Goal: Task Accomplishment & Management: Manage account settings

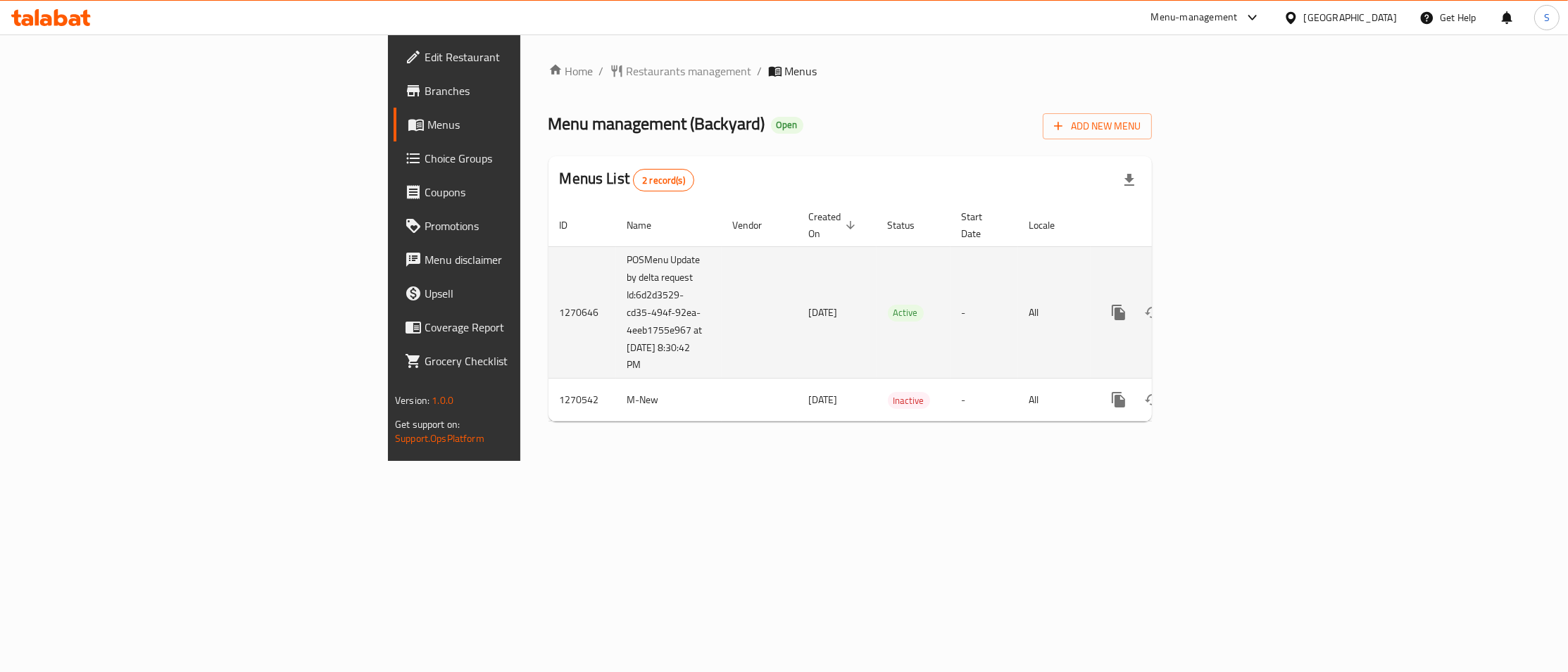
click at [1226, 306] on icon "enhanced table" at bounding box center [1220, 312] width 12 height 12
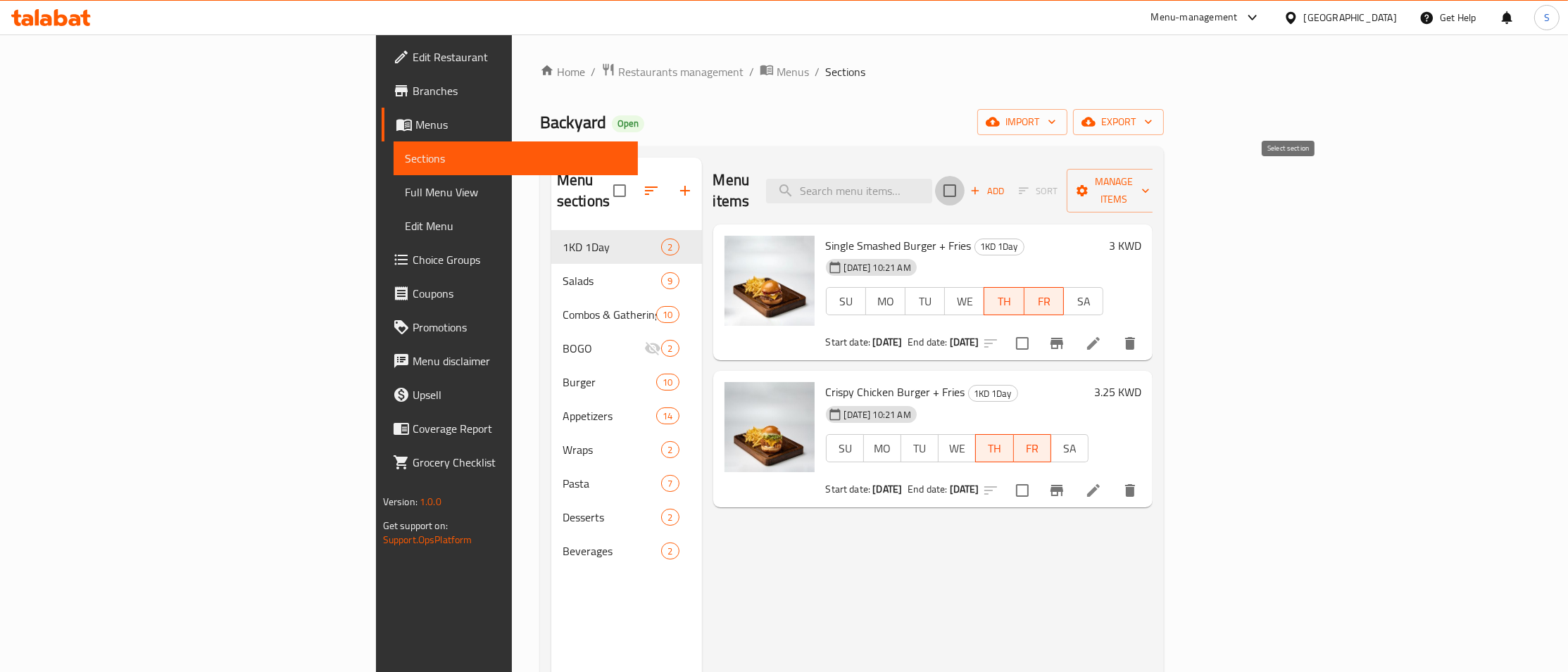
click at [964, 182] on input "checkbox" at bounding box center [950, 191] width 30 height 30
checkbox input "true"
click at [1150, 184] on span "Manage items" at bounding box center [1113, 190] width 72 height 35
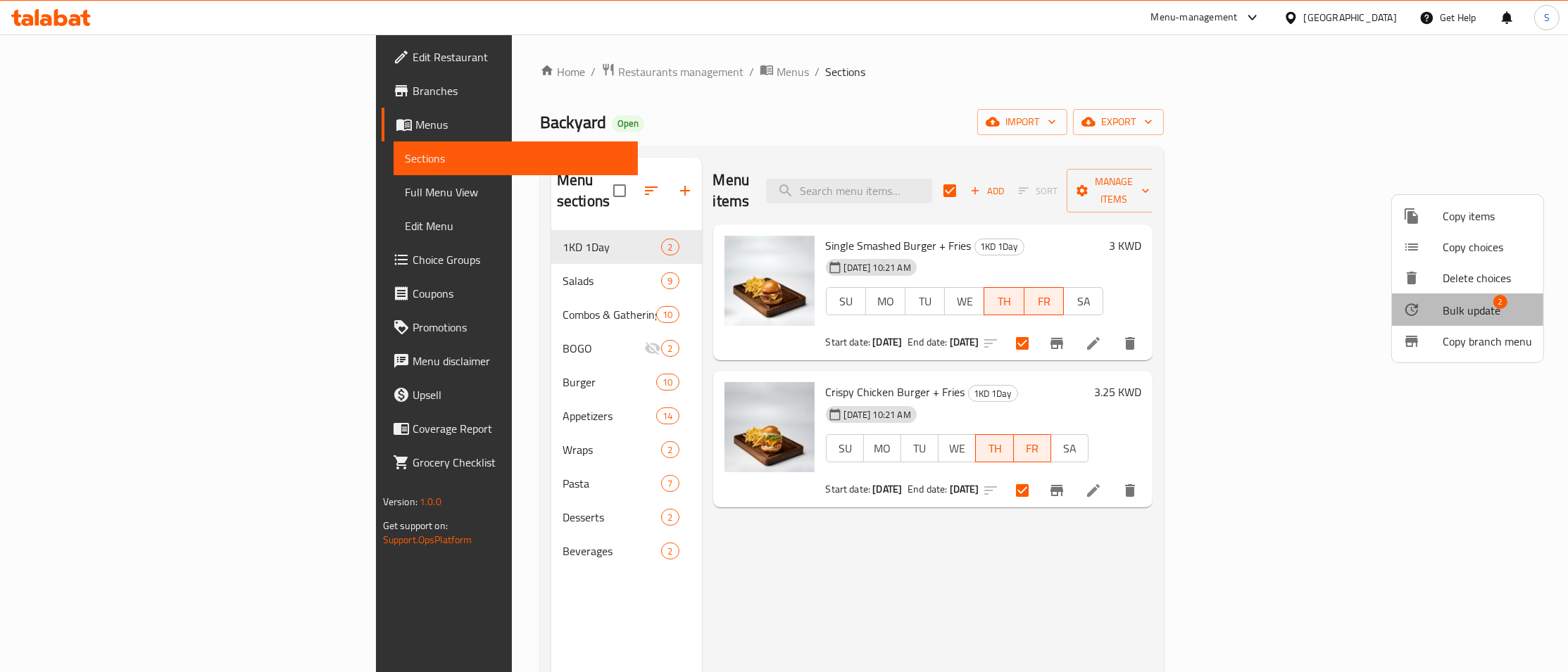
click at [1480, 310] on span "Bulk update" at bounding box center [1471, 310] width 58 height 17
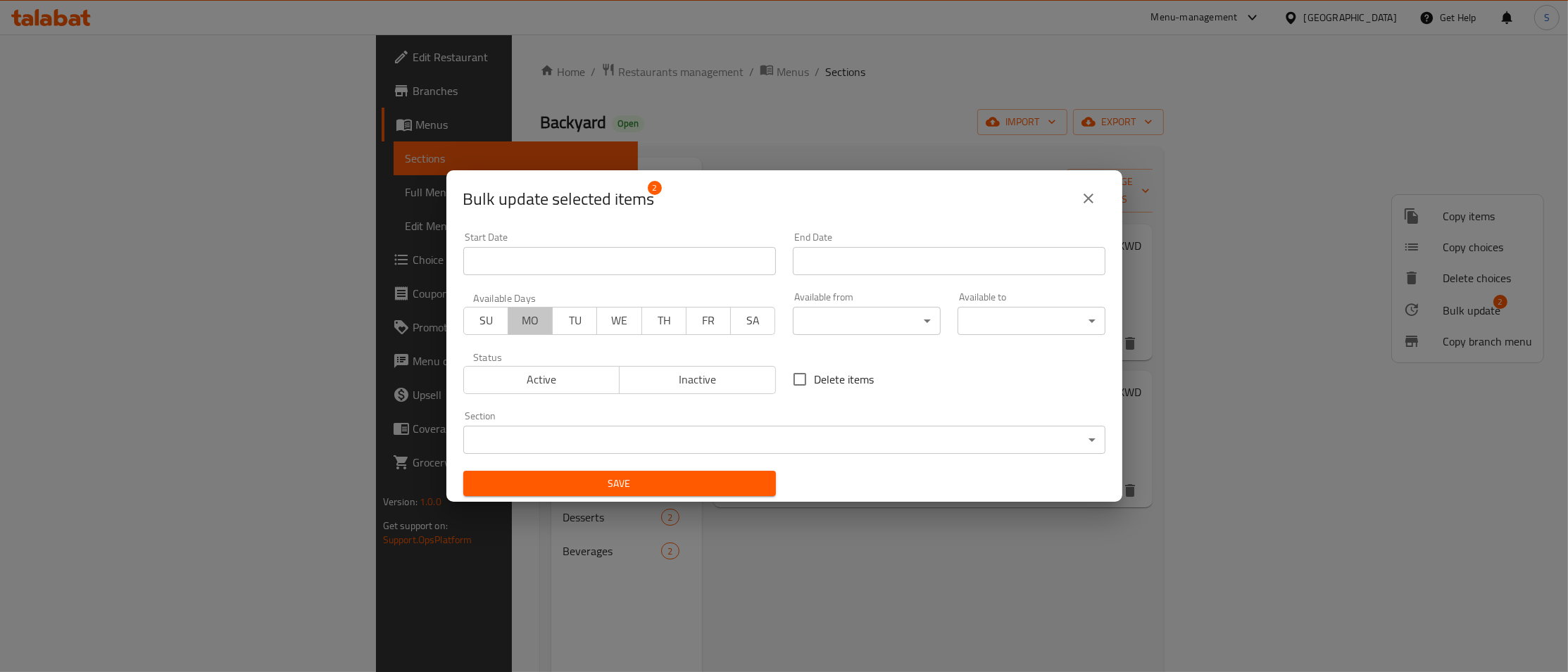
drag, startPoint x: 525, startPoint y: 322, endPoint x: 559, endPoint y: 321, distance: 34.0
click at [527, 322] on span "MO" at bounding box center [530, 320] width 33 height 21
click at [559, 321] on span "TU" at bounding box center [575, 320] width 33 height 21
click at [695, 268] on input "Start Date" at bounding box center [619, 261] width 313 height 28
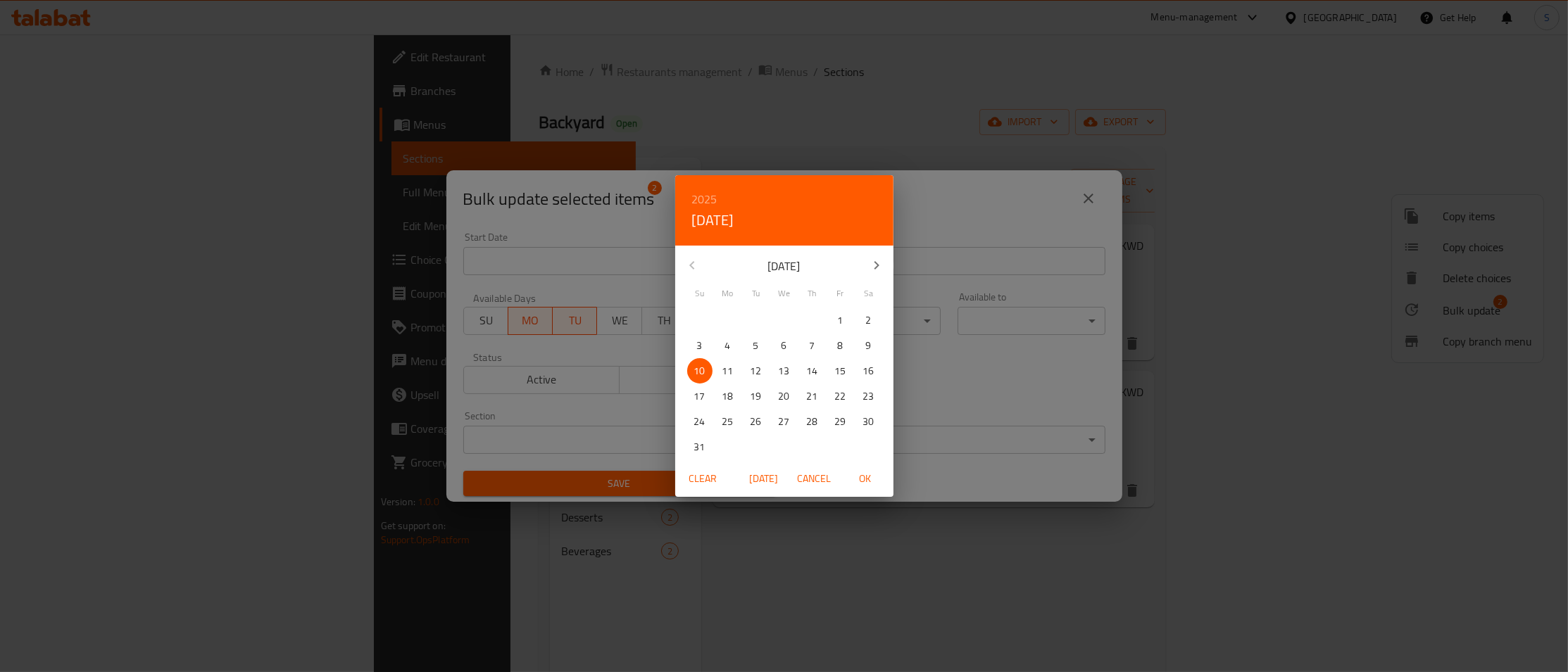
click at [730, 366] on p "11" at bounding box center [728, 371] width 12 height 17
click at [867, 474] on span "OK" at bounding box center [865, 478] width 34 height 17
type input "[DATE]"
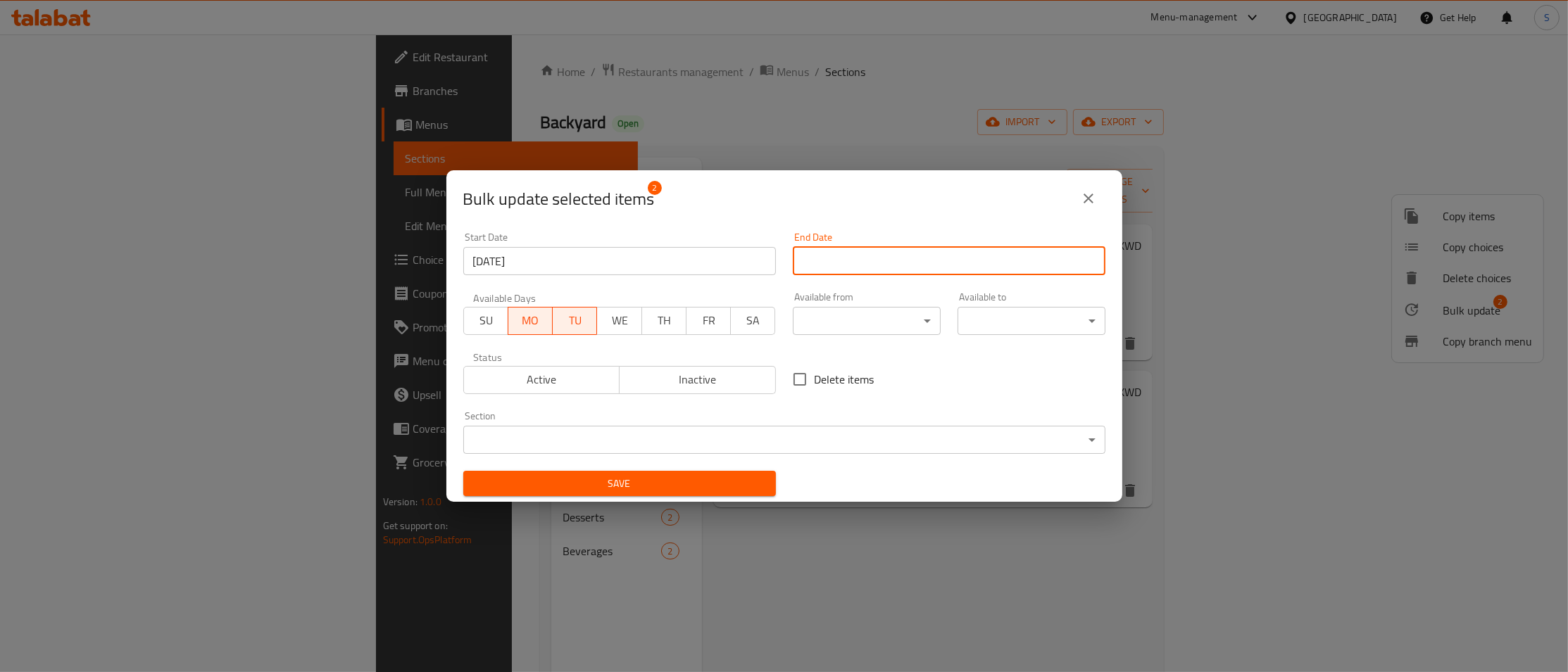
click at [904, 265] on input "Start Date" at bounding box center [949, 261] width 313 height 28
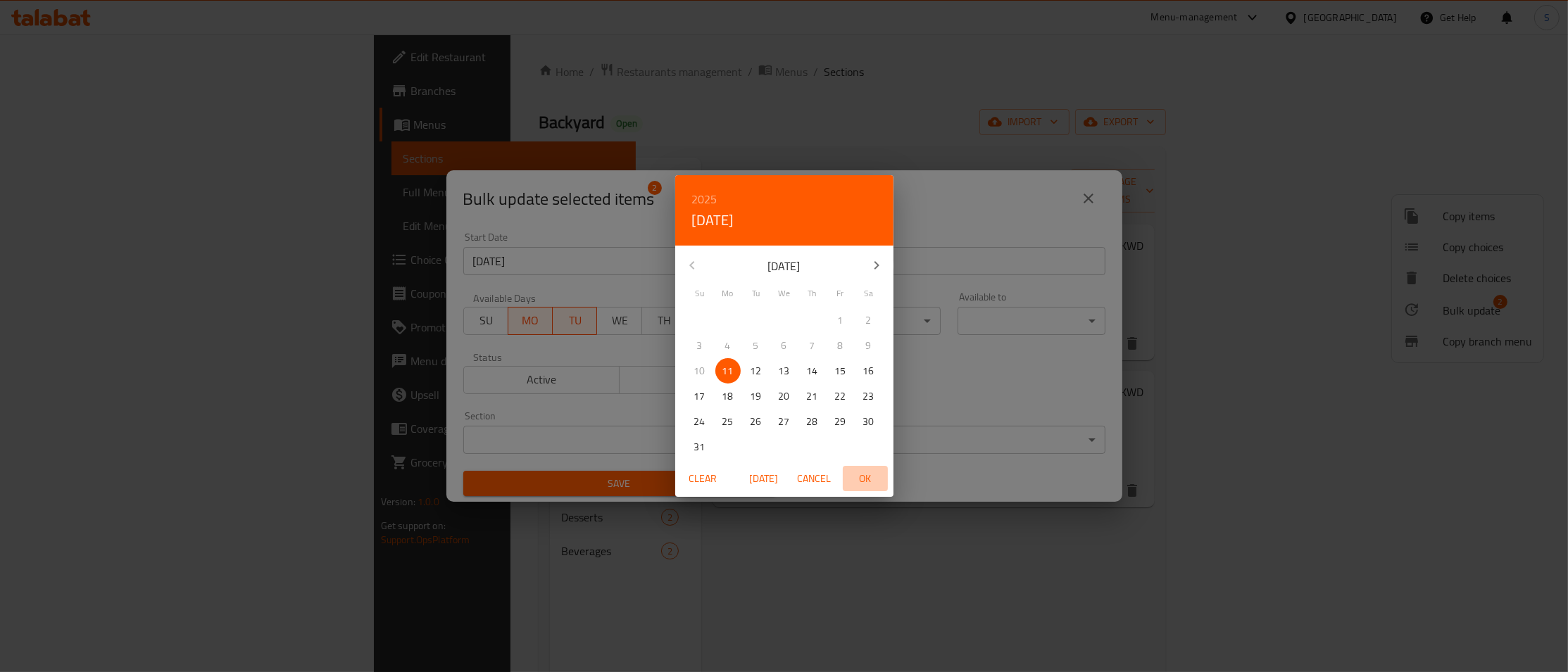
click at [869, 480] on span "OK" at bounding box center [865, 478] width 34 height 17
type input "[DATE]"
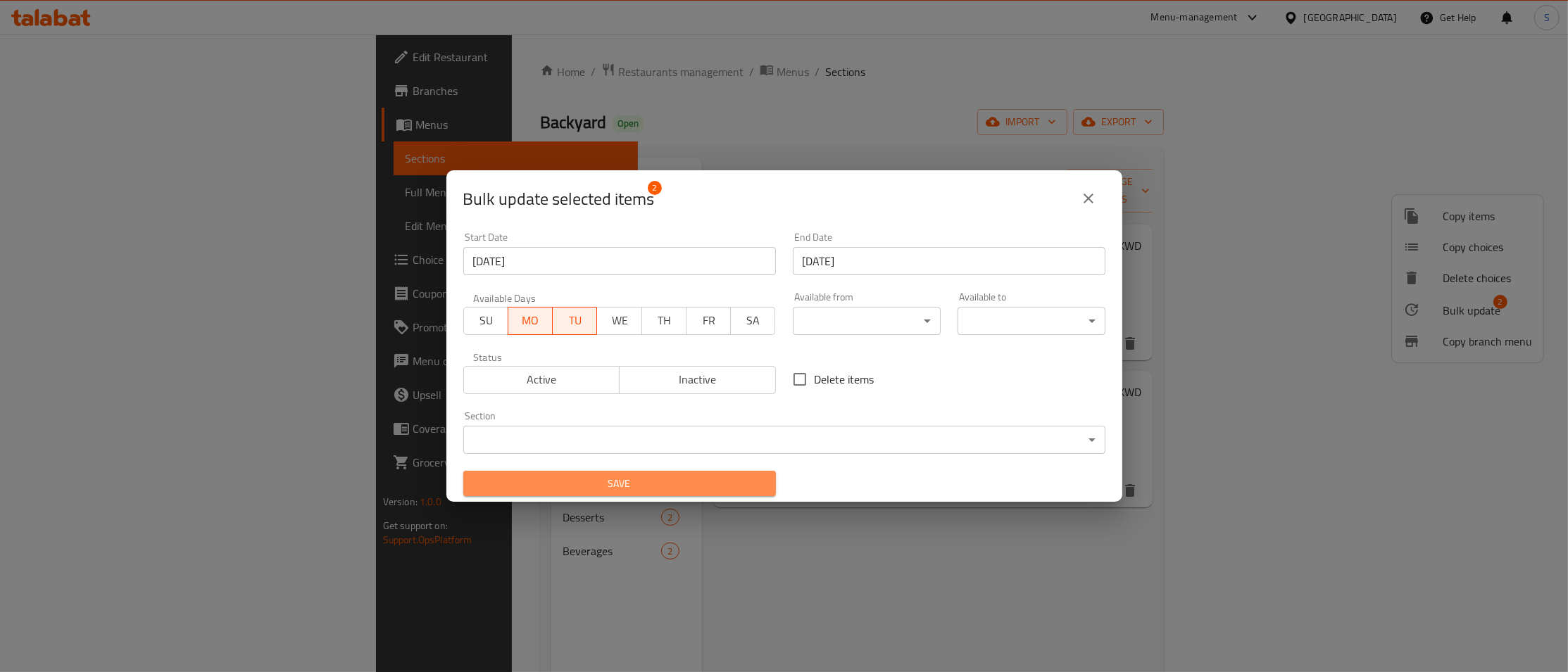
click at [651, 481] on span "Save" at bounding box center [619, 483] width 290 height 17
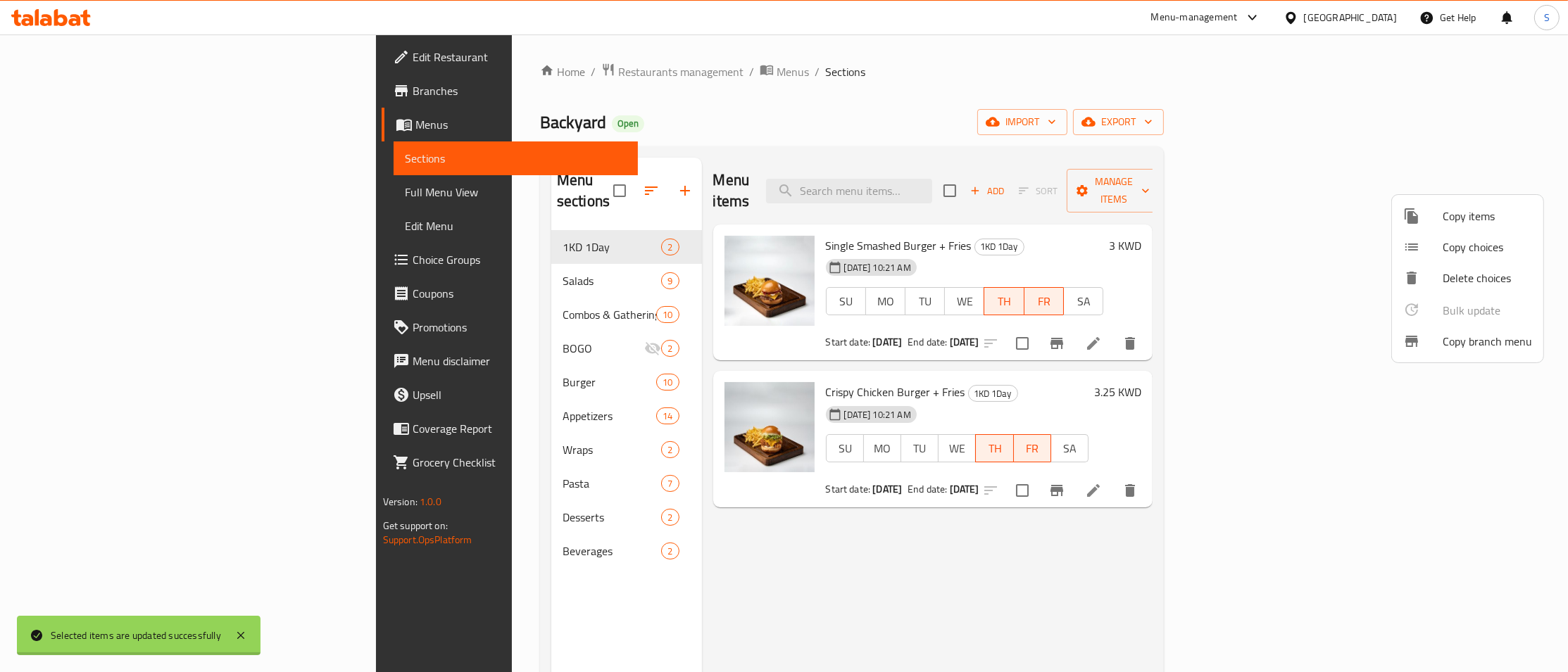
checkbox input "false"
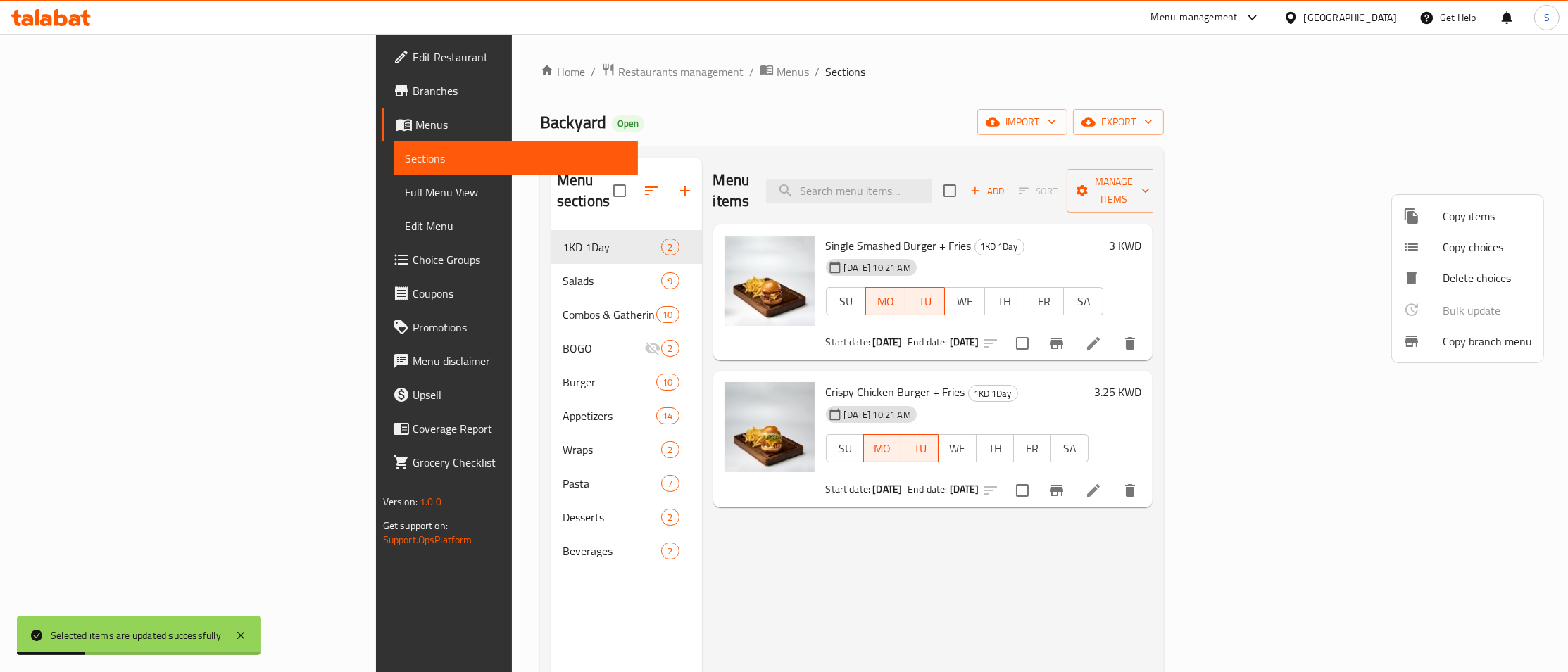
click at [1272, 329] on div at bounding box center [784, 336] width 1568 height 672
click at [1099, 337] on icon at bounding box center [1093, 343] width 12 height 12
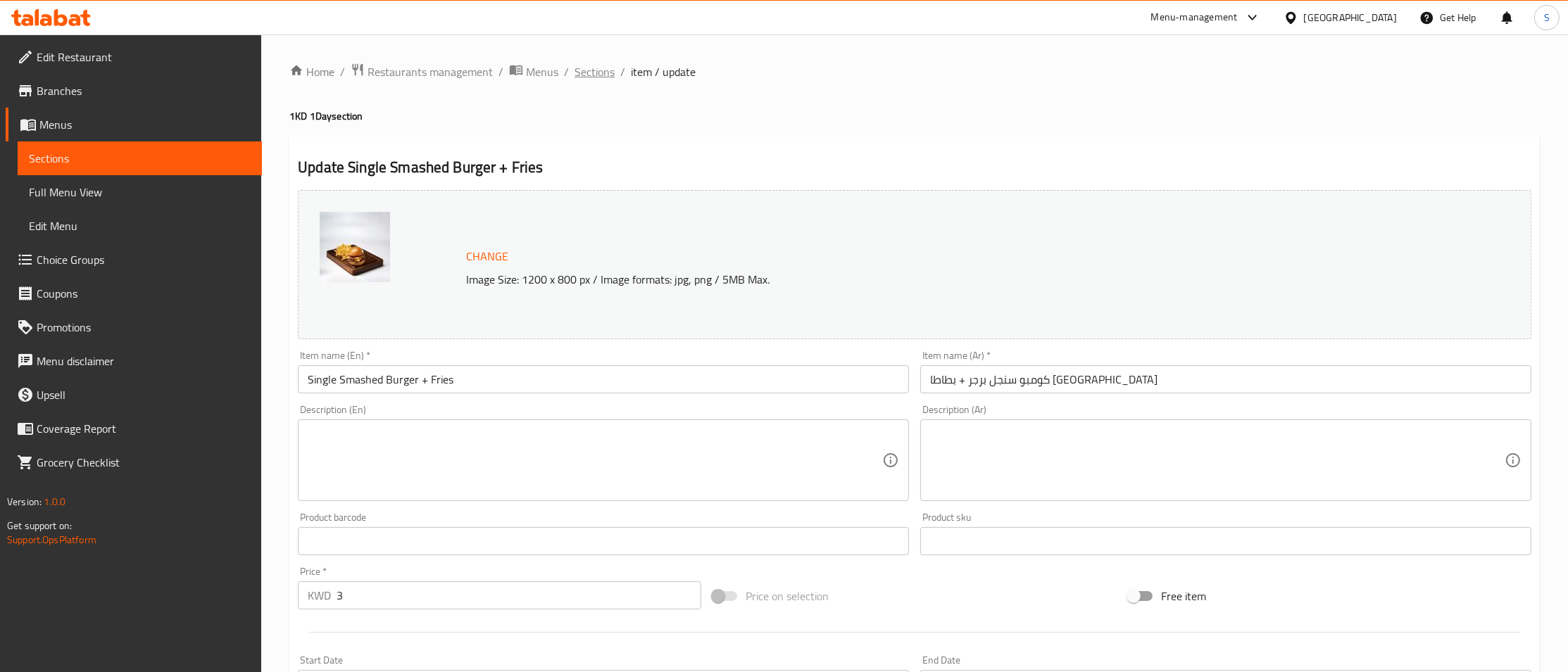
click at [600, 68] on span "Sections" at bounding box center [594, 72] width 40 height 17
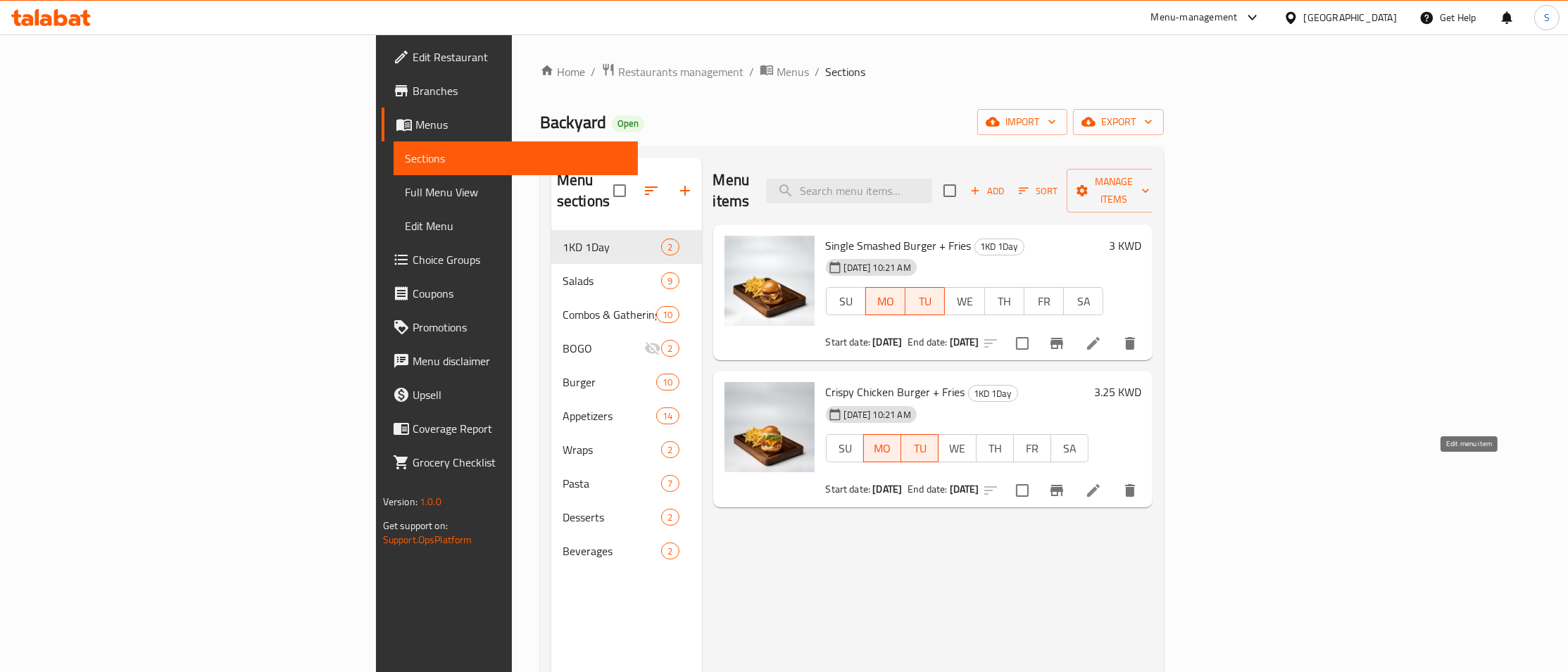
click at [1102, 483] on icon at bounding box center [1093, 491] width 17 height 17
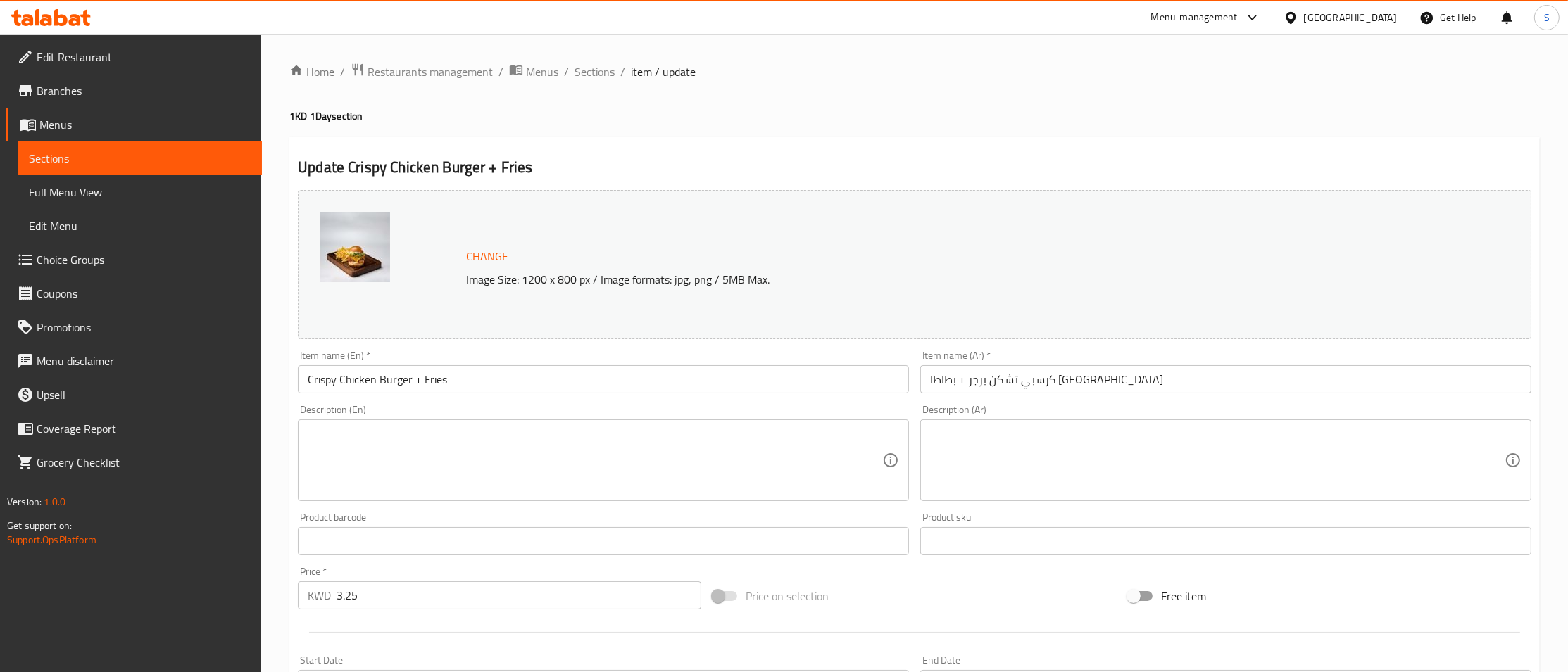
click at [478, 38] on div "Home / Restaurants management / Menus / Sections / item / update 1KD 1Day secti…" at bounding box center [914, 525] width 1306 height 981
click at [75, 88] on span "Branches" at bounding box center [143, 91] width 214 height 17
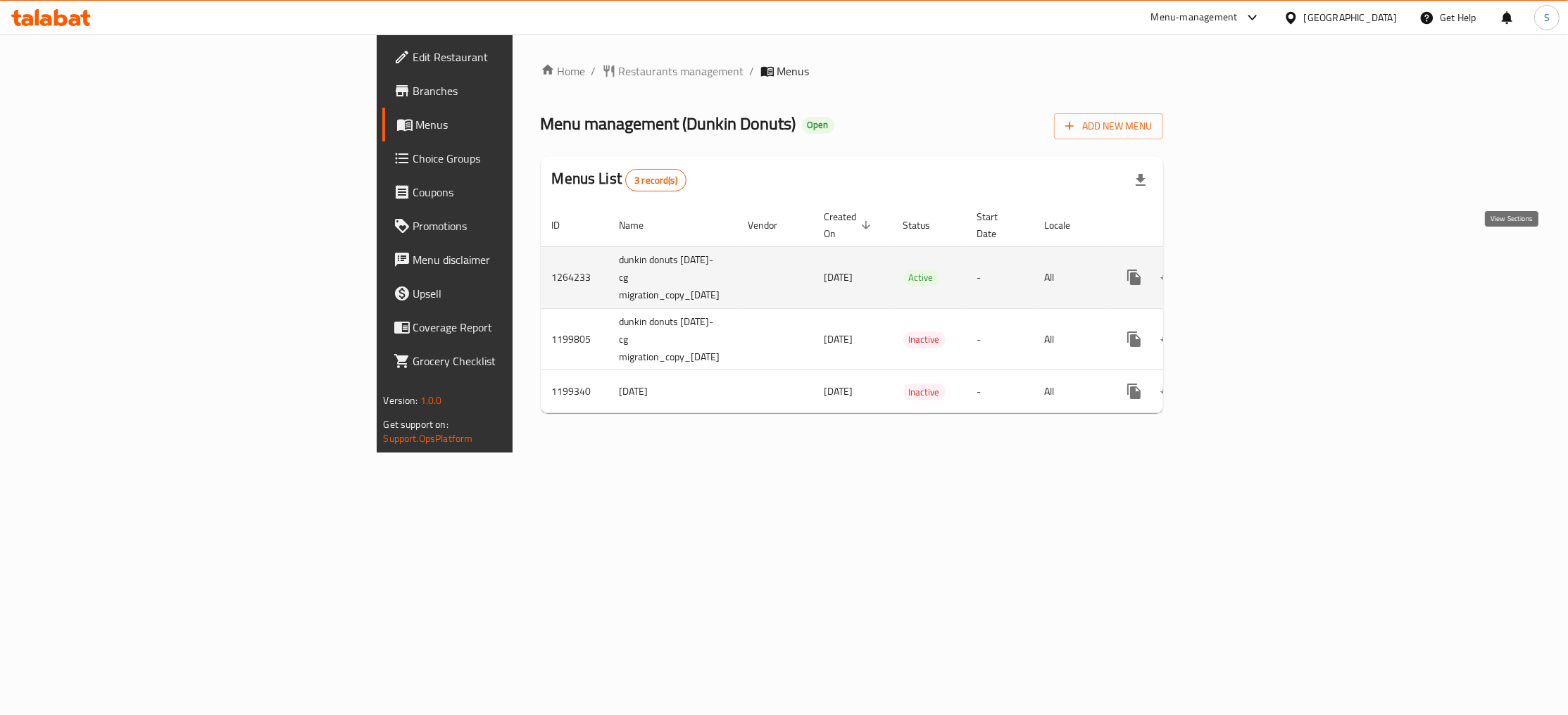
click at [1253, 260] on link "enhanced table" at bounding box center [1235, 277] width 34 height 34
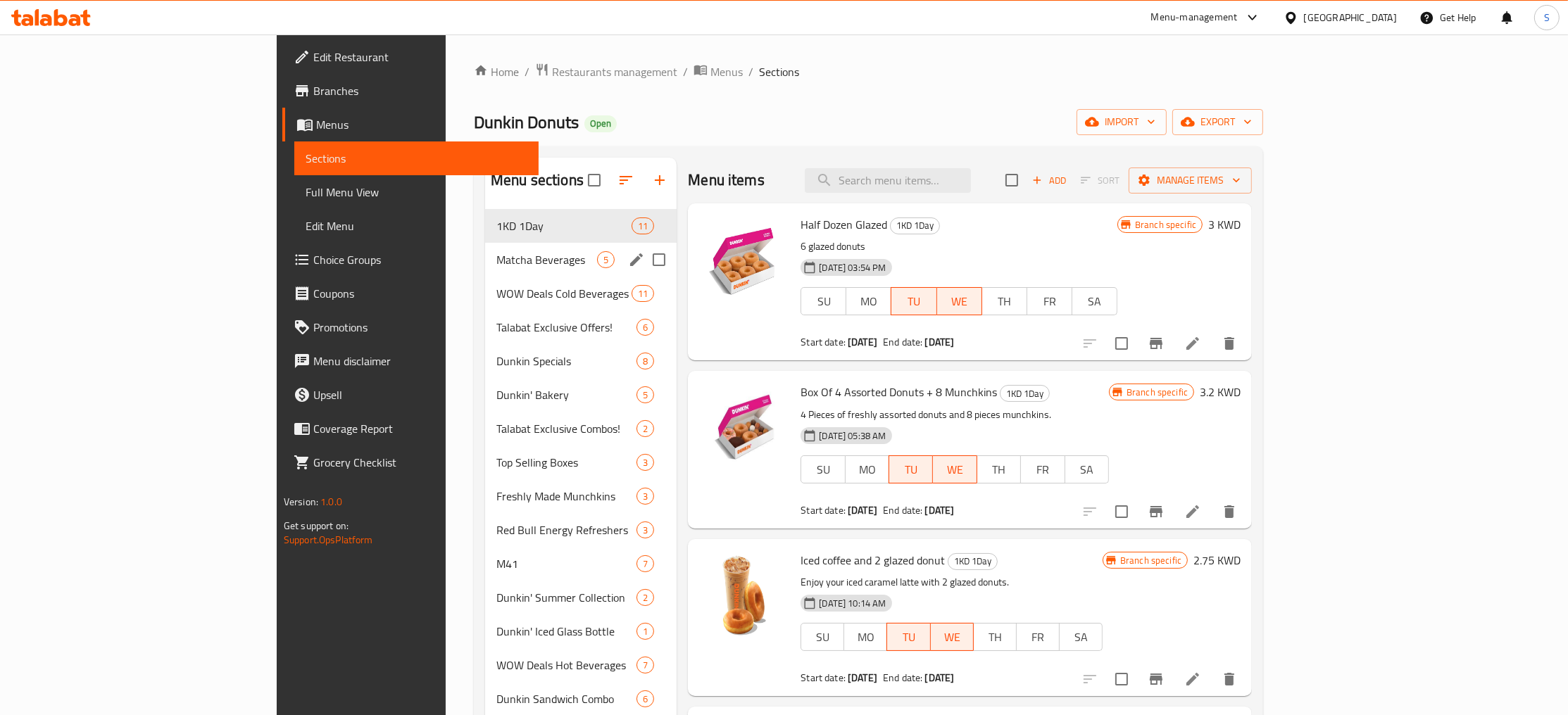
click at [497, 267] on span "Matcha Beverages" at bounding box center [547, 259] width 100 height 17
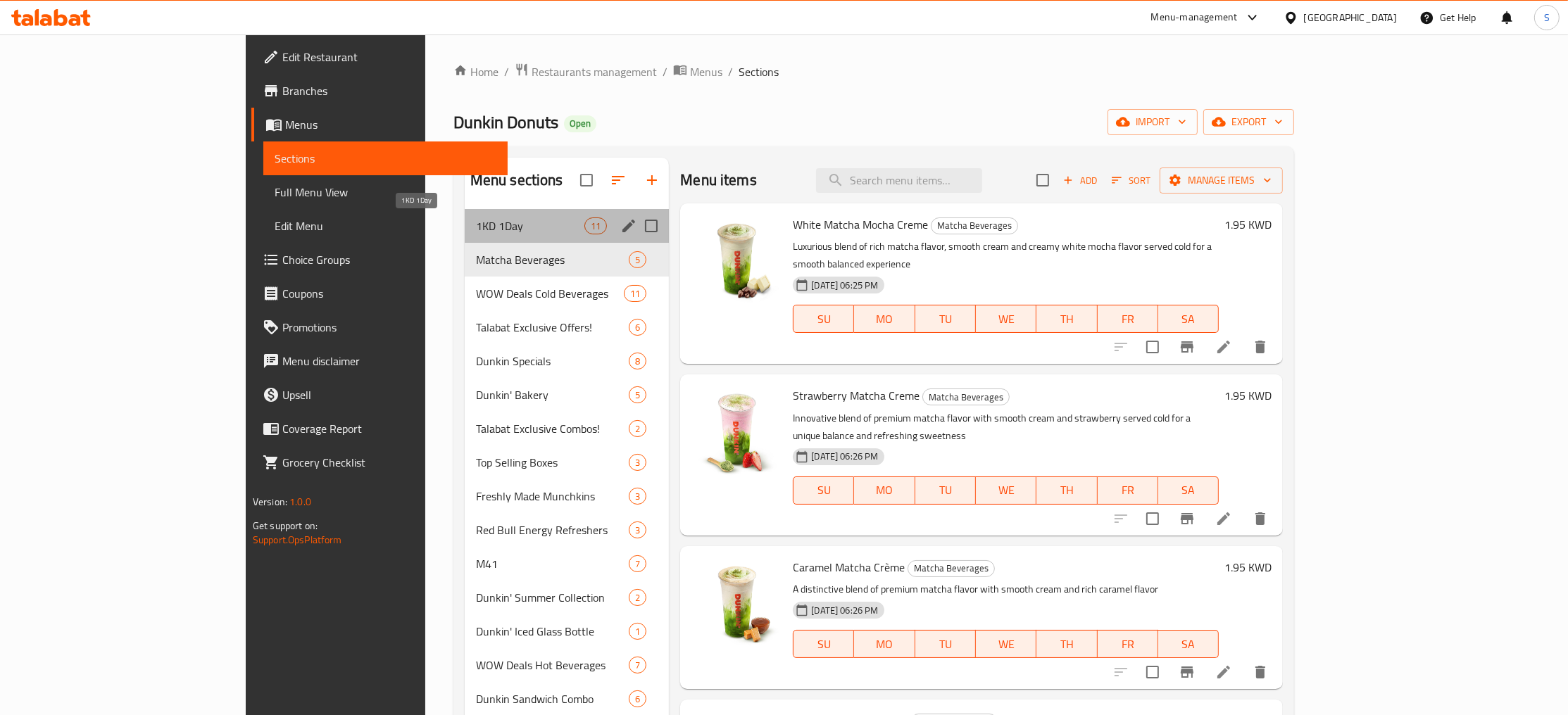
click at [476, 223] on span "1KD 1Day" at bounding box center [530, 226] width 109 height 17
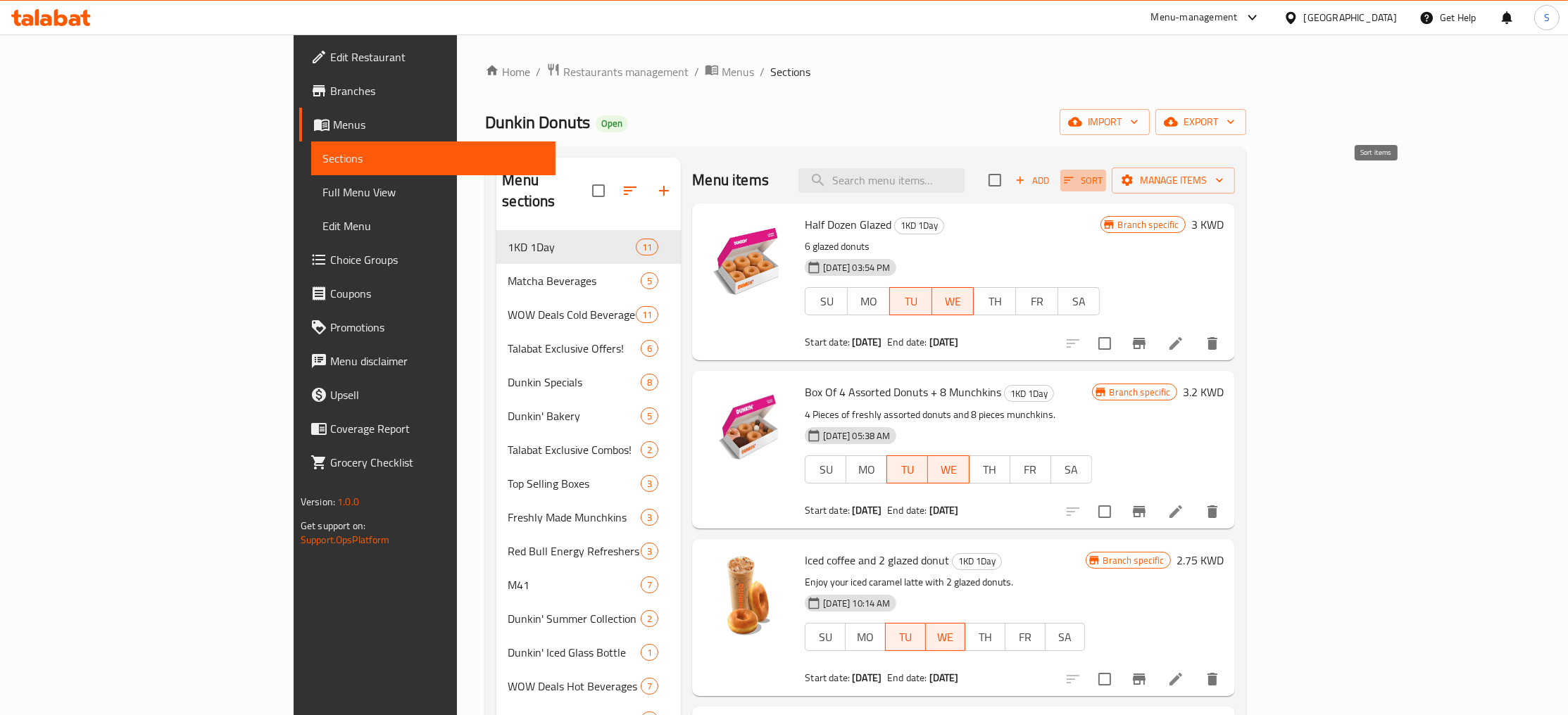
click at [1103, 181] on span "Sort" at bounding box center [1083, 180] width 39 height 16
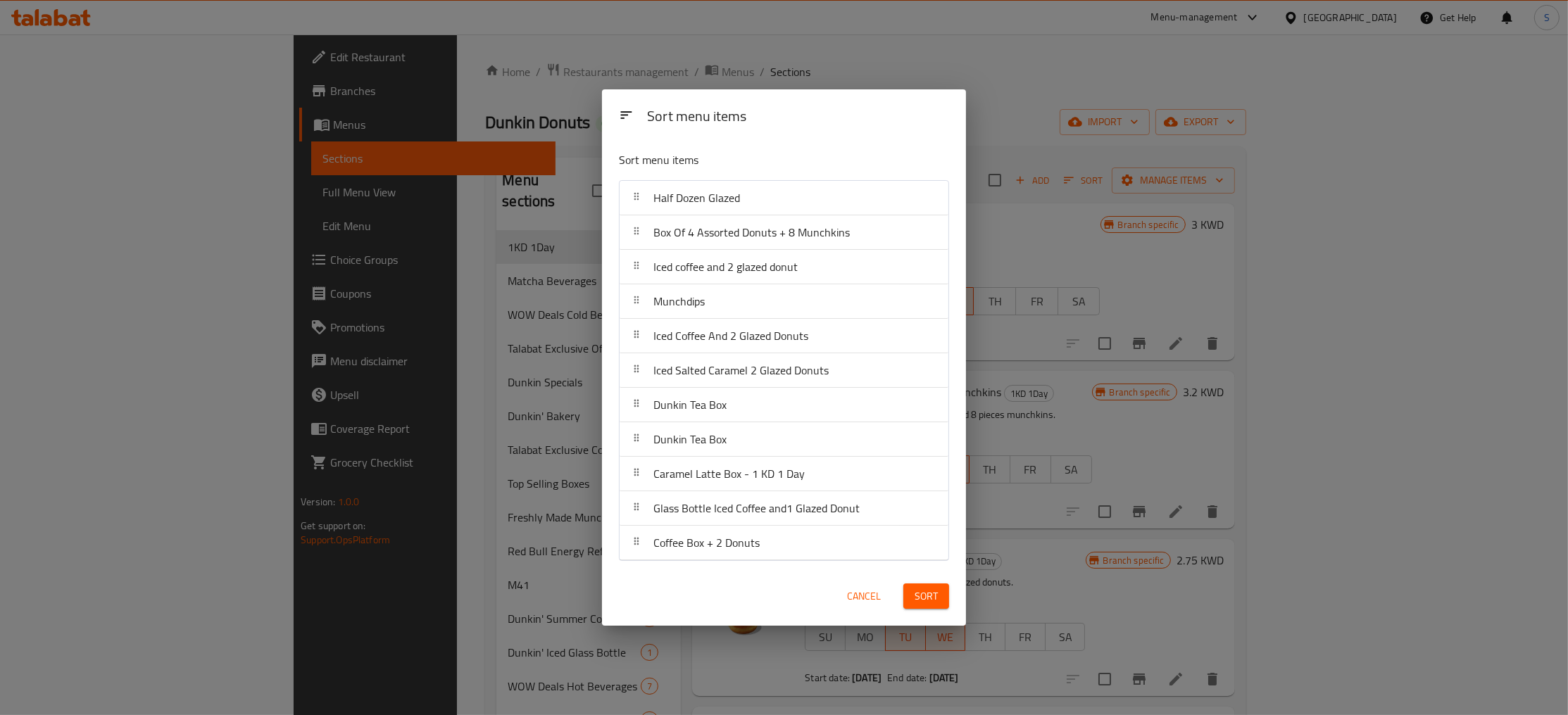
click at [950, 605] on div "Sort" at bounding box center [926, 596] width 63 height 43
click at [926, 587] on button "Sort" at bounding box center [926, 597] width 46 height 26
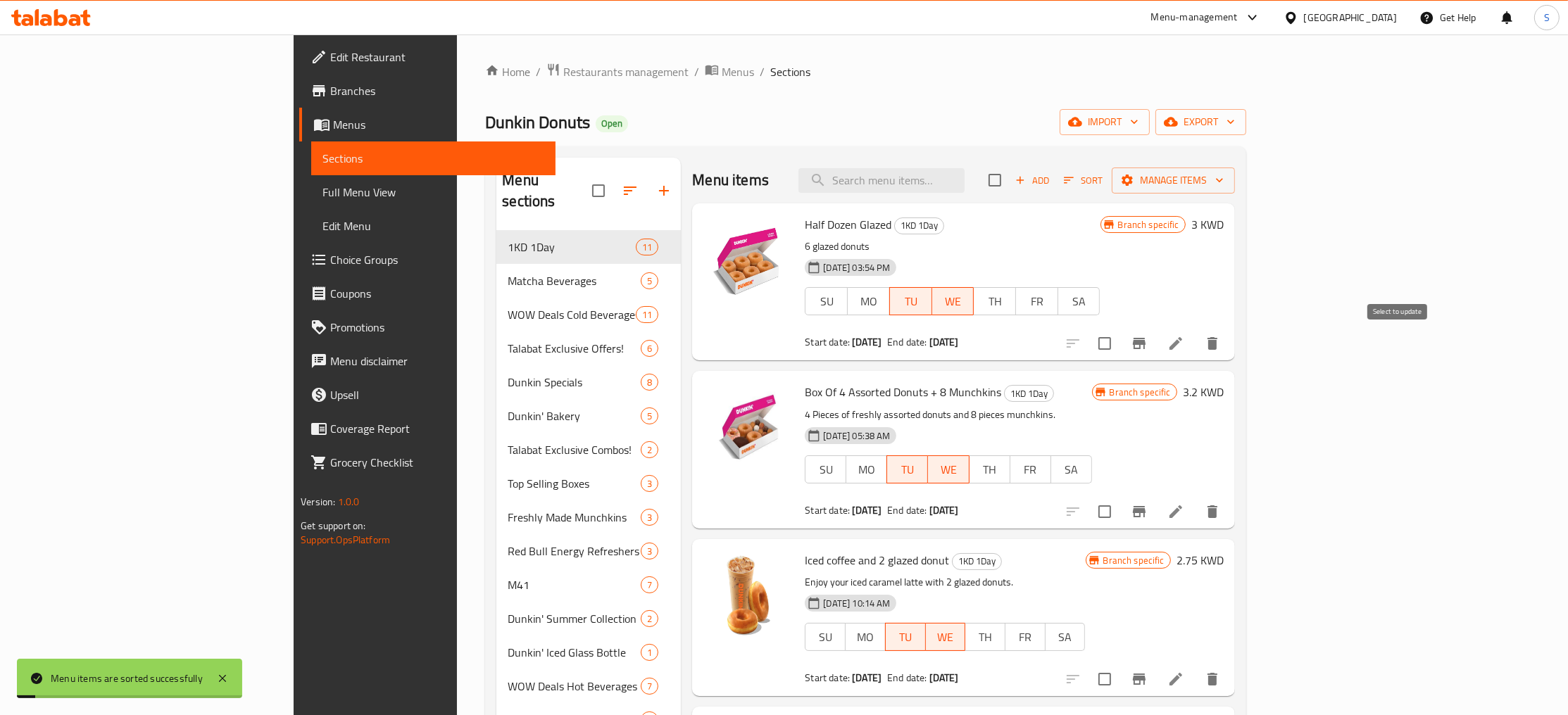
click at [1119, 350] on input "checkbox" at bounding box center [1104, 343] width 30 height 30
checkbox input "true"
click at [1119, 512] on input "checkbox" at bounding box center [1104, 512] width 30 height 30
checkbox input "true"
click at [1119, 681] on input "checkbox" at bounding box center [1104, 680] width 30 height 30
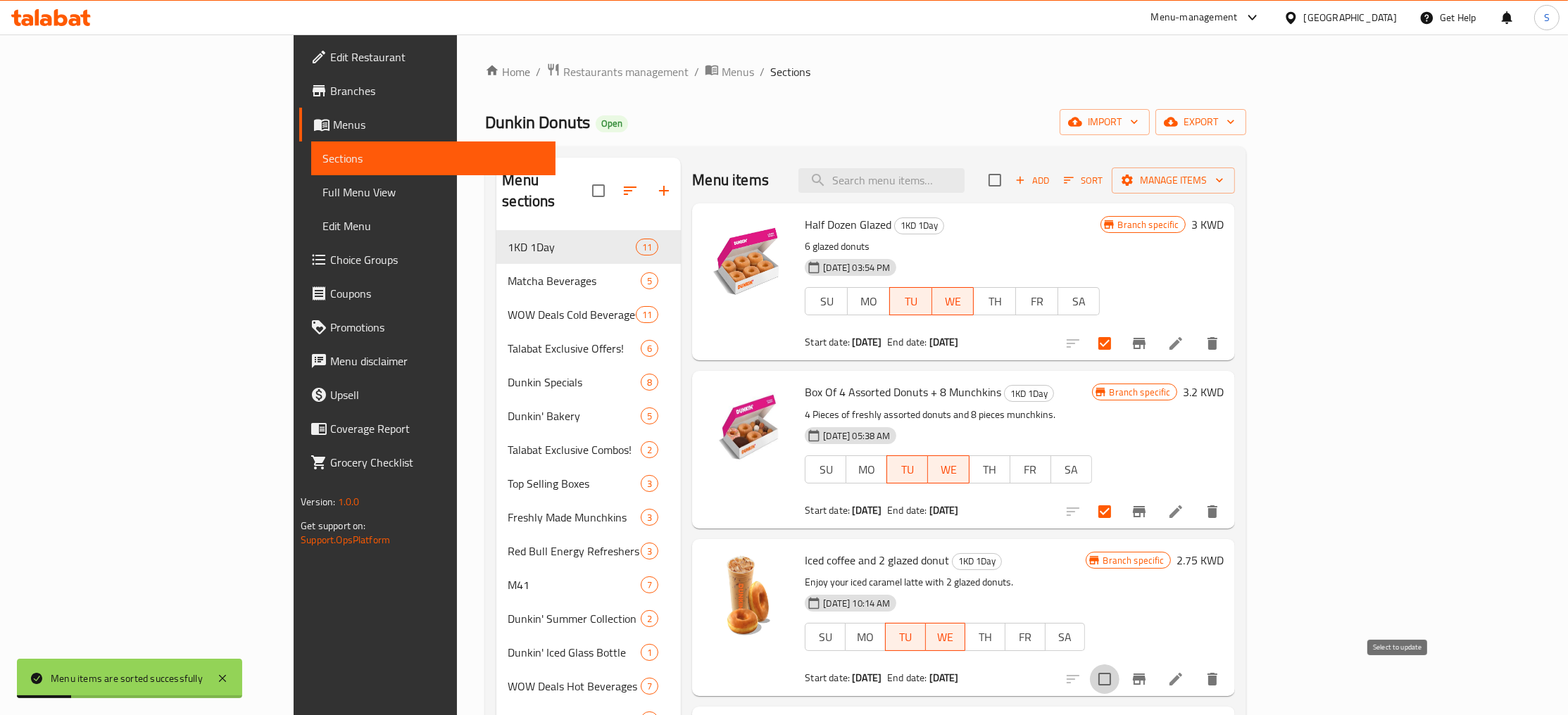
checkbox input "true"
click at [1234, 172] on button "Manage items" at bounding box center [1174, 180] width 124 height 26
click at [1486, 303] on span "Bulk update" at bounding box center [1471, 311] width 58 height 17
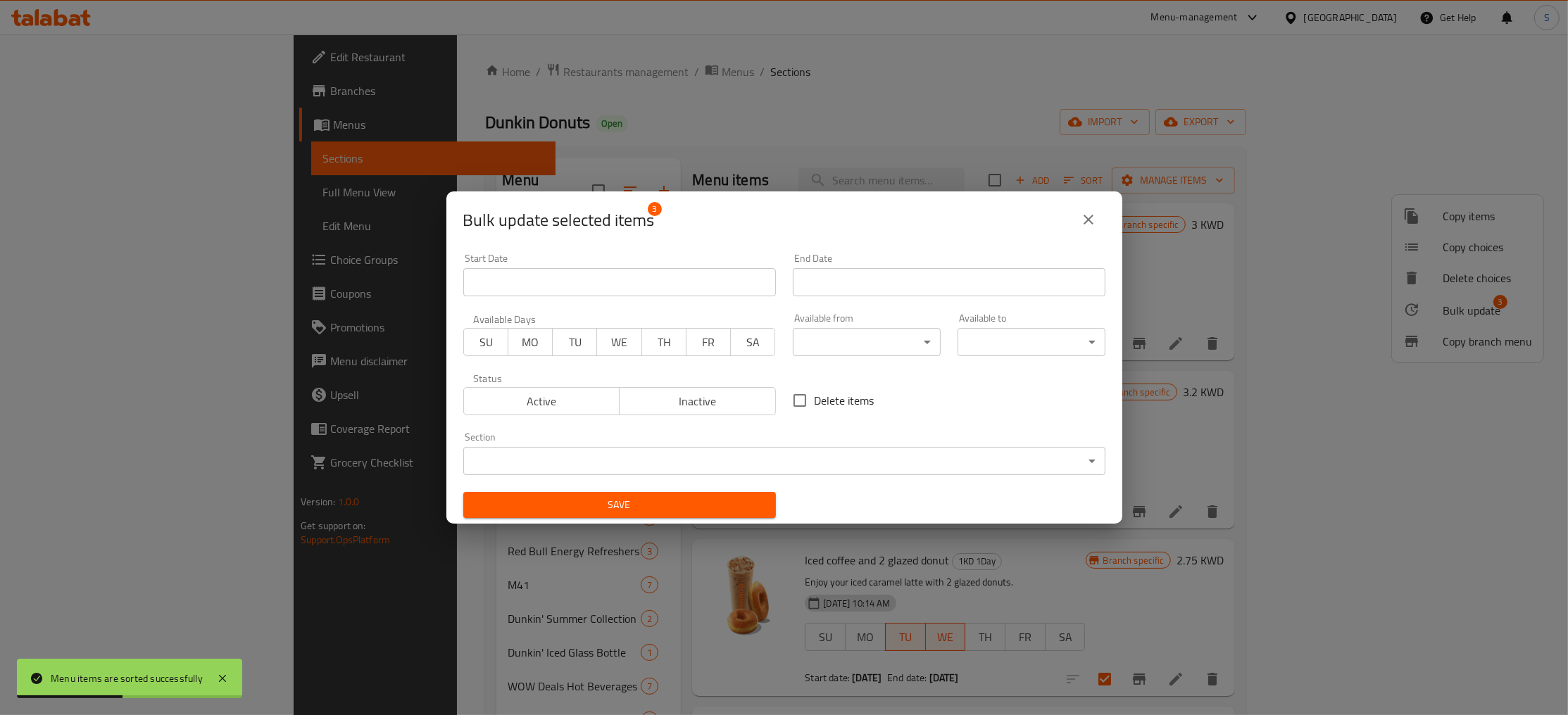
drag, startPoint x: 536, startPoint y: 343, endPoint x: 561, endPoint y: 350, distance: 26.0
click at [544, 346] on span "MO" at bounding box center [530, 342] width 33 height 21
click at [590, 345] on span "TU" at bounding box center [575, 342] width 33 height 21
click at [654, 292] on input "Start Date" at bounding box center [619, 283] width 313 height 28
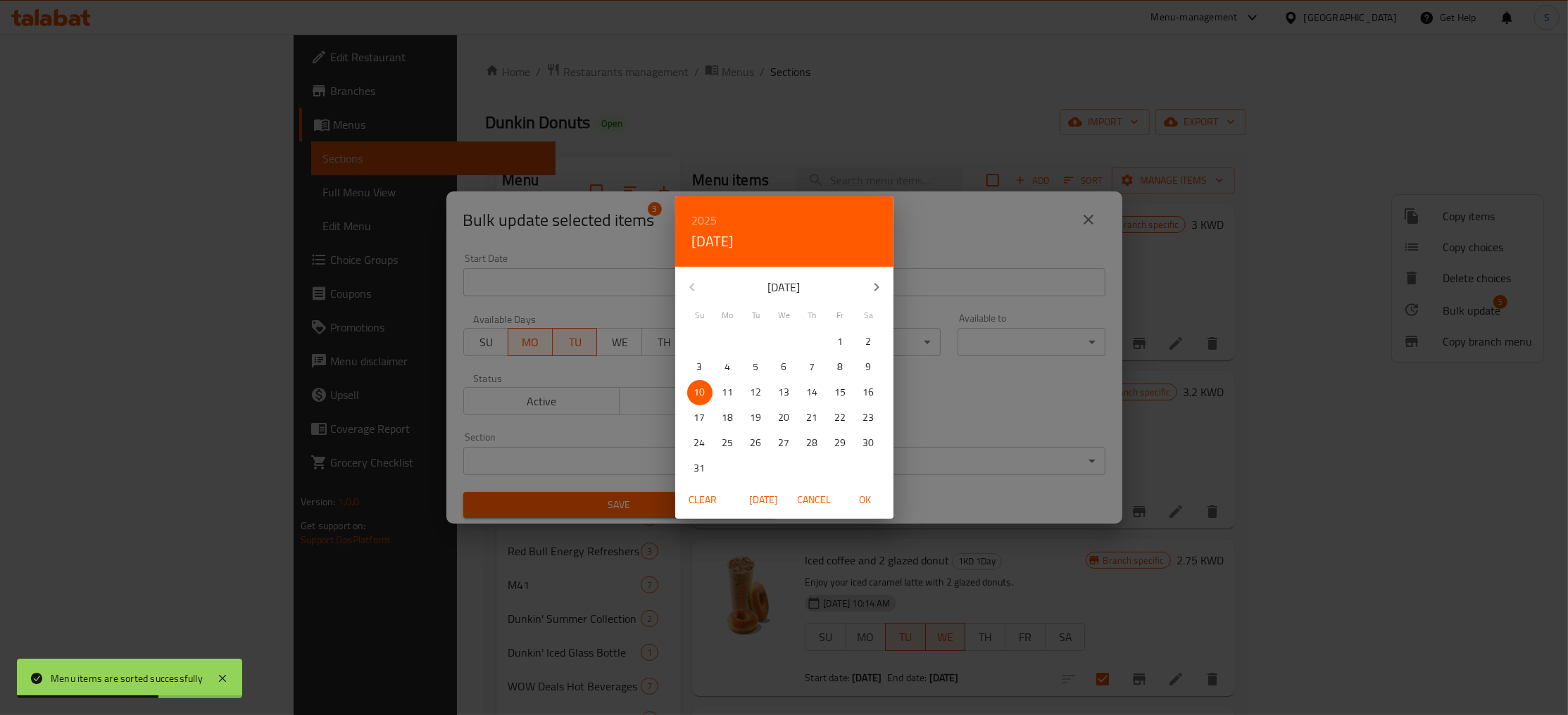
click at [725, 394] on p "11" at bounding box center [728, 392] width 12 height 17
click at [865, 502] on span "OK" at bounding box center [865, 500] width 34 height 17
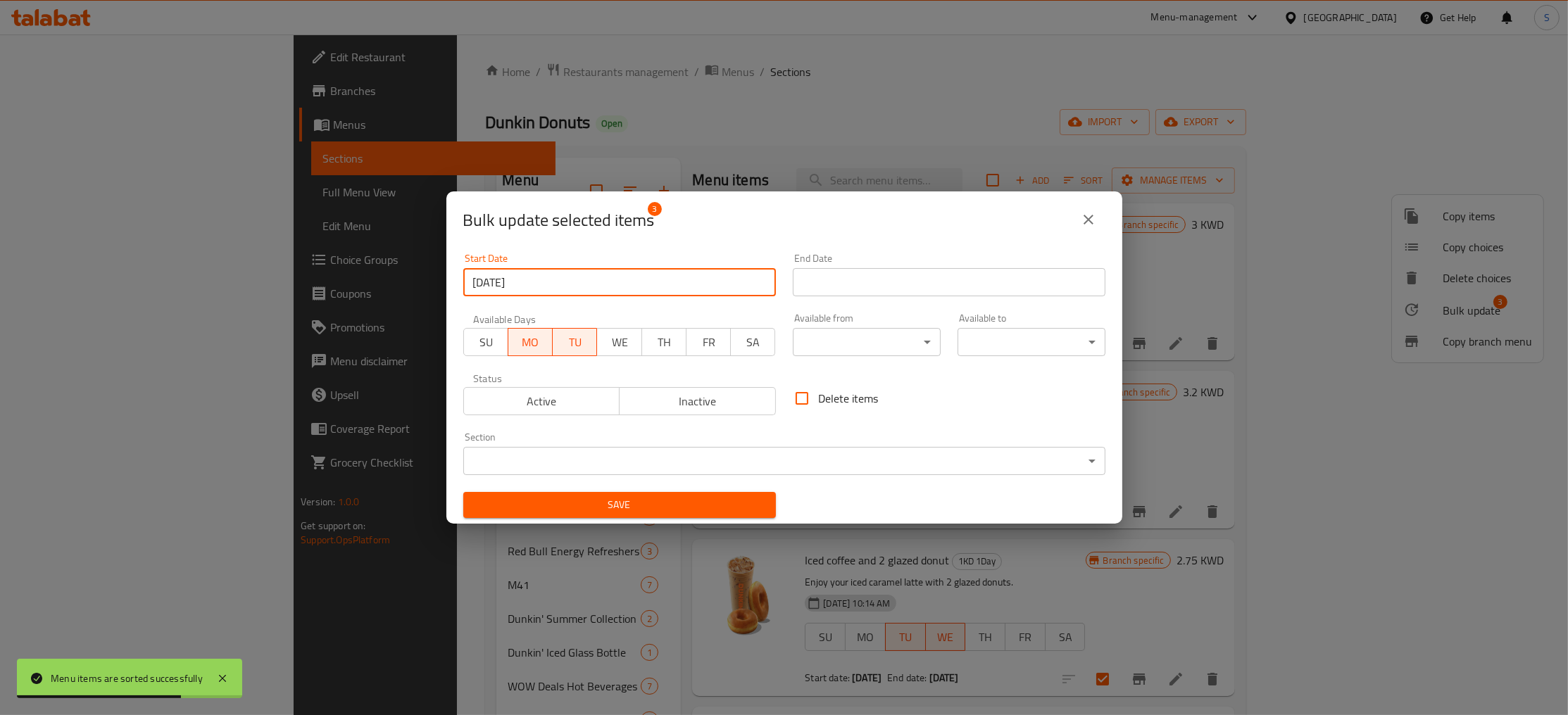
type input "[DATE]"
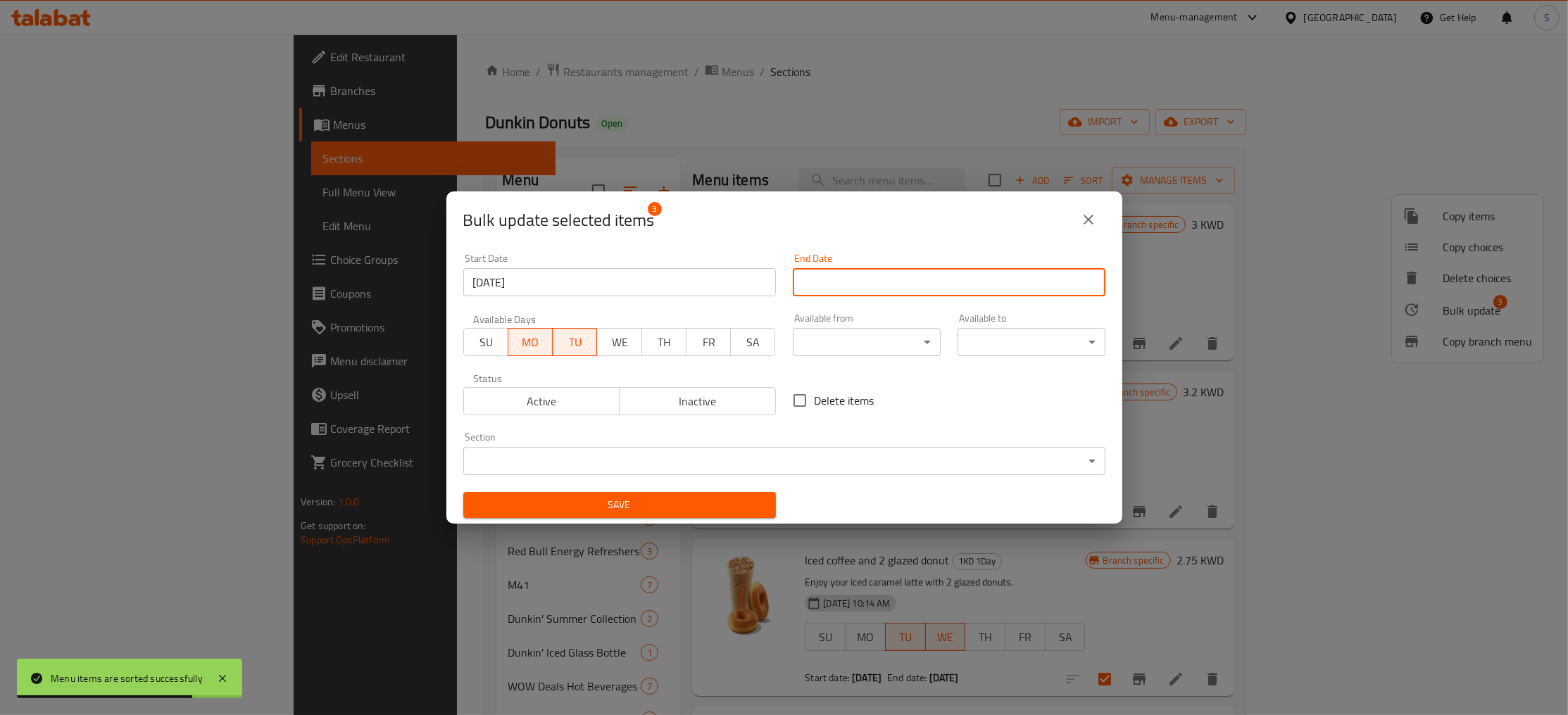
click at [922, 278] on input "Start Date" at bounding box center [949, 283] width 313 height 28
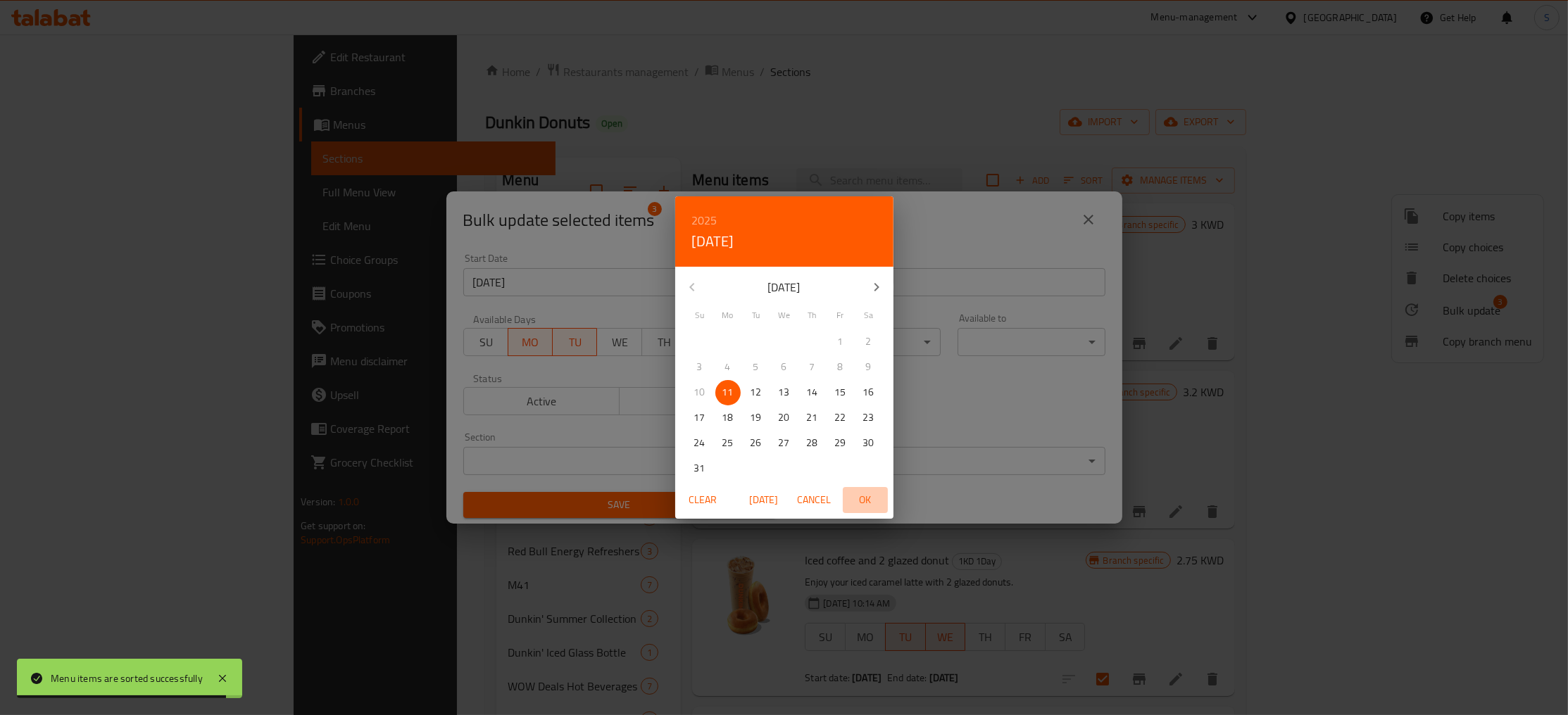
click at [865, 500] on span "OK" at bounding box center [865, 500] width 34 height 17
type input "[DATE]"
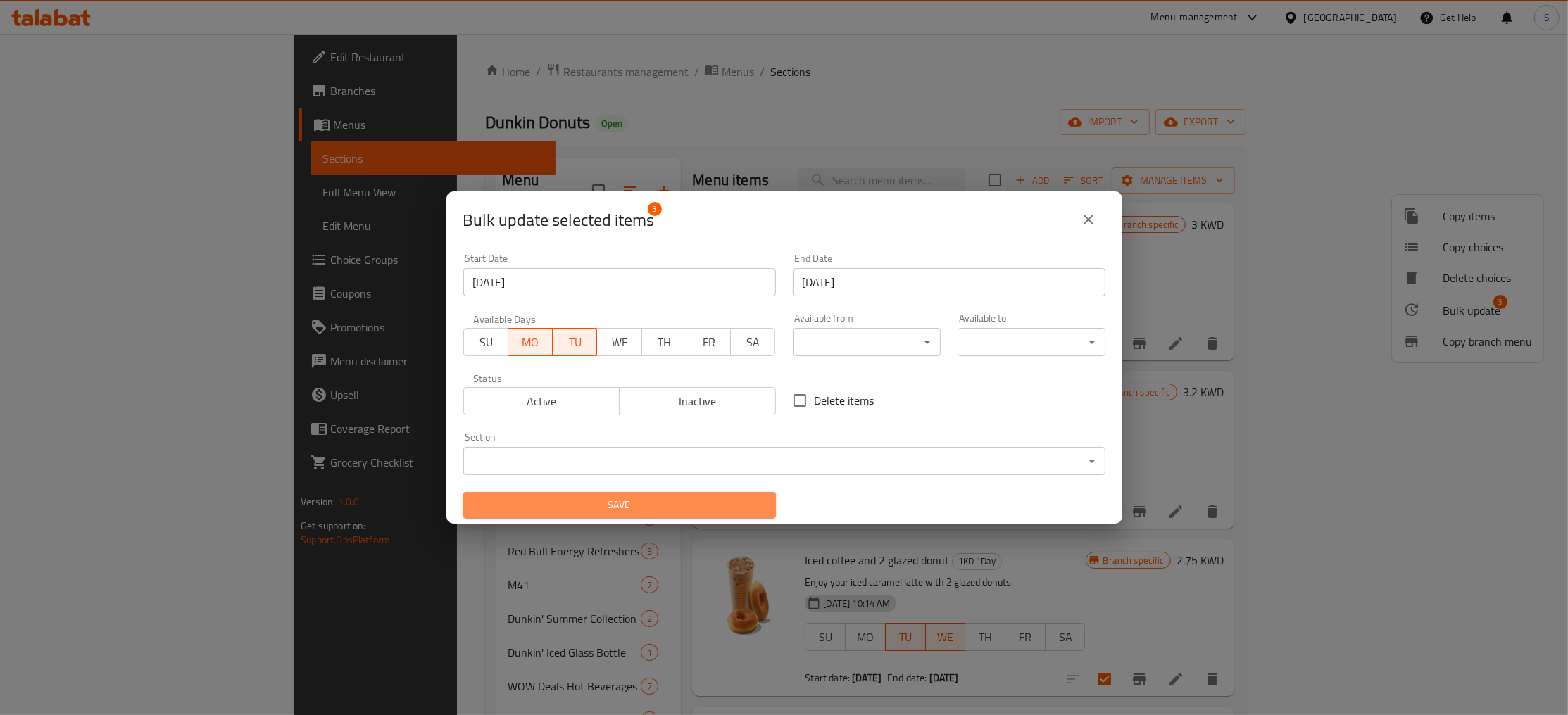
click at [658, 507] on span "Save" at bounding box center [619, 505] width 290 height 17
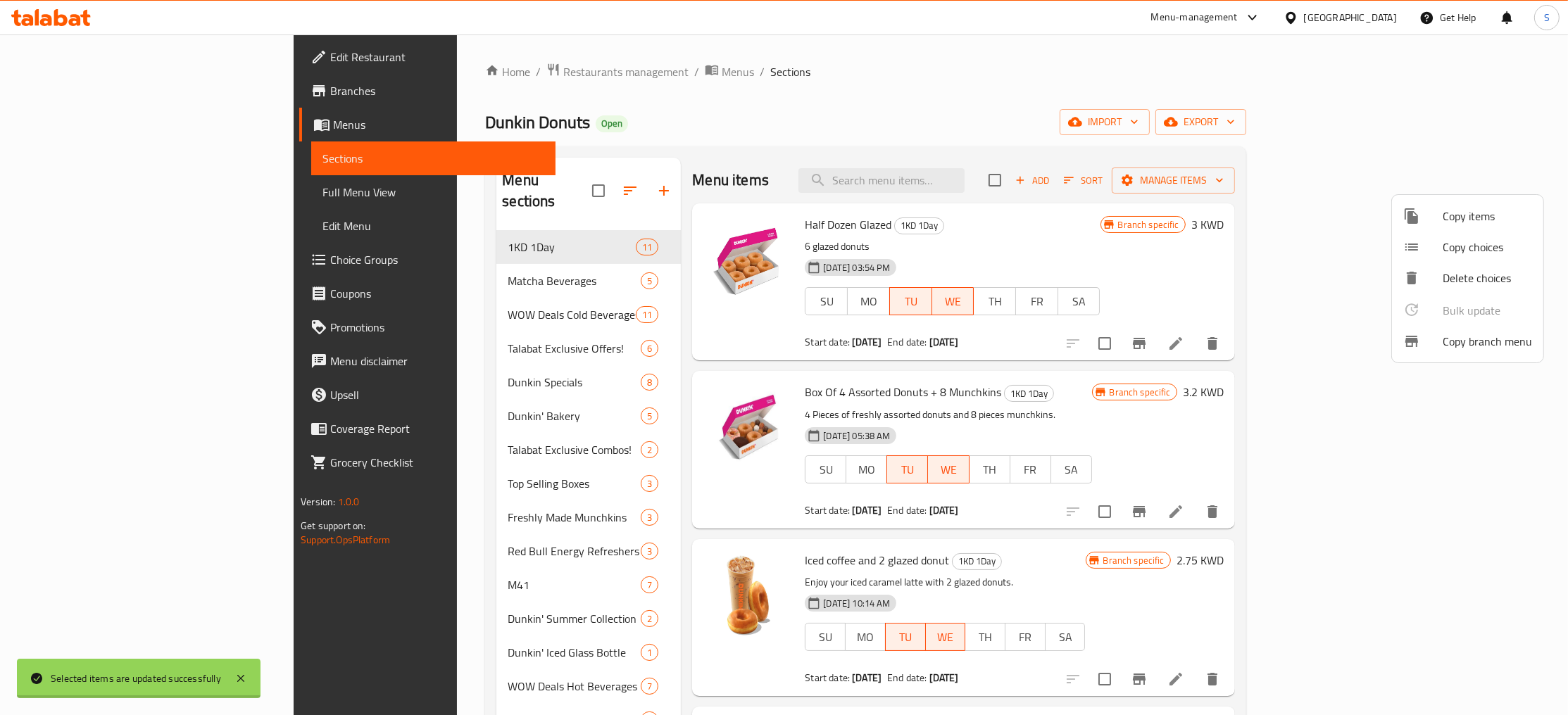
checkbox input "false"
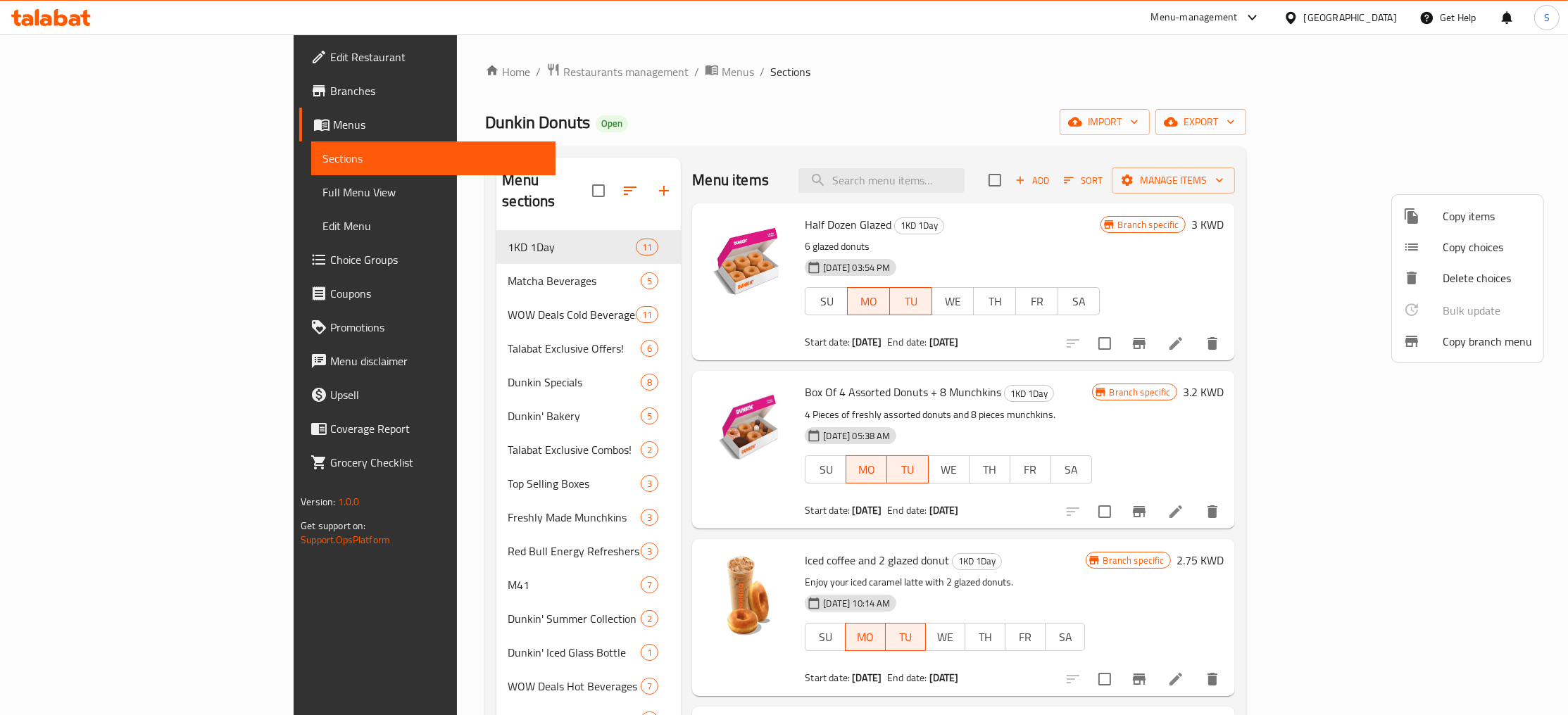
click at [1291, 241] on div at bounding box center [784, 358] width 1568 height 715
click at [1099, 255] on p "6 glazed donuts" at bounding box center [952, 246] width 295 height 17
click at [1184, 337] on icon at bounding box center [1175, 343] width 17 height 17
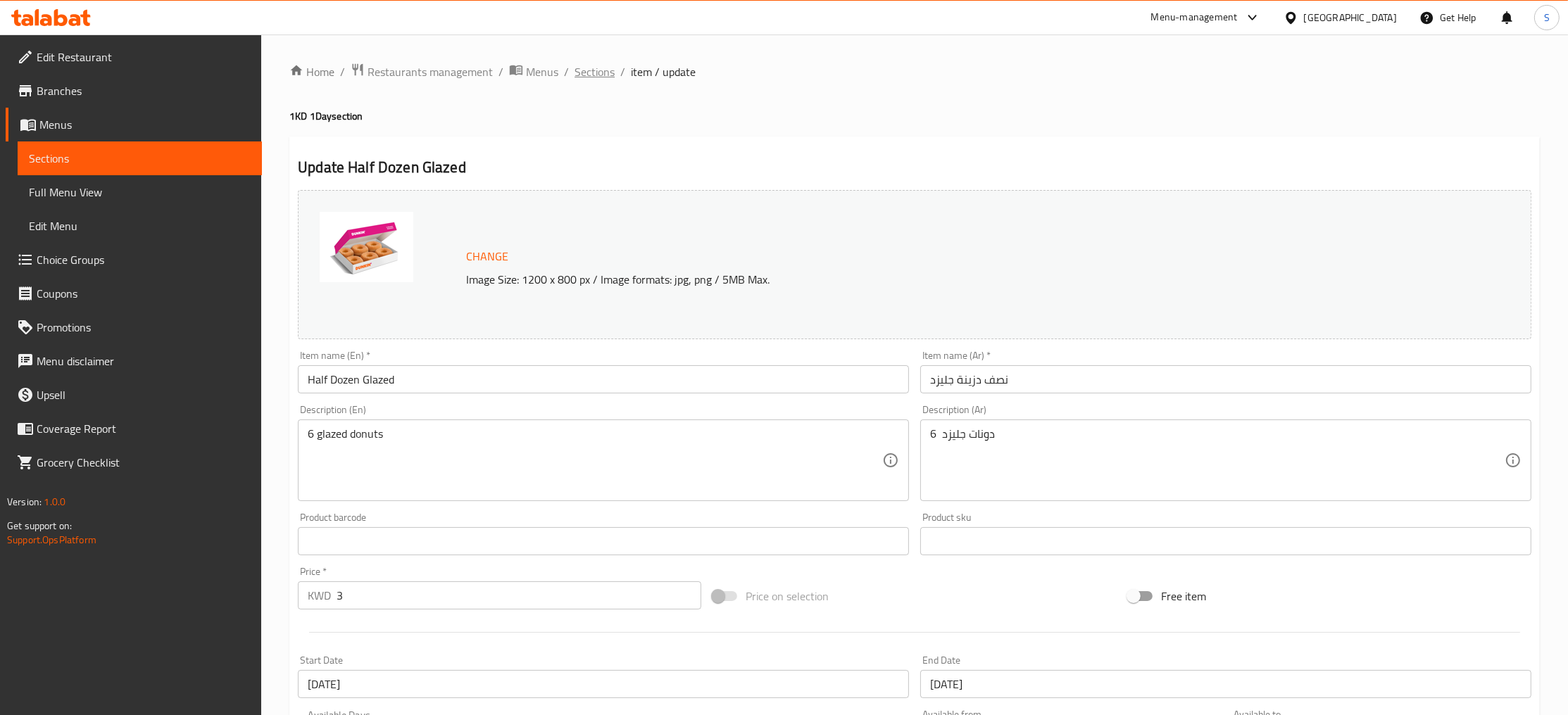
drag, startPoint x: 563, startPoint y: 70, endPoint x: 579, endPoint y: 81, distance: 19.4
click at [564, 71] on li "/" at bounding box center [567, 72] width 5 height 17
click at [593, 80] on span "Sections" at bounding box center [594, 72] width 40 height 17
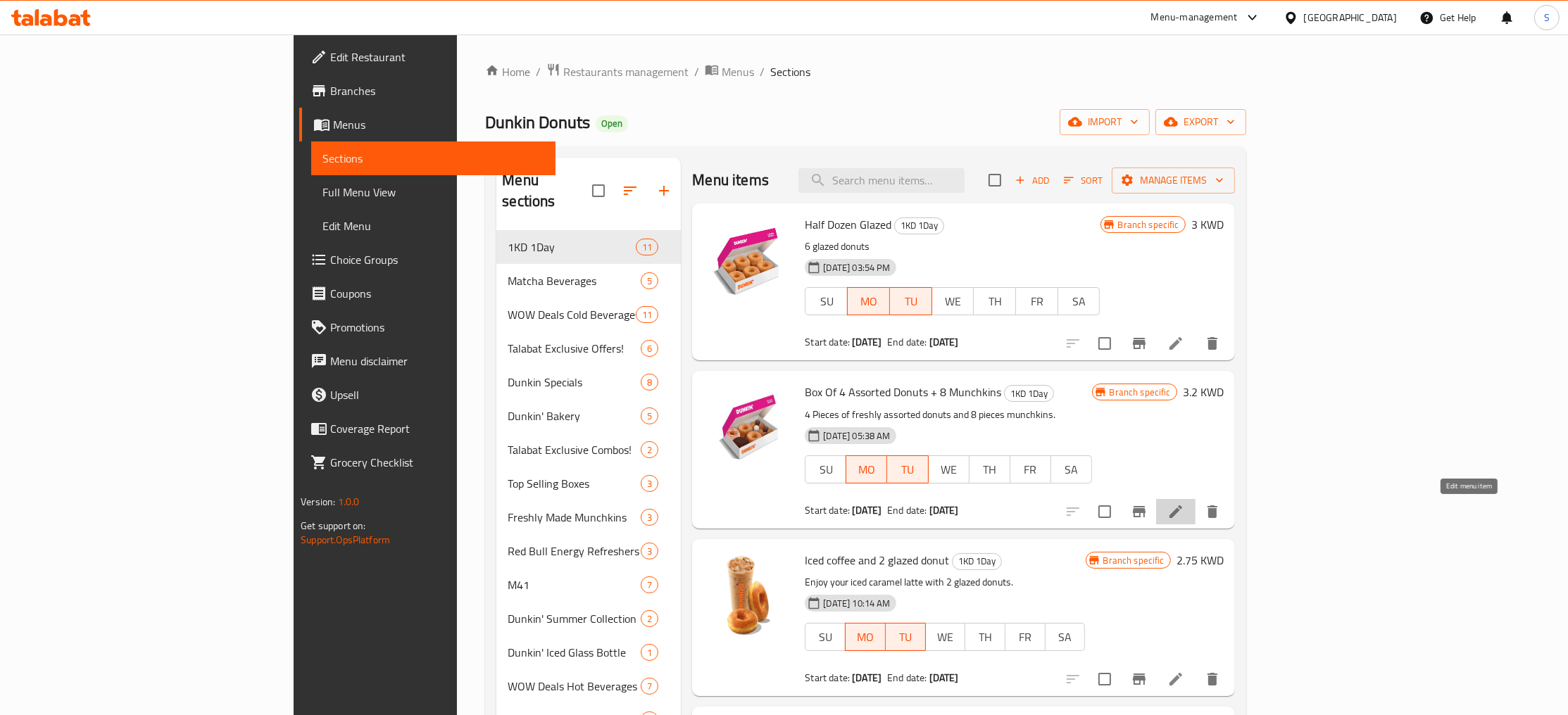
click at [1182, 516] on icon at bounding box center [1175, 512] width 12 height 12
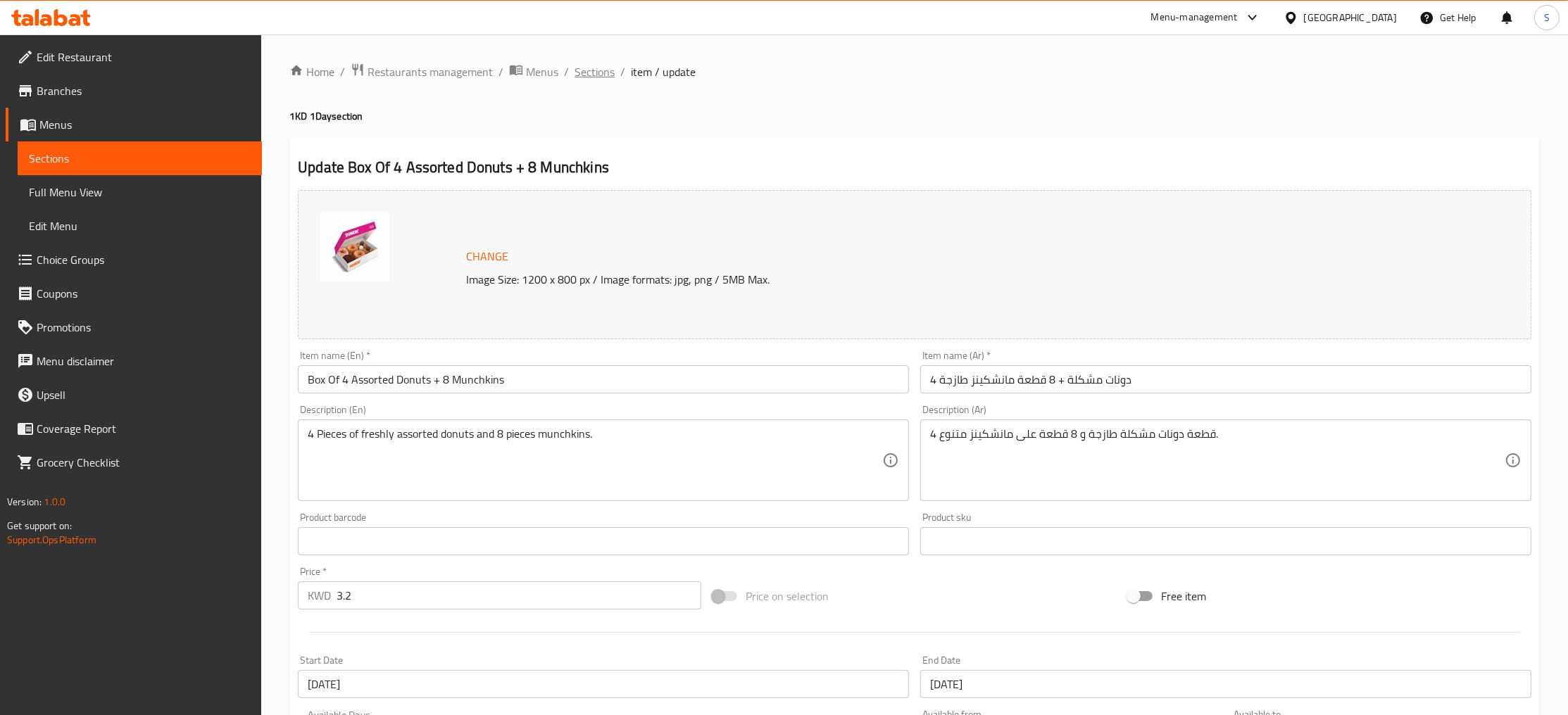
click at [584, 79] on span "Sections" at bounding box center [594, 72] width 40 height 17
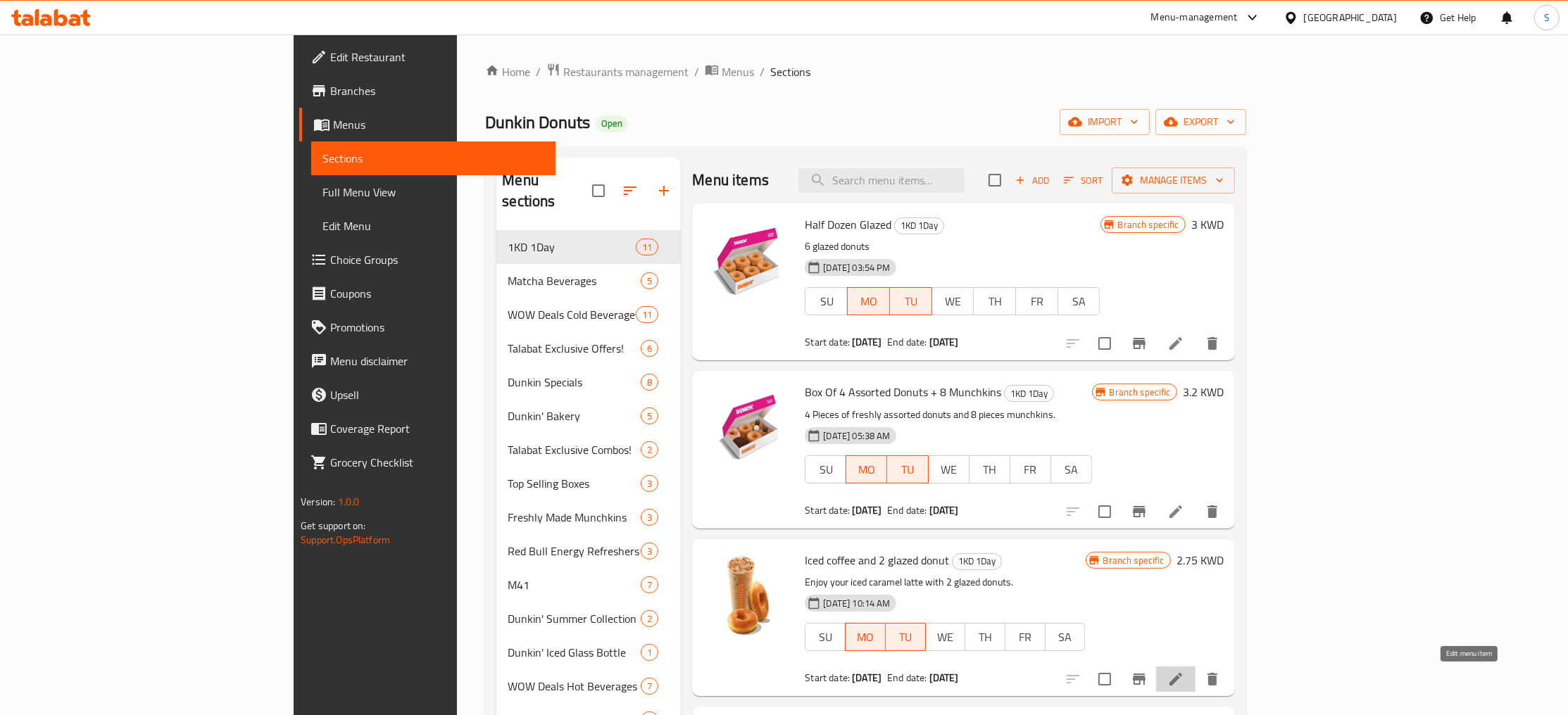
click at [1184, 683] on icon at bounding box center [1175, 680] width 17 height 17
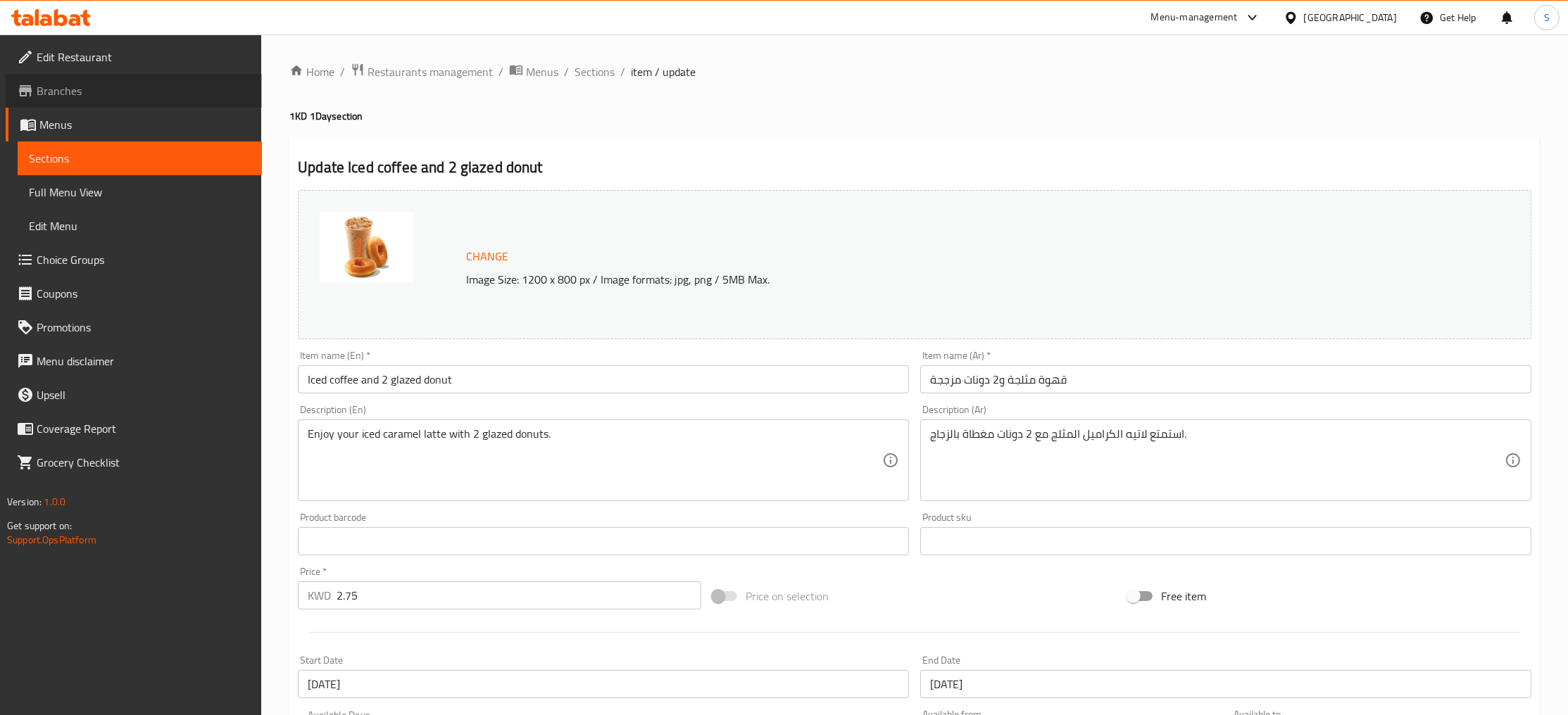
click at [58, 84] on span "Branches" at bounding box center [143, 91] width 214 height 17
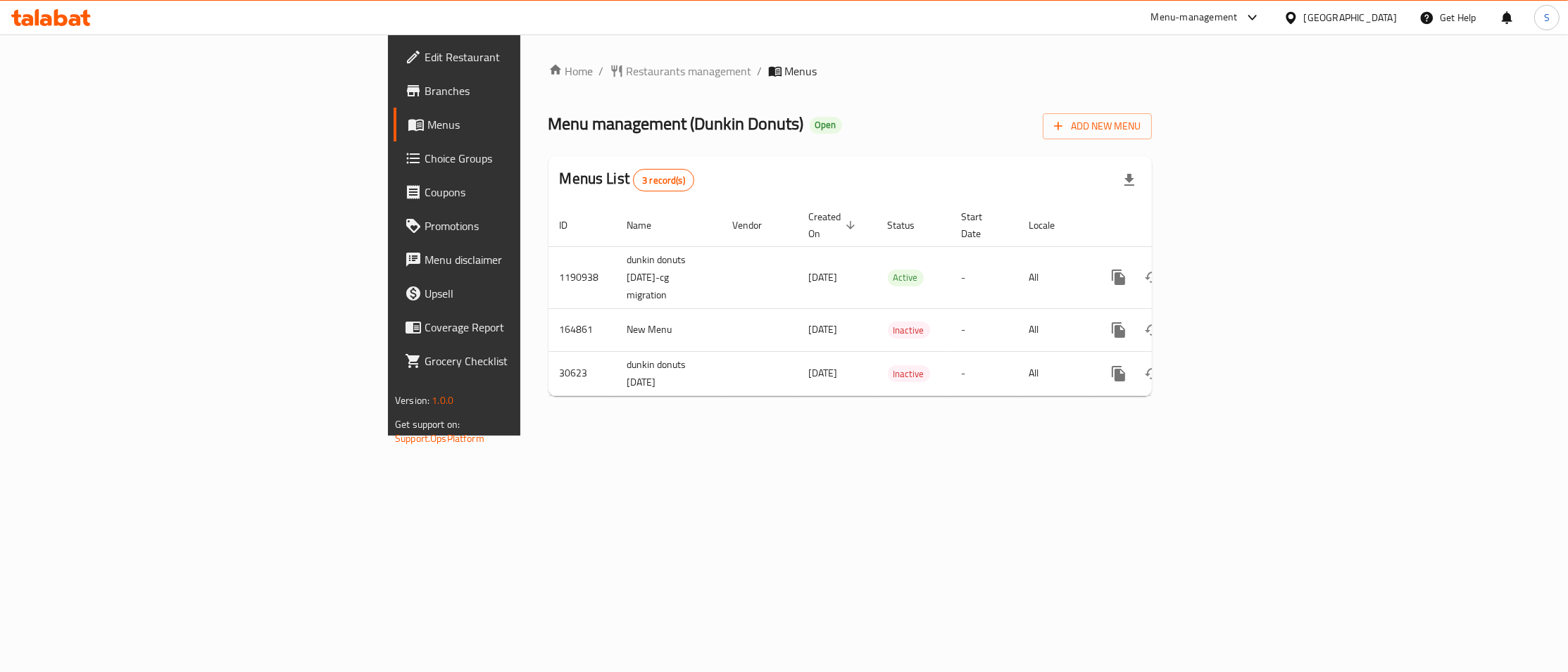
click at [1151, 90] on div "Home / Restaurants management / Menus Menu management ( Dunkin Donuts ) Open Ad…" at bounding box center [850, 235] width 604 height 345
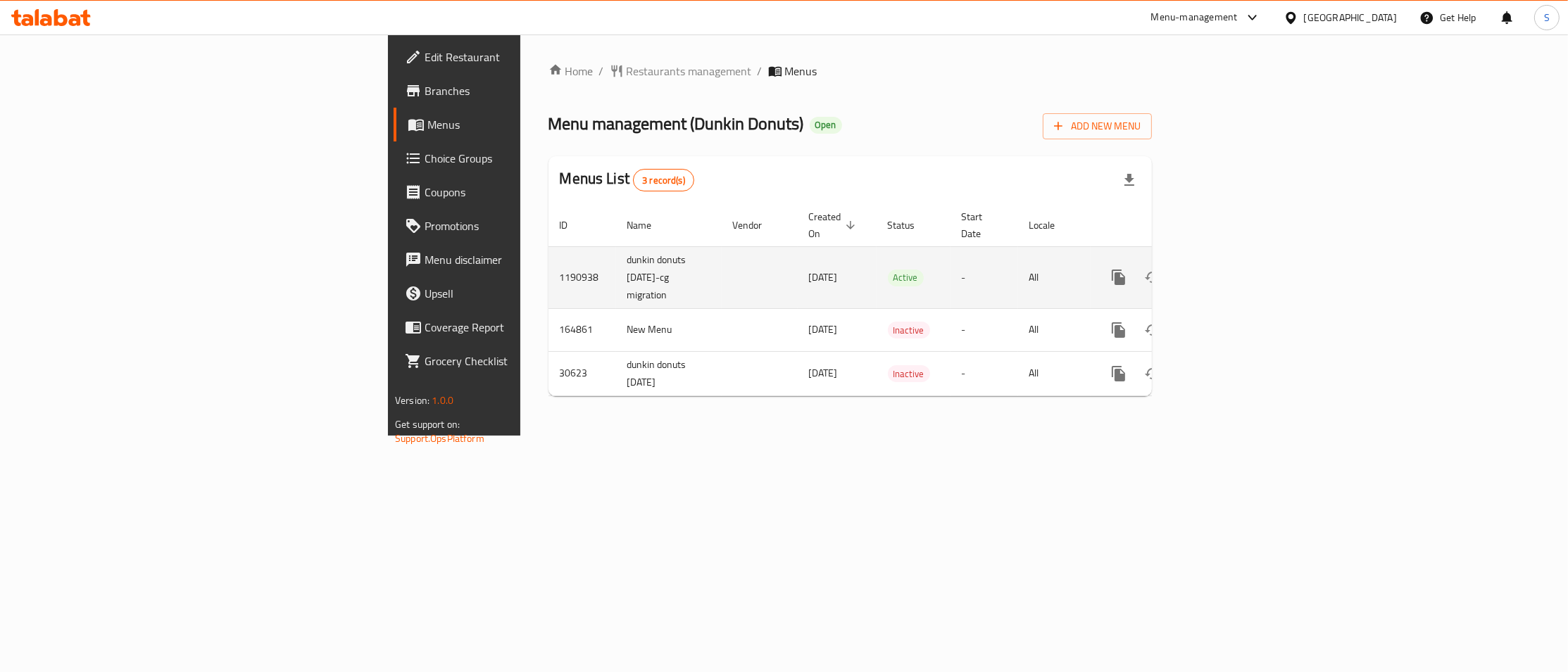
click at [1229, 269] on icon "enhanced table" at bounding box center [1220, 278] width 17 height 17
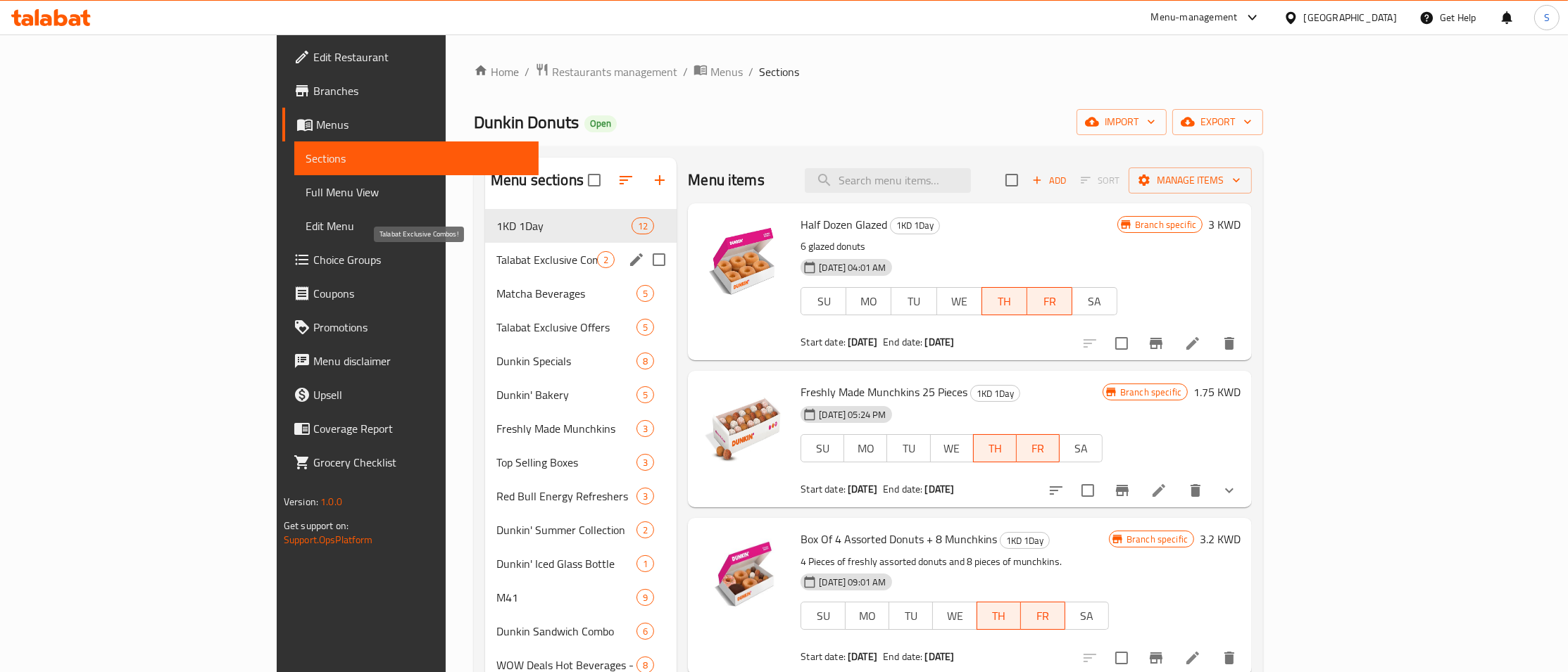
click at [497, 264] on span "Talabat Exclusive Combos!" at bounding box center [547, 259] width 100 height 17
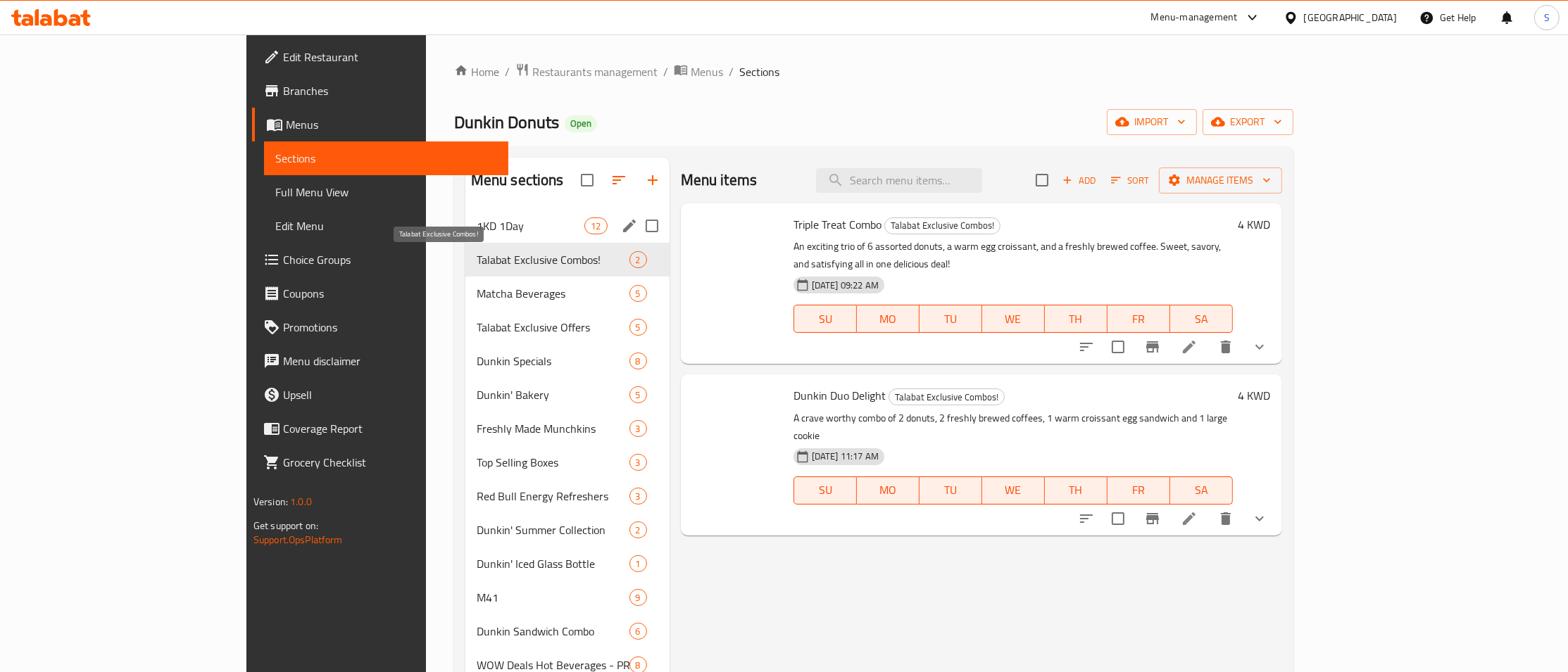
click at [477, 224] on span "1KD 1Day" at bounding box center [531, 226] width 109 height 17
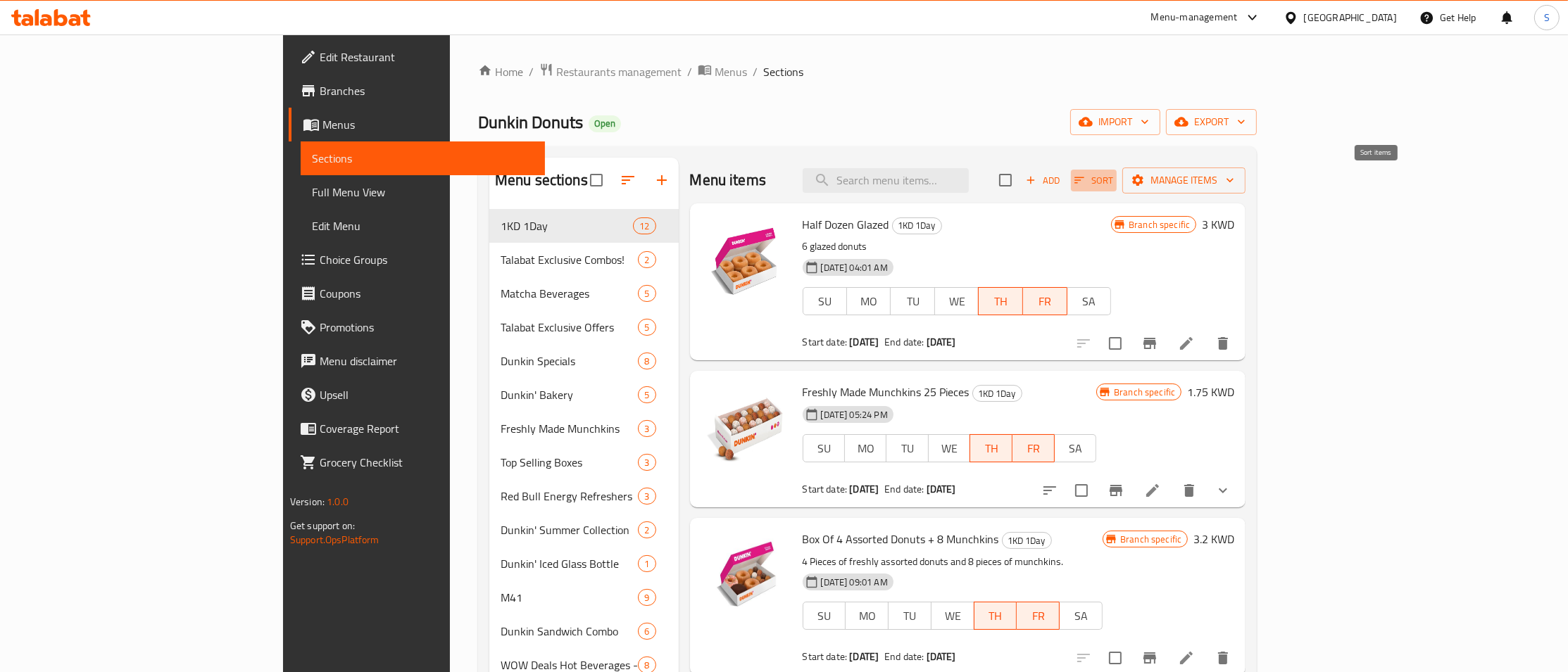
click at [1113, 177] on span "Sort" at bounding box center [1093, 180] width 39 height 16
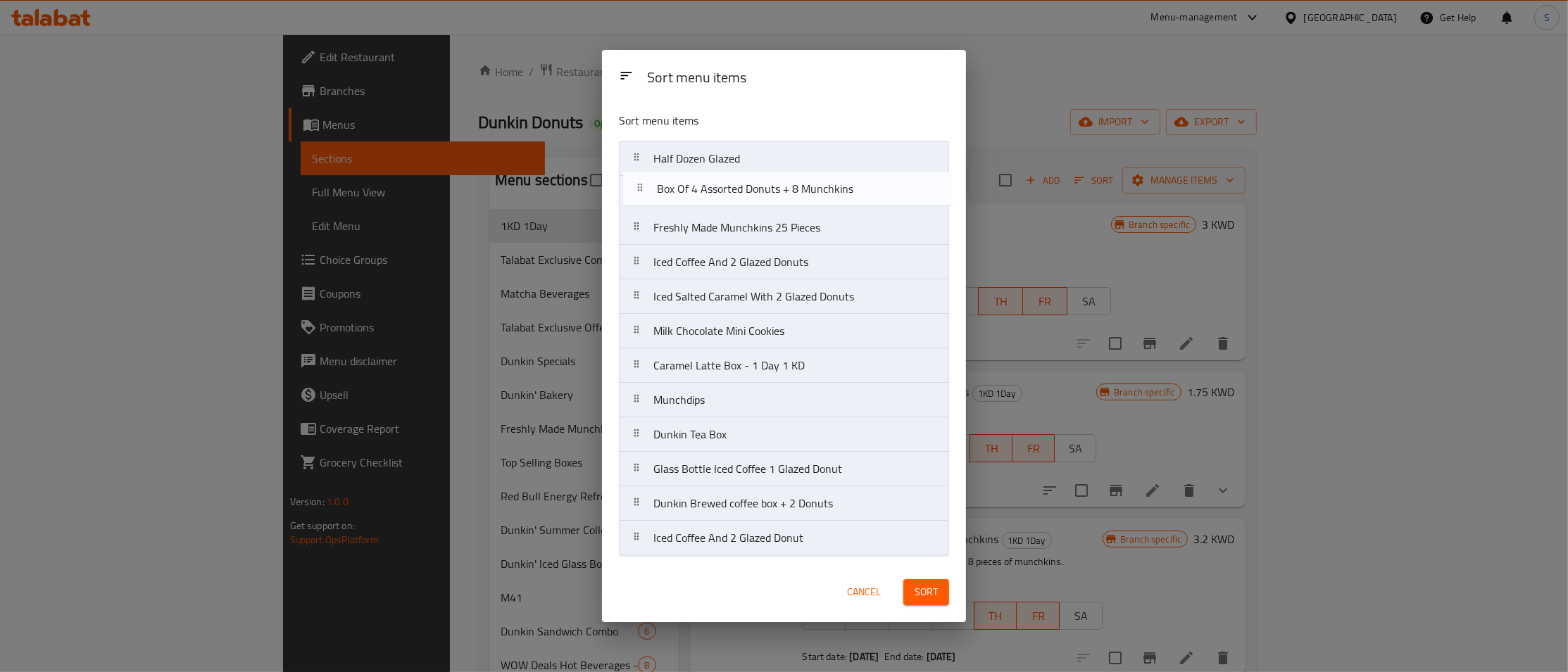
drag, startPoint x: 759, startPoint y: 236, endPoint x: 763, endPoint y: 191, distance: 45.2
click at [763, 191] on nav "Half Dozen Glazed Freshly Made Munchkins 25 Pieces Box Of 4 Assorted Donuts + 8…" at bounding box center [783, 348] width 330 height 415
click at [768, 226] on nav "Half Dozen Glazed Box Of 4 Assorted Donuts + 8 Munchkins Freshly Made Munchkins…" at bounding box center [783, 348] width 330 height 415
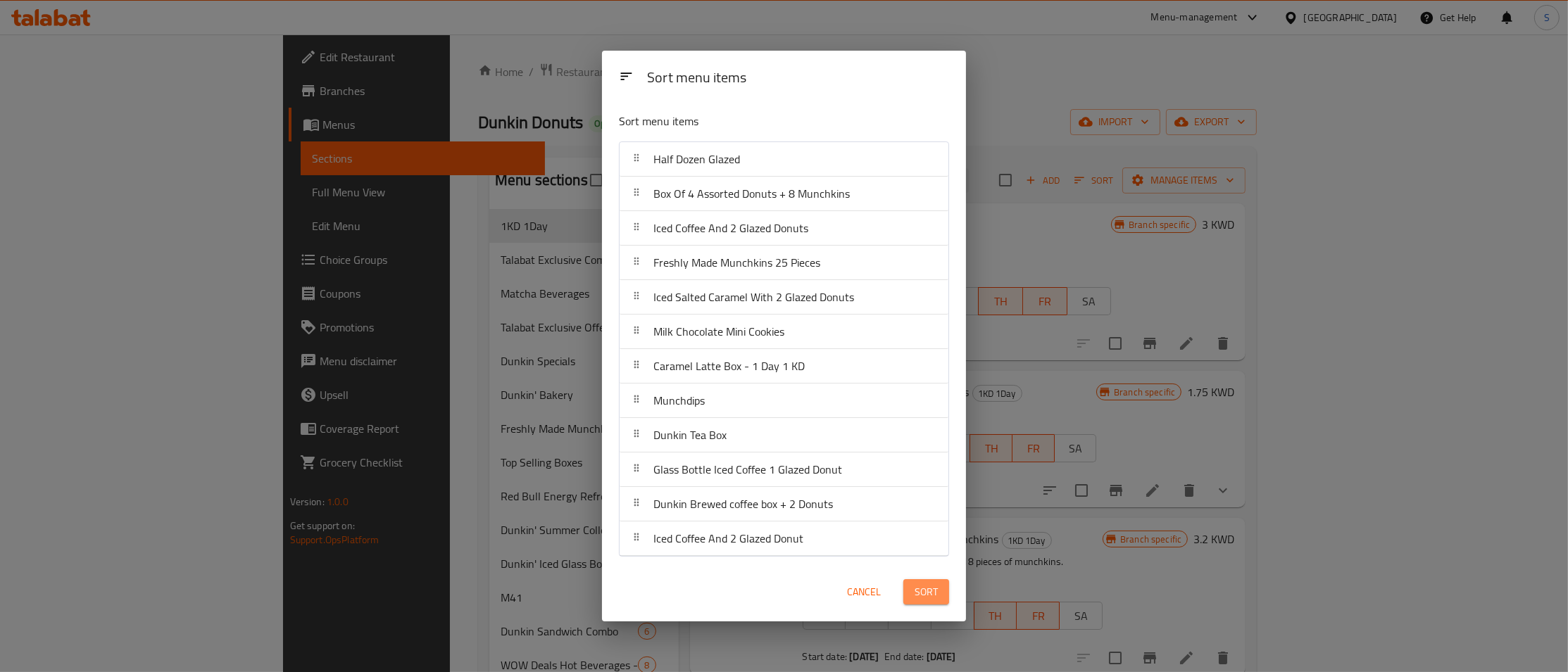
click at [941, 596] on button "Sort" at bounding box center [926, 592] width 46 height 26
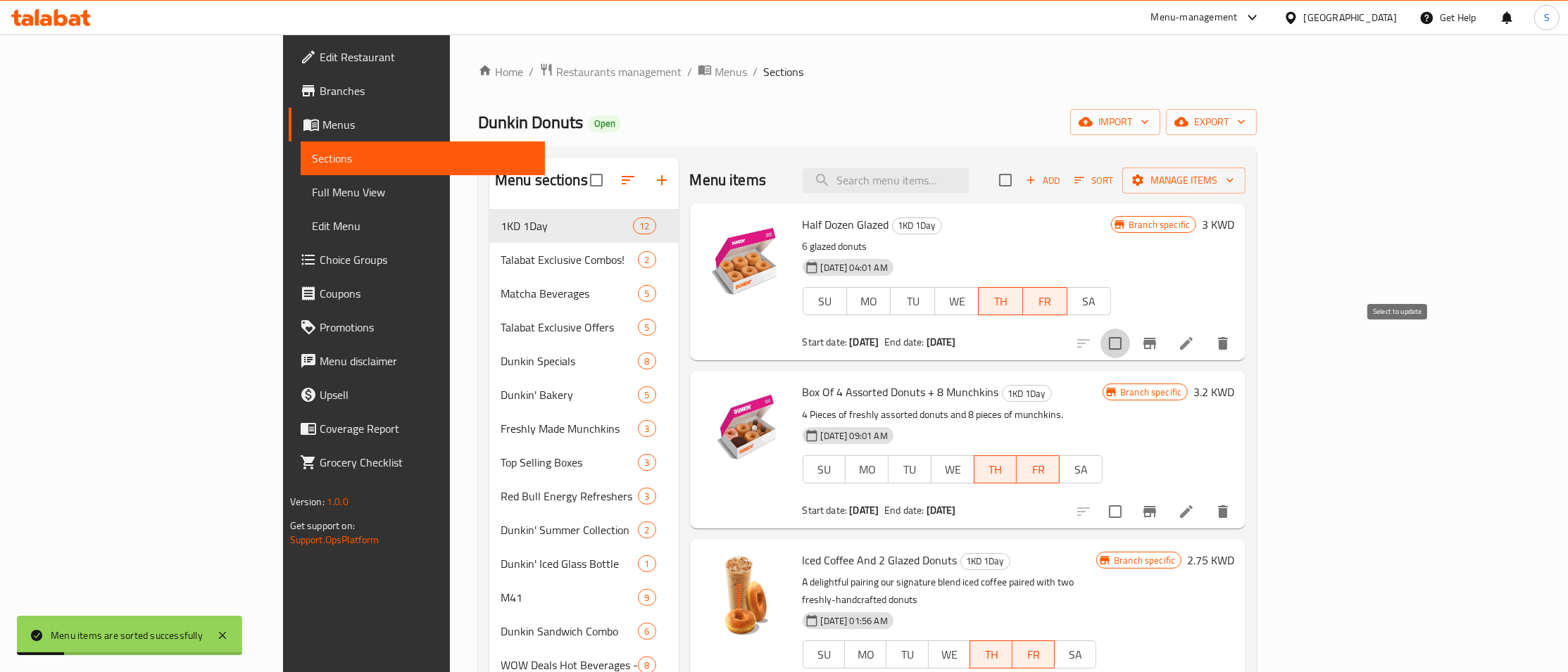
click at [1130, 347] on input "checkbox" at bounding box center [1115, 343] width 30 height 30
checkbox input "true"
click at [1130, 511] on input "checkbox" at bounding box center [1115, 511] width 30 height 30
checkbox input "true"
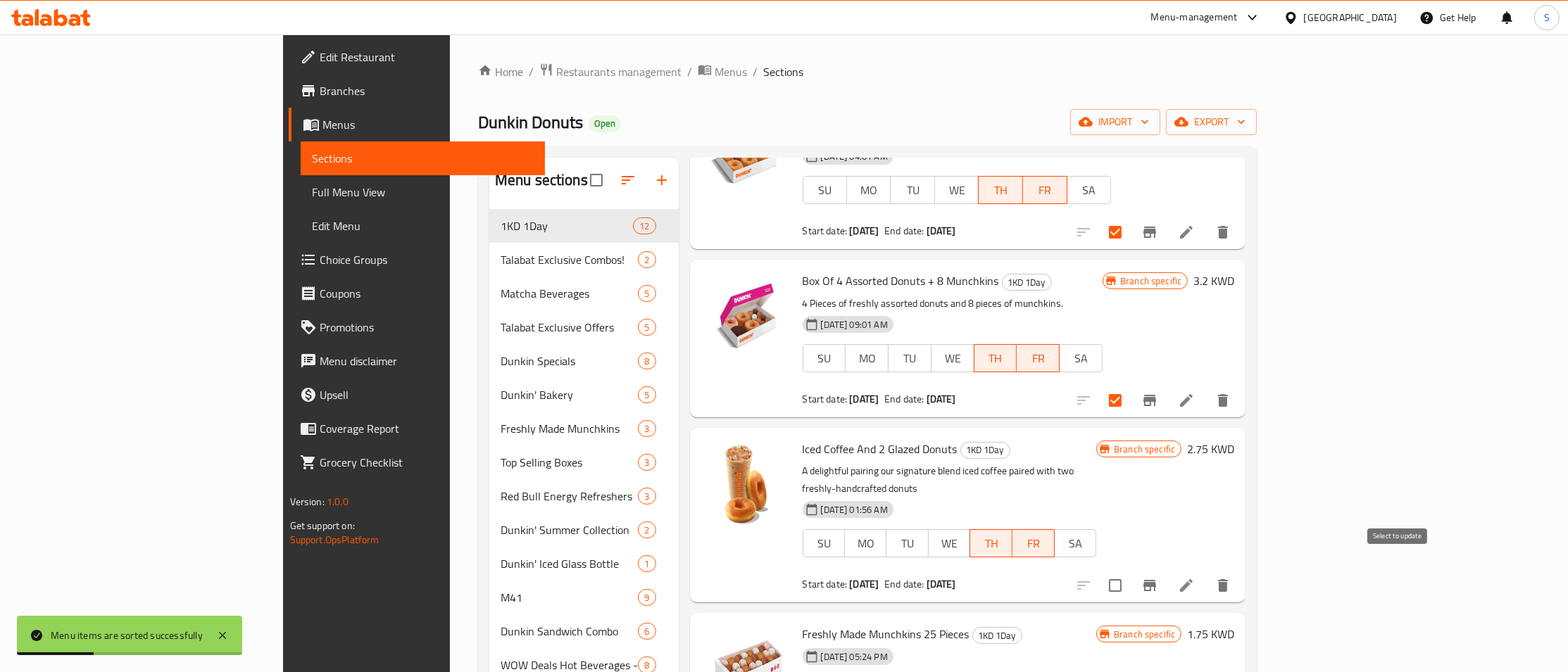
click at [1130, 571] on input "checkbox" at bounding box center [1115, 586] width 30 height 30
checkbox input "true"
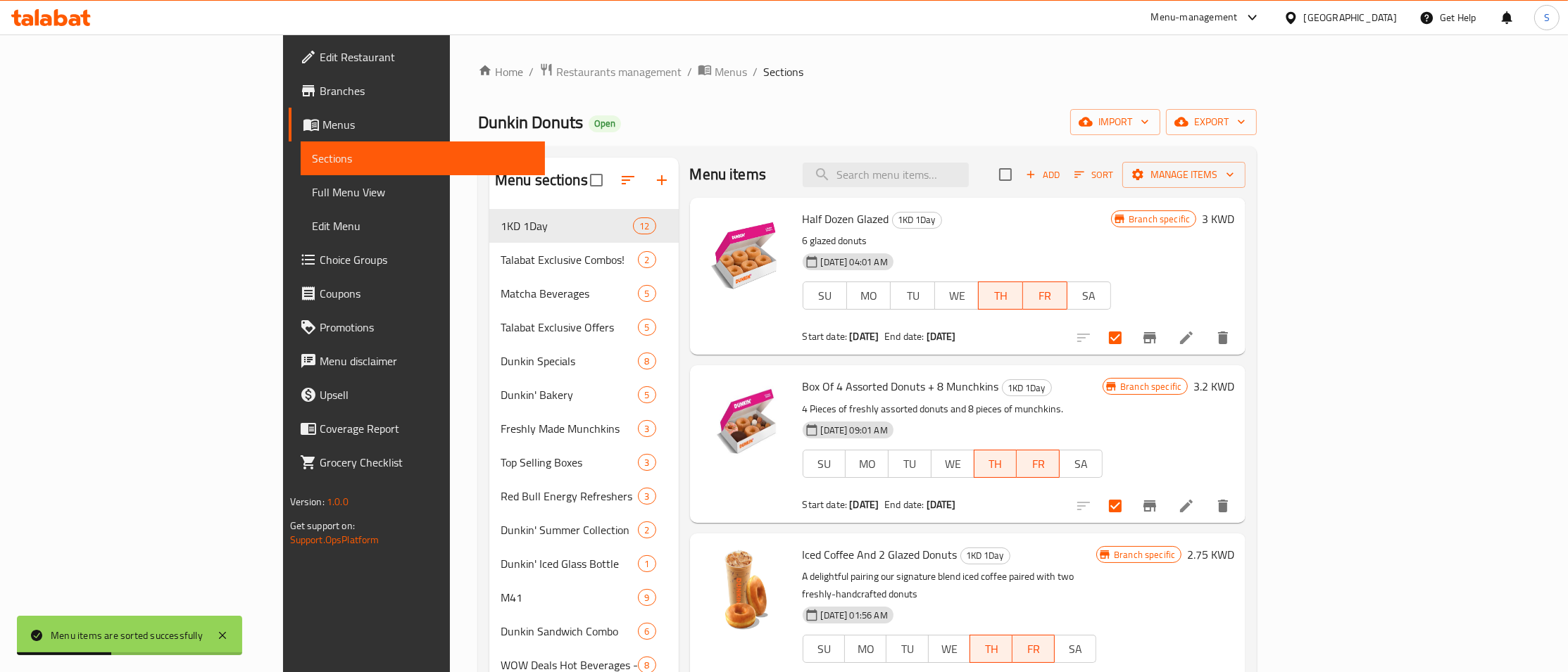
scroll to position [0, 0]
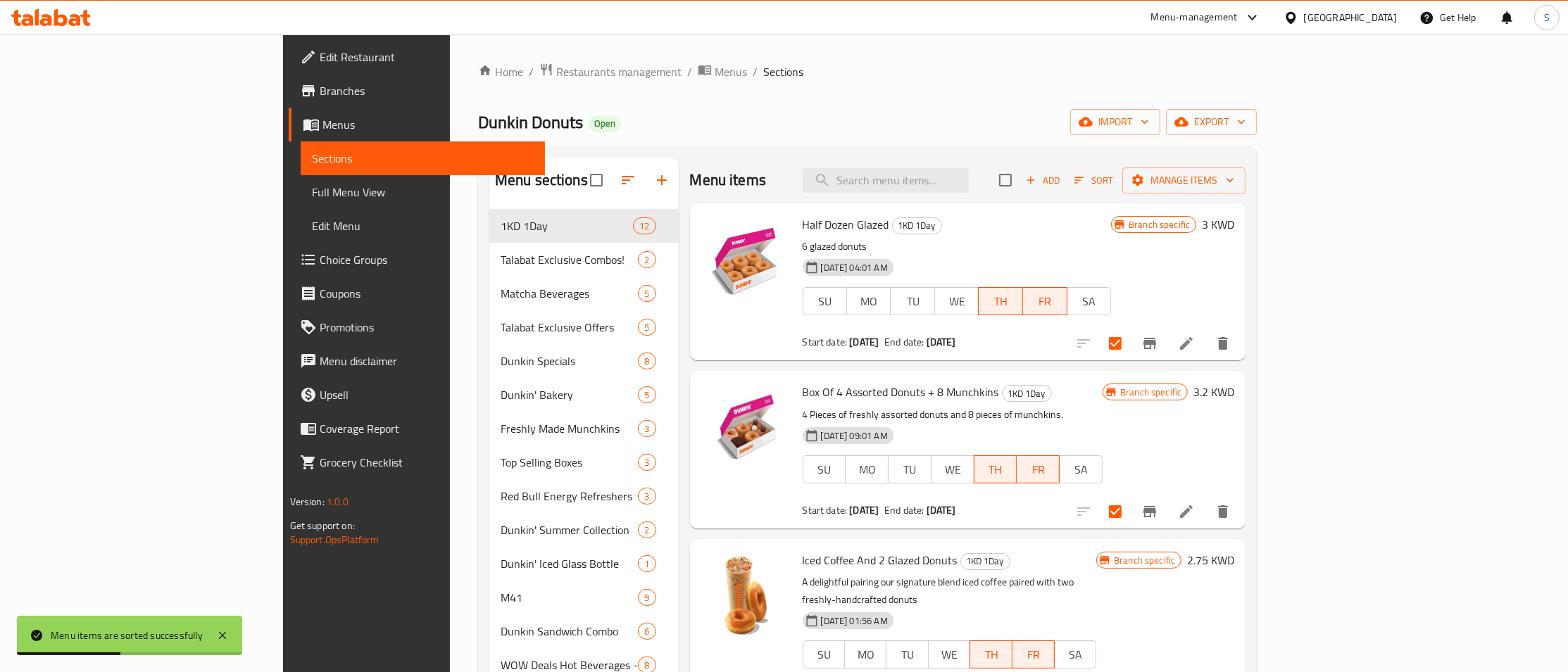
drag, startPoint x: 1494, startPoint y: 166, endPoint x: 1491, endPoint y: 179, distance: 13.3
click at [1246, 168] on div "Menu items Add Sort Manage items" at bounding box center [968, 180] width 556 height 46
click at [1234, 179] on span "Manage items" at bounding box center [1183, 180] width 100 height 17
click at [1448, 309] on span "Bulk update" at bounding box center [1471, 310] width 58 height 17
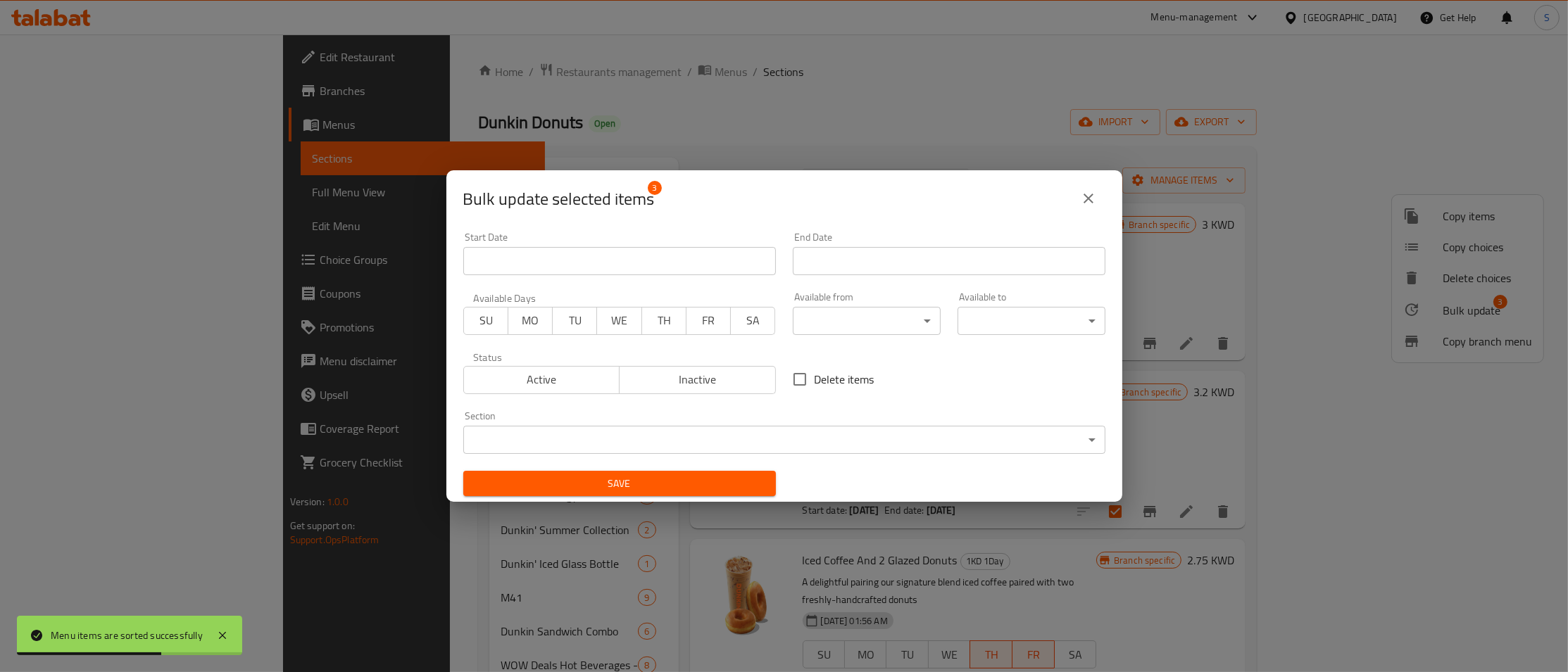
click at [676, 269] on input "Start Date" at bounding box center [619, 261] width 313 height 28
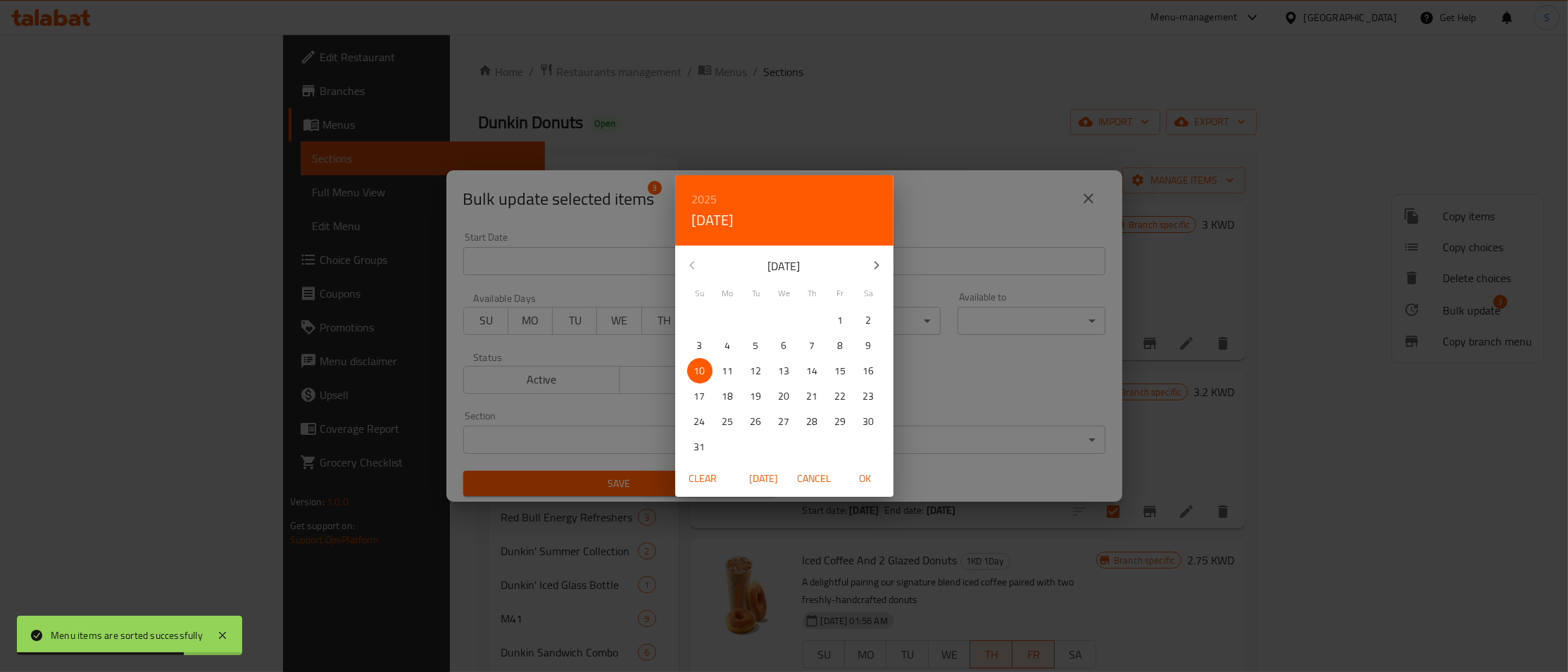
click at [730, 367] on p "11" at bounding box center [728, 371] width 12 height 17
click at [870, 482] on span "OK" at bounding box center [865, 478] width 34 height 17
type input "[DATE]"
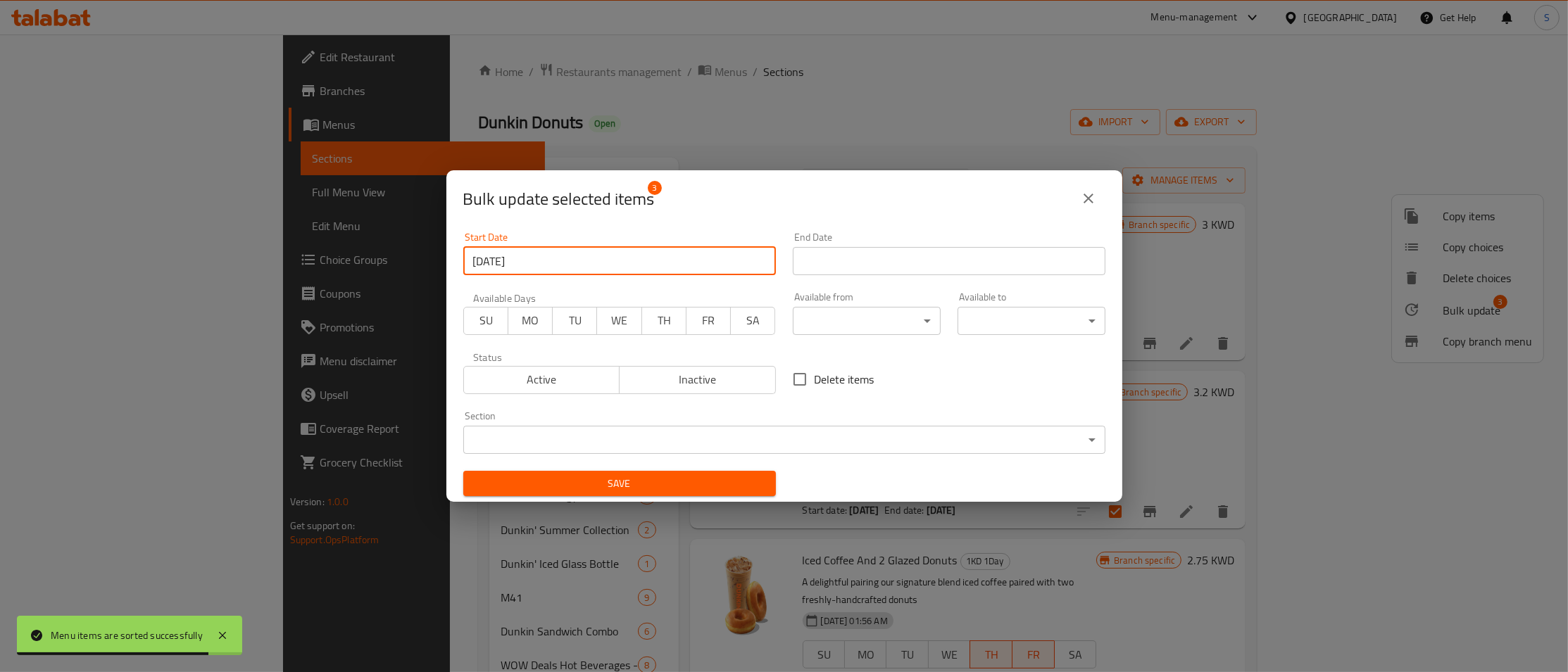
click at [824, 252] on input "Start Date" at bounding box center [949, 261] width 313 height 28
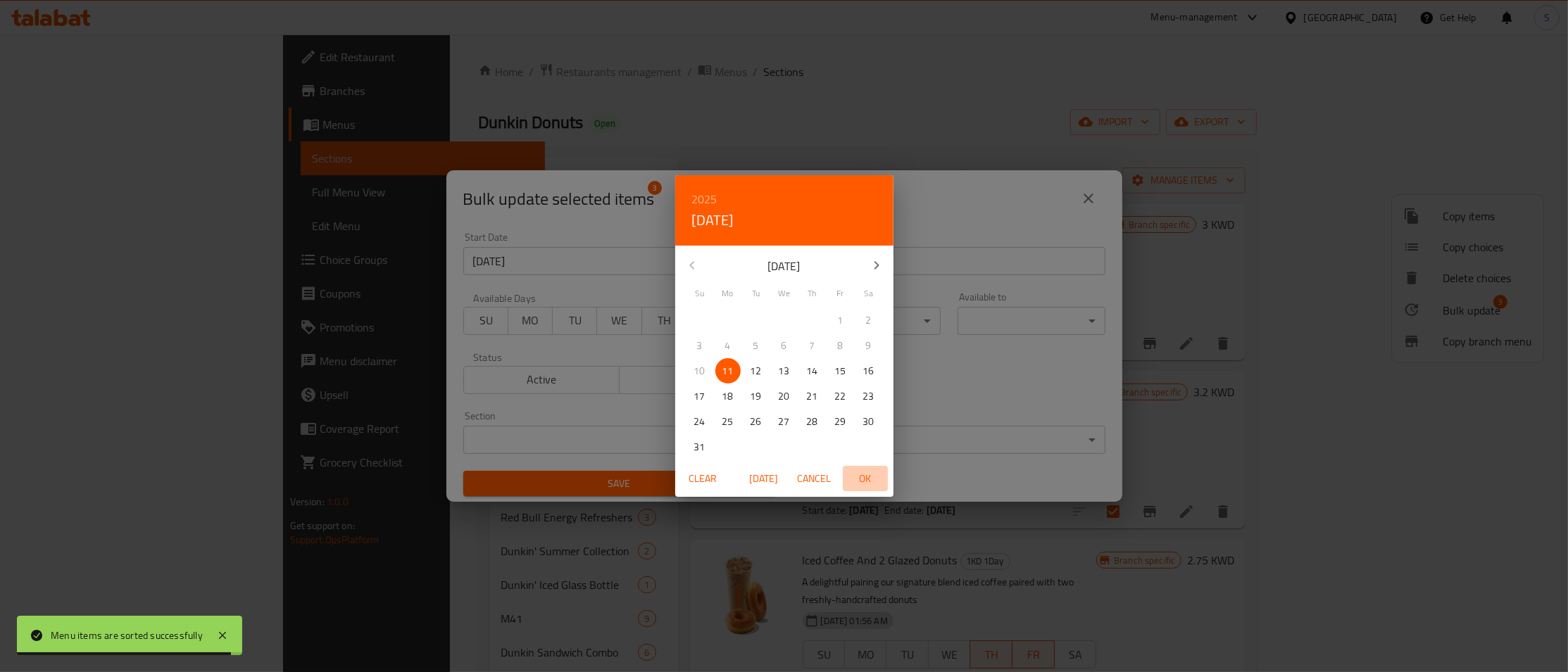
click at [870, 482] on span "OK" at bounding box center [865, 478] width 34 height 17
type input "[DATE]"
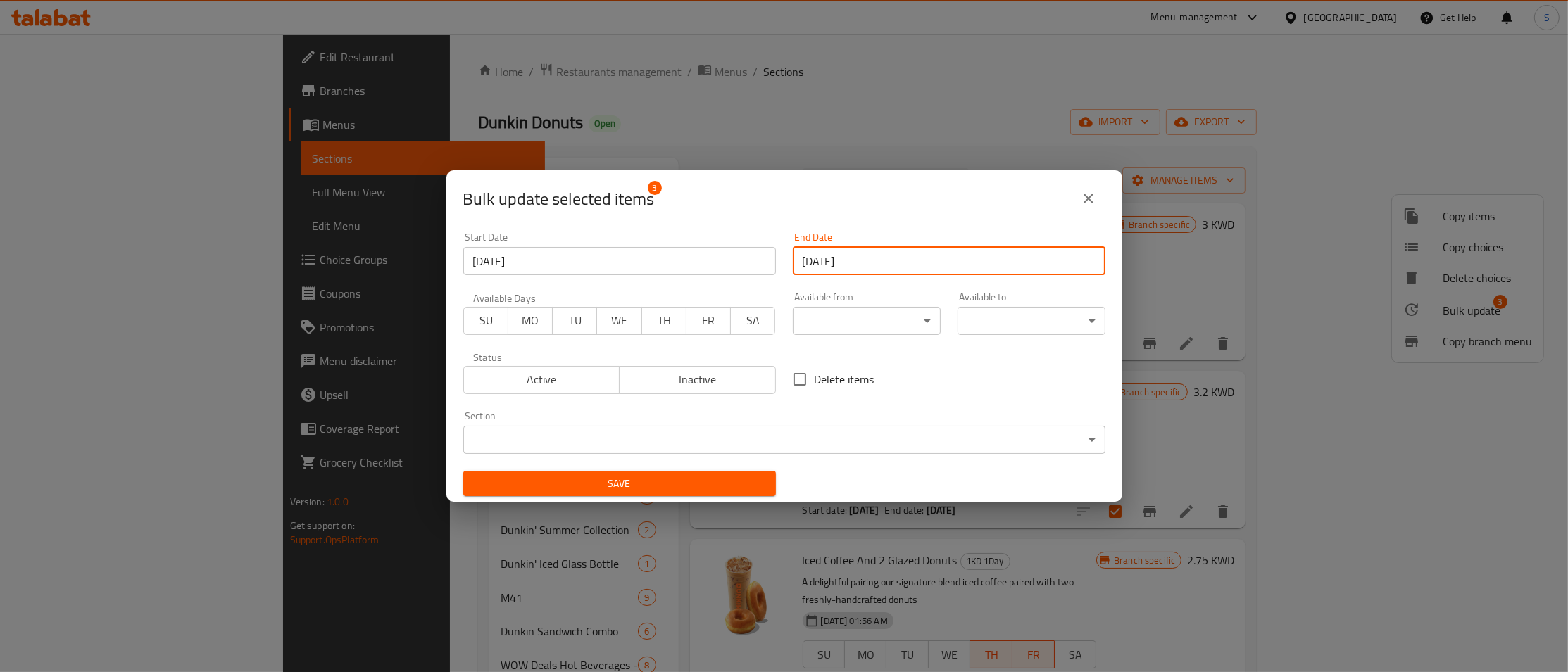
click at [533, 322] on span "MO" at bounding box center [530, 320] width 33 height 21
click at [558, 317] on button "TU" at bounding box center [574, 321] width 45 height 28
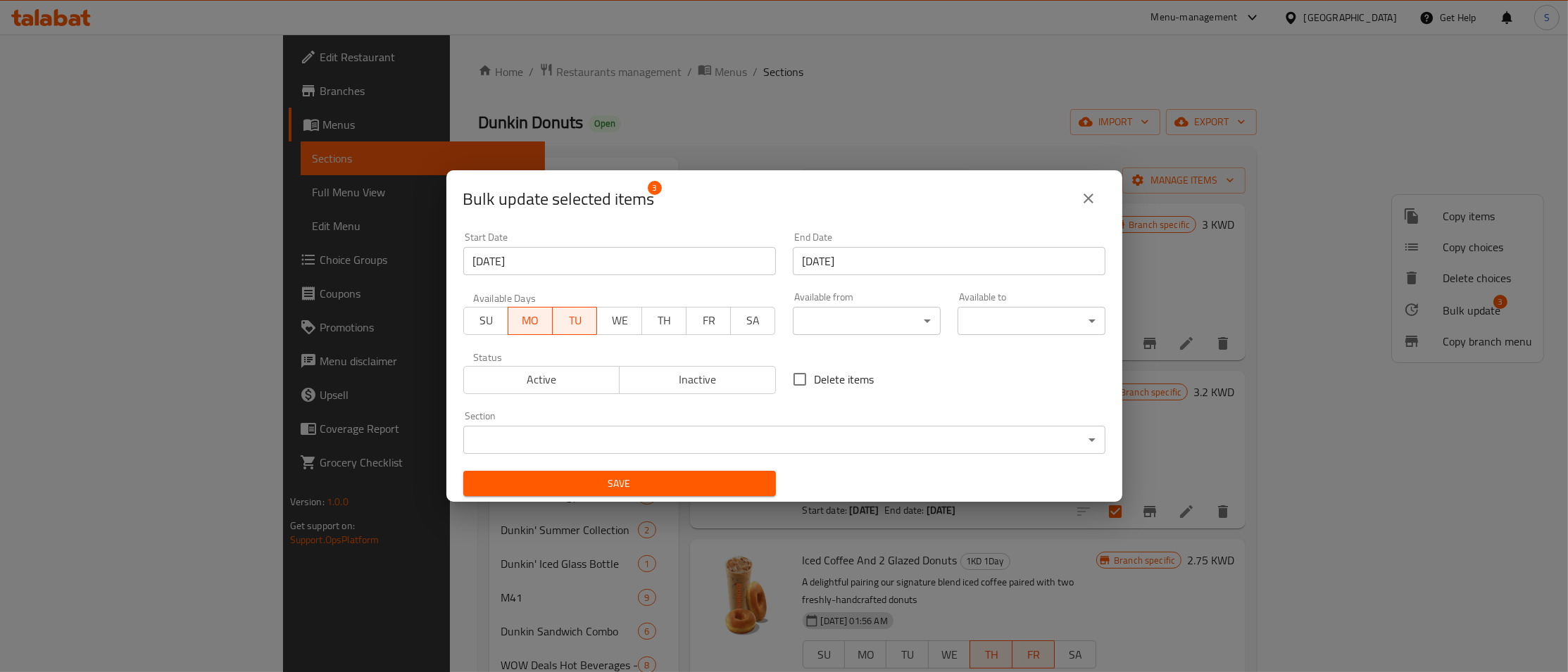
click at [617, 470] on div "Save" at bounding box center [619, 484] width 329 height 43
click at [623, 483] on span "Save" at bounding box center [619, 483] width 290 height 17
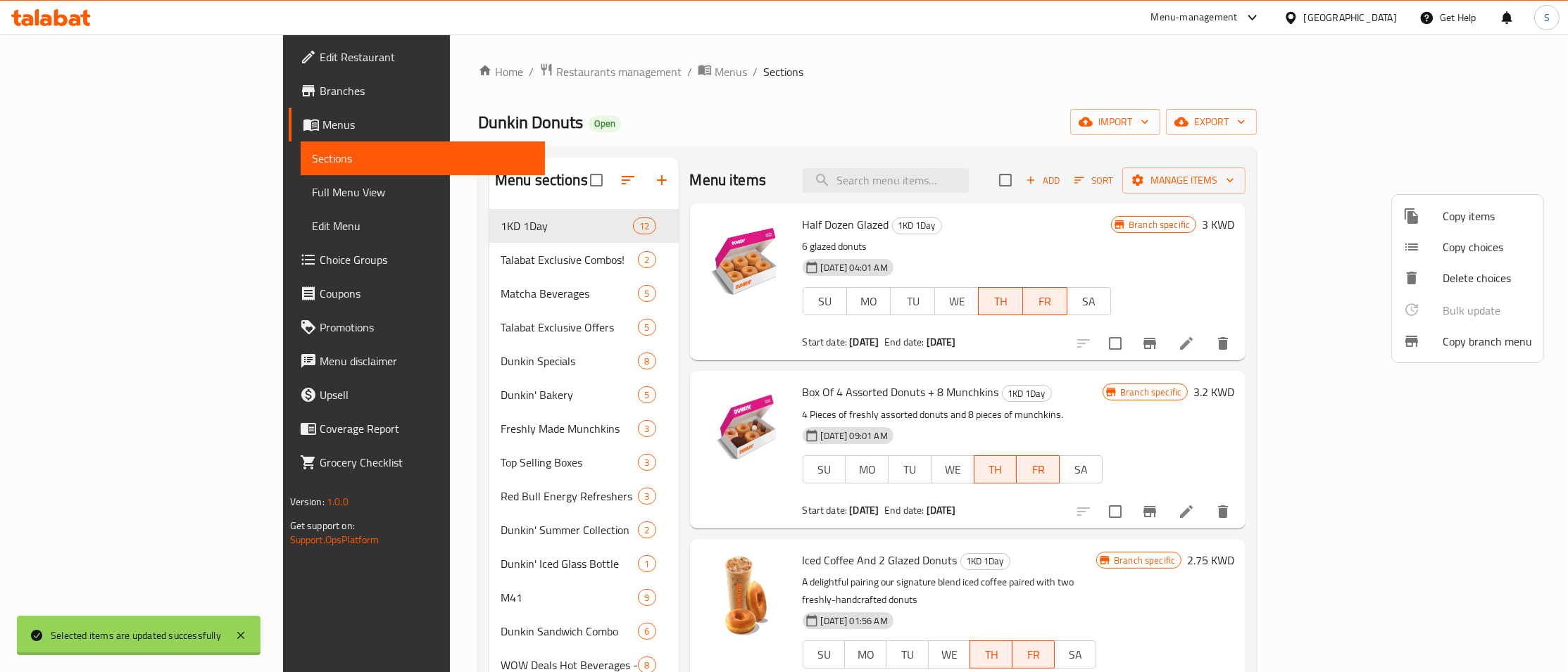
checkbox input "false"
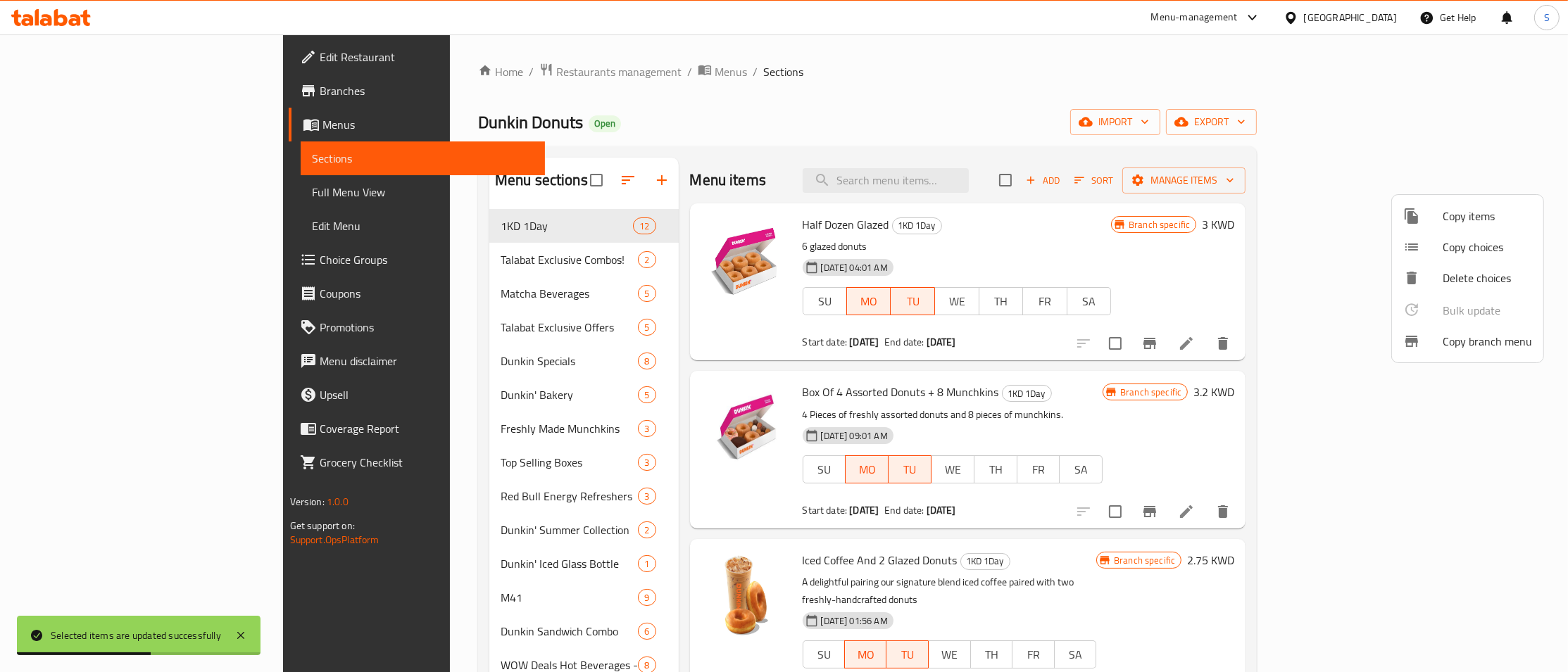
click at [1020, 245] on div at bounding box center [784, 336] width 1568 height 672
click at [802, 226] on span "Half Dozen Glazed" at bounding box center [845, 225] width 86 height 21
drag, startPoint x: 732, startPoint y: 226, endPoint x: 814, endPoint y: 221, distance: 82.2
click at [814, 221] on span "Half Dozen Glazed" at bounding box center [845, 225] width 86 height 21
copy h6 "Half Dozen Glazed"
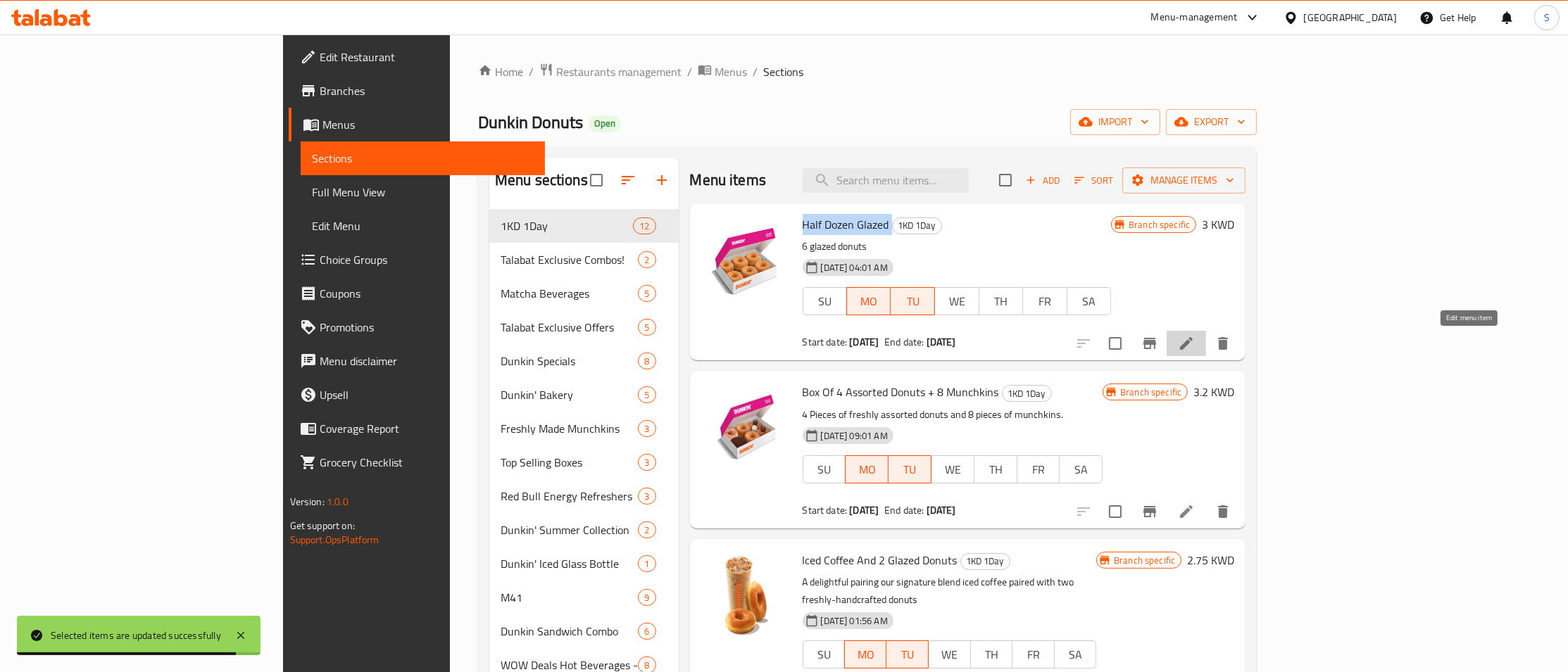
click at [1195, 348] on icon at bounding box center [1186, 343] width 17 height 17
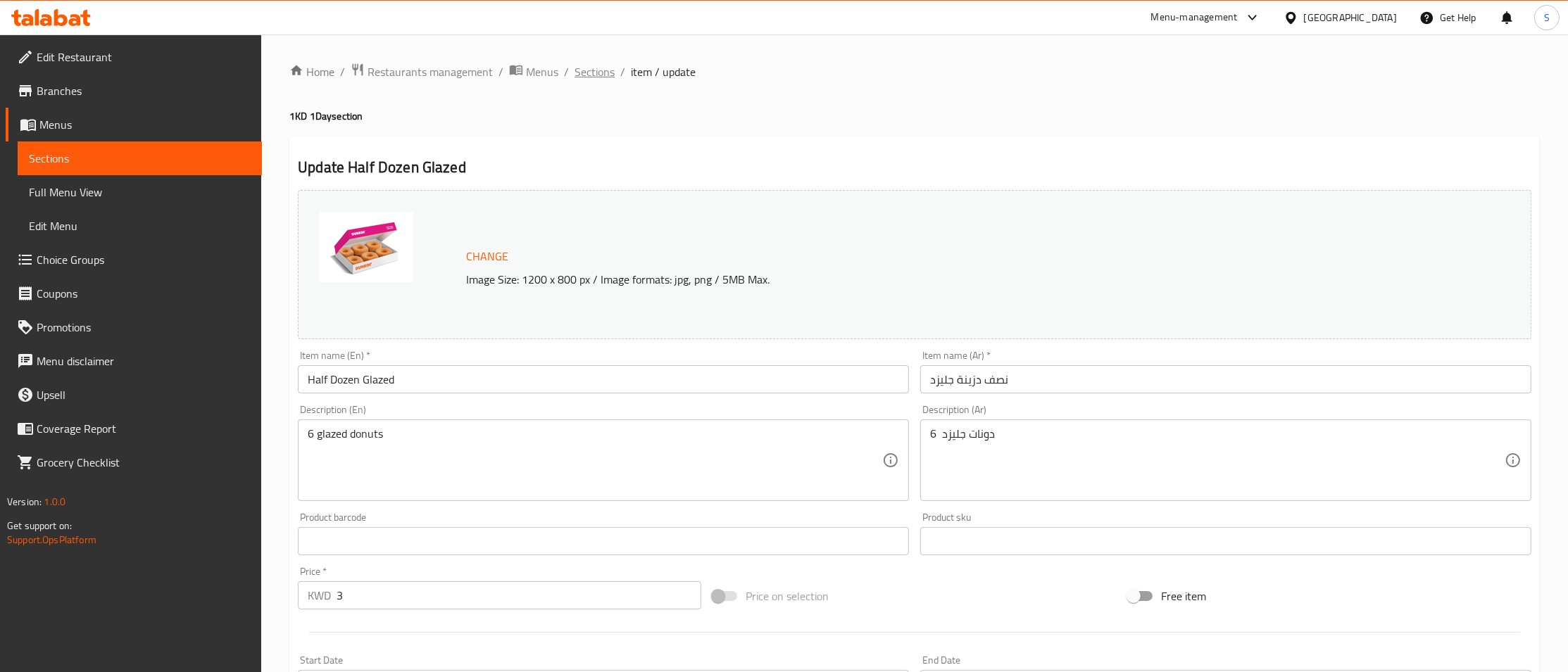
click at [591, 77] on span "Sections" at bounding box center [594, 72] width 40 height 17
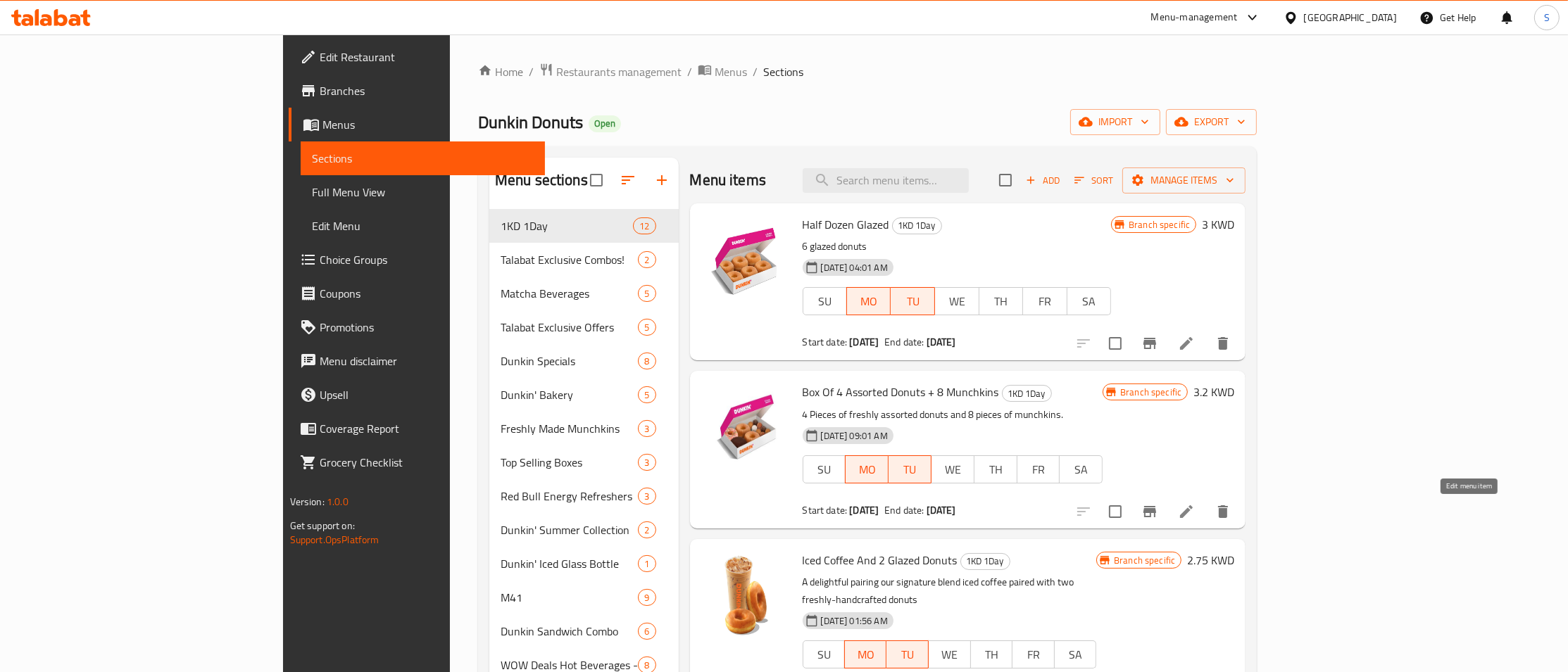
click at [1195, 511] on icon at bounding box center [1186, 511] width 17 height 17
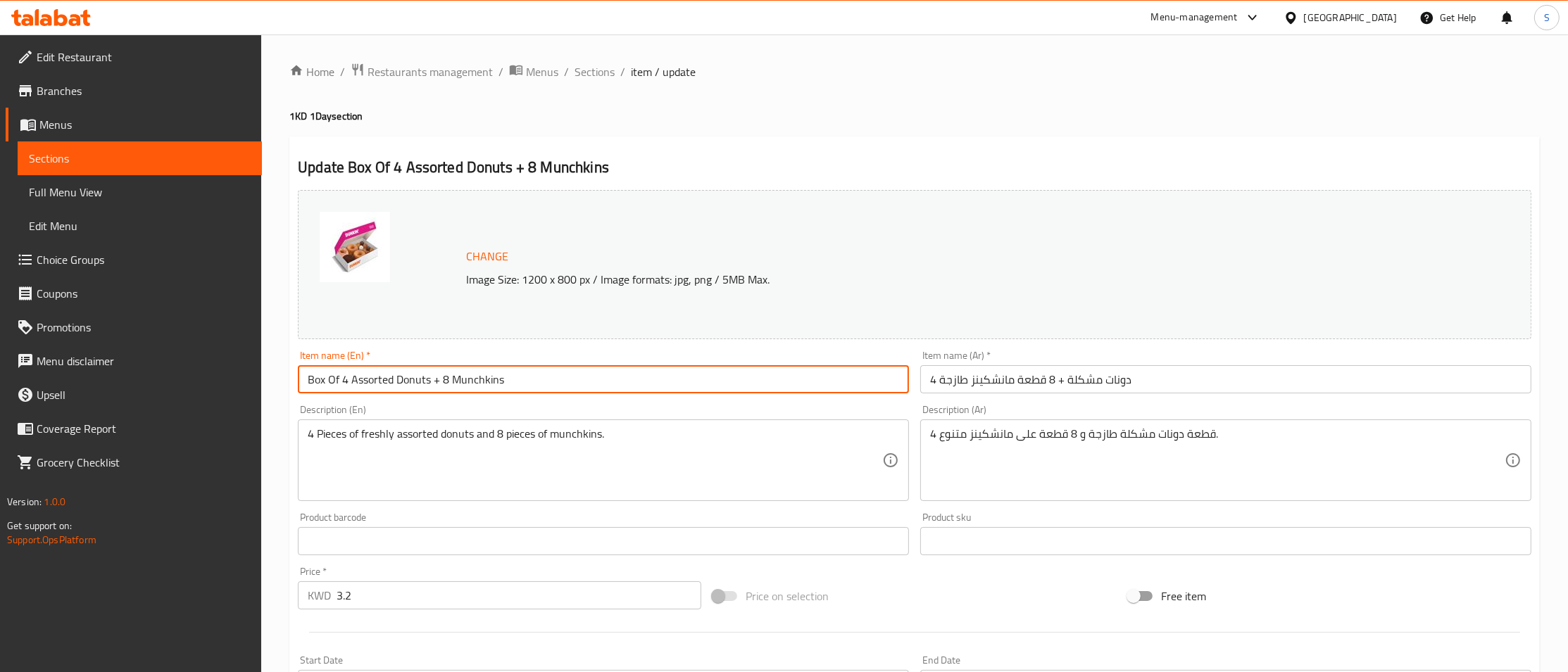
click at [670, 366] on input "Box Of 4 Assorted Donuts + 8 Munchkins" at bounding box center [604, 380] width 611 height 28
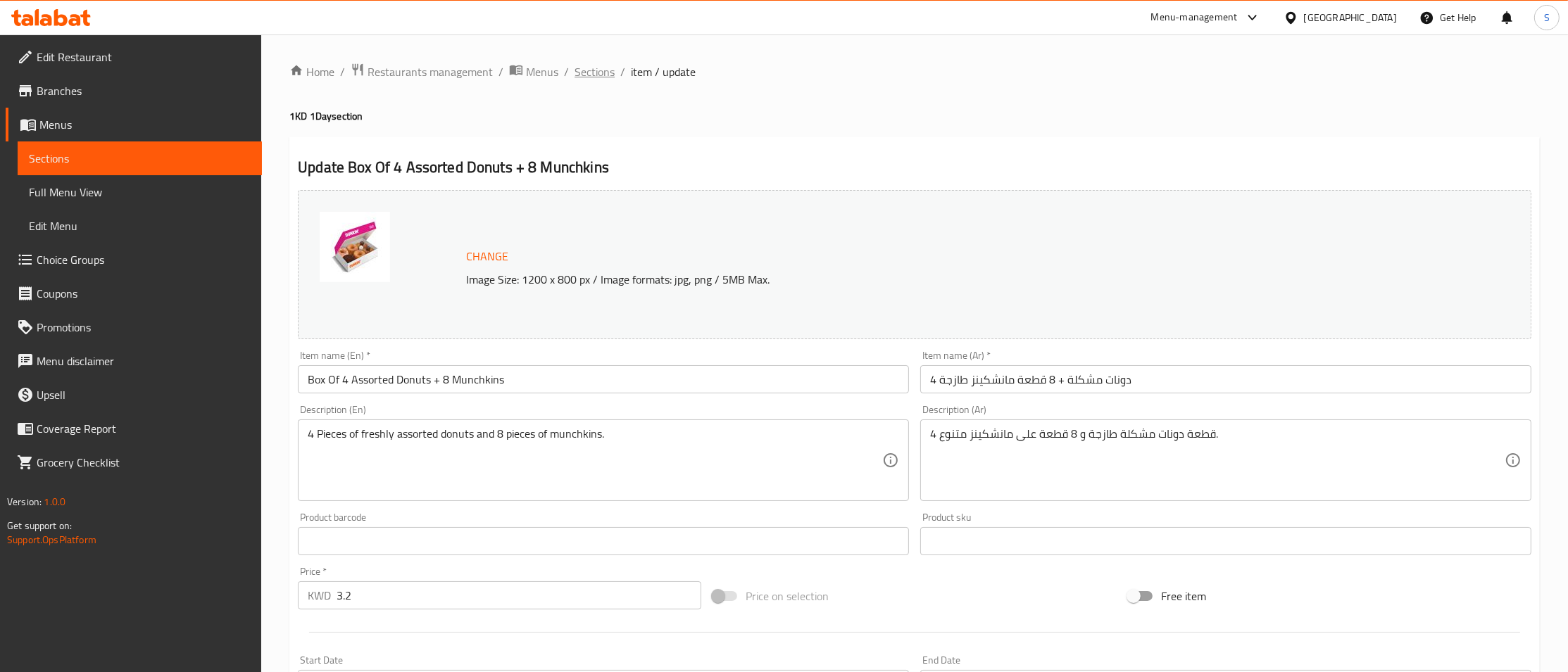
click at [575, 77] on span "Sections" at bounding box center [594, 72] width 40 height 17
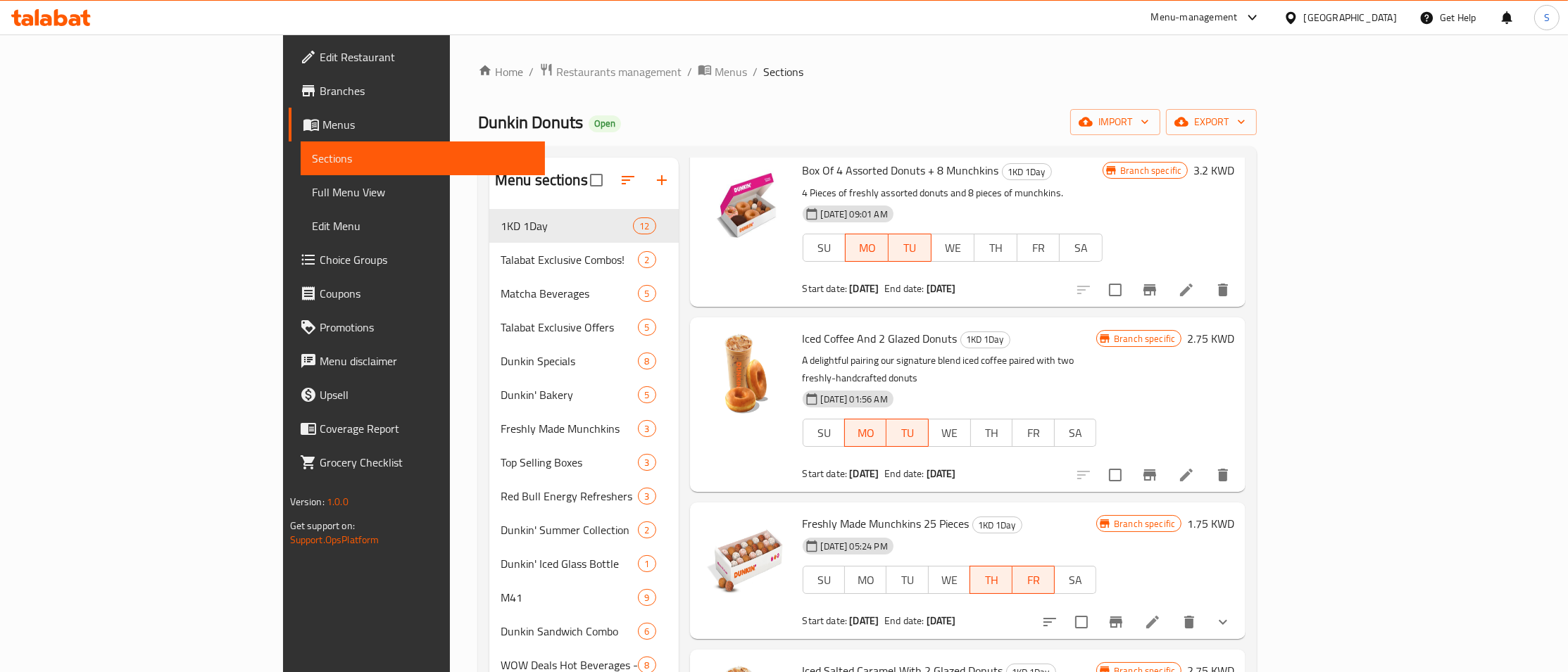
scroll to position [222, 0]
click at [1156, 469] on icon "Branch-specific-item" at bounding box center [1149, 474] width 12 height 12
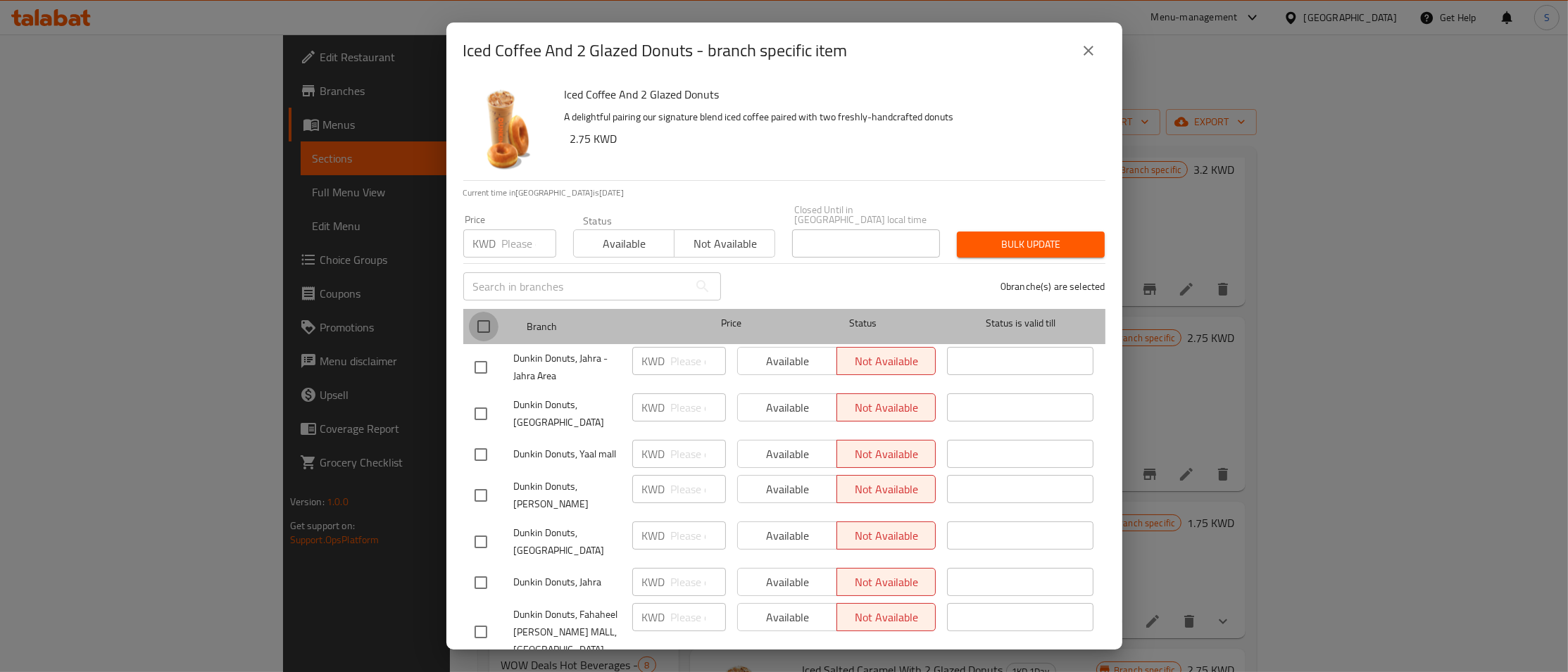
click at [484, 312] on input "checkbox" at bounding box center [483, 327] width 30 height 30
checkbox input "true"
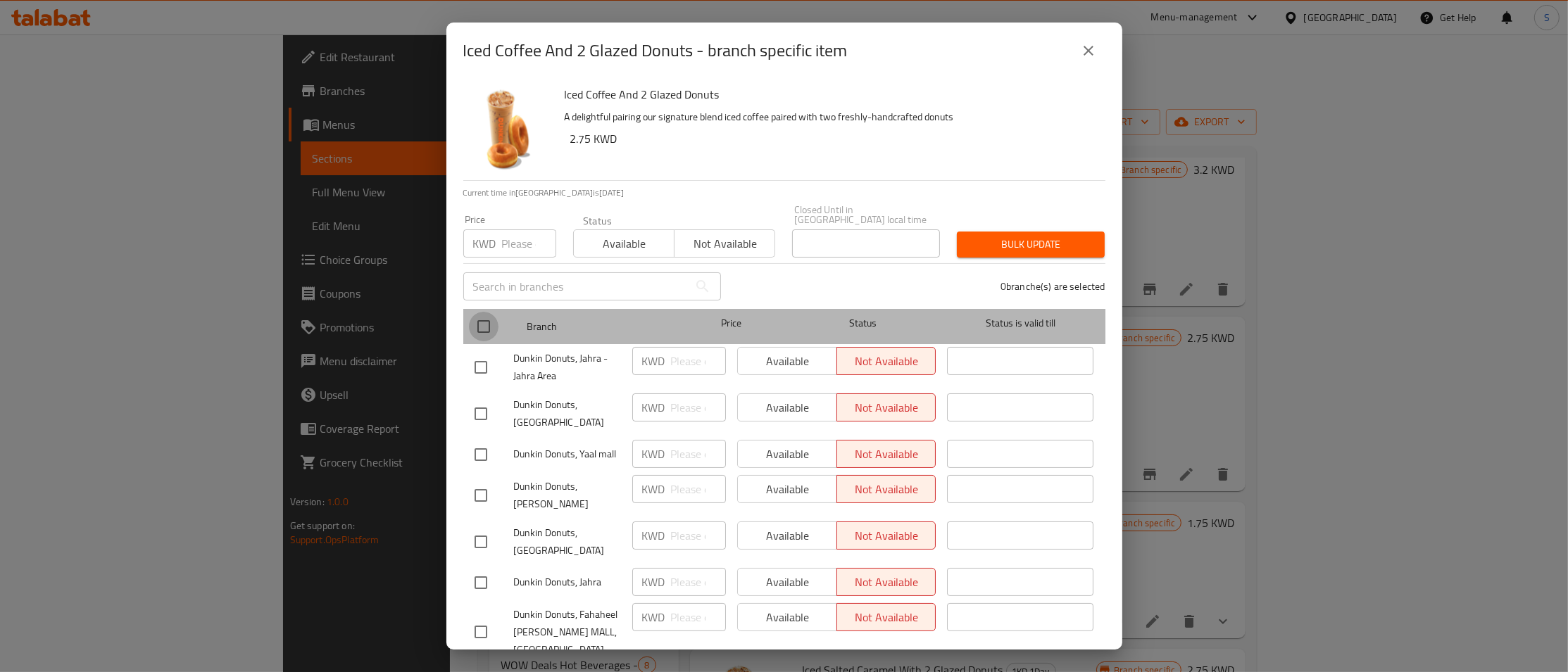
checkbox input "true"
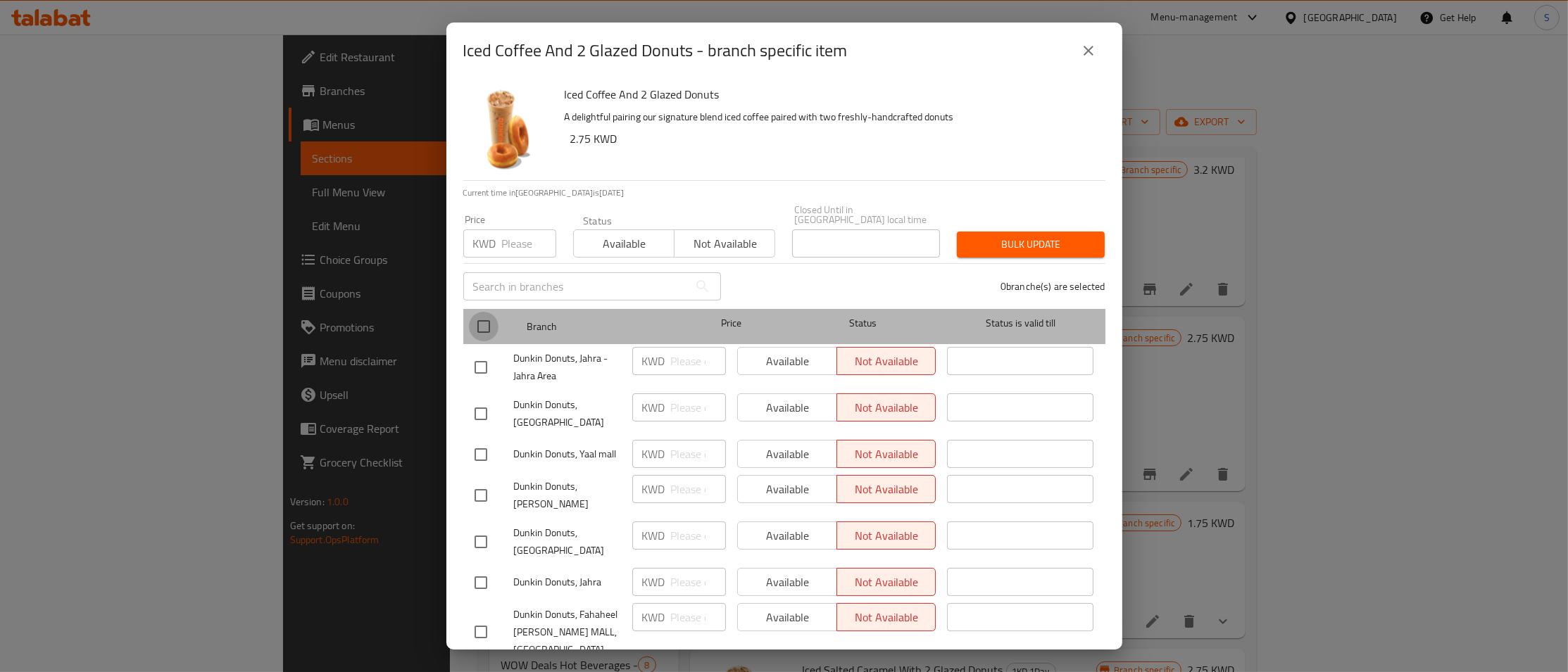
checkbox input "true"
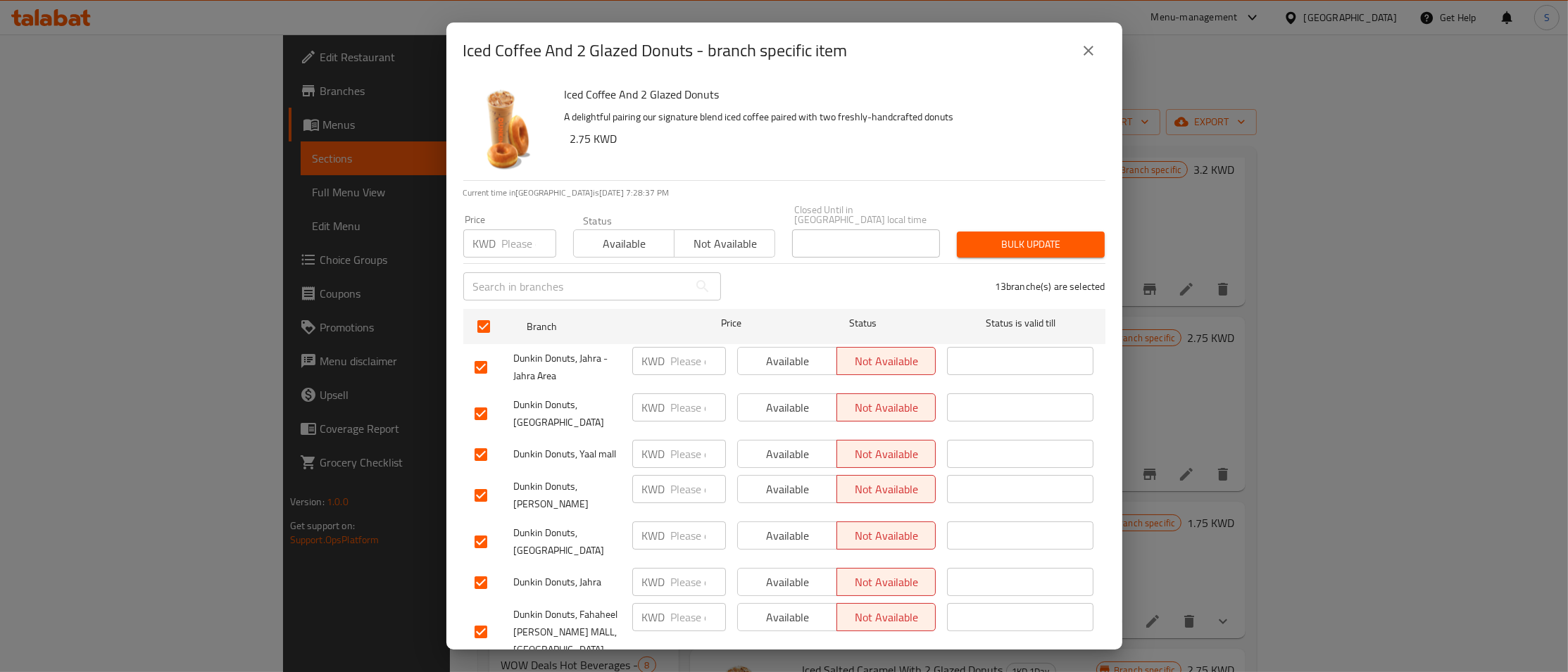
drag, startPoint x: 641, startPoint y: 230, endPoint x: 756, endPoint y: 240, distance: 115.4
click at [641, 234] on span "Available" at bounding box center [623, 244] width 90 height 21
click at [1069, 240] on span "Bulk update" at bounding box center [1030, 244] width 125 height 17
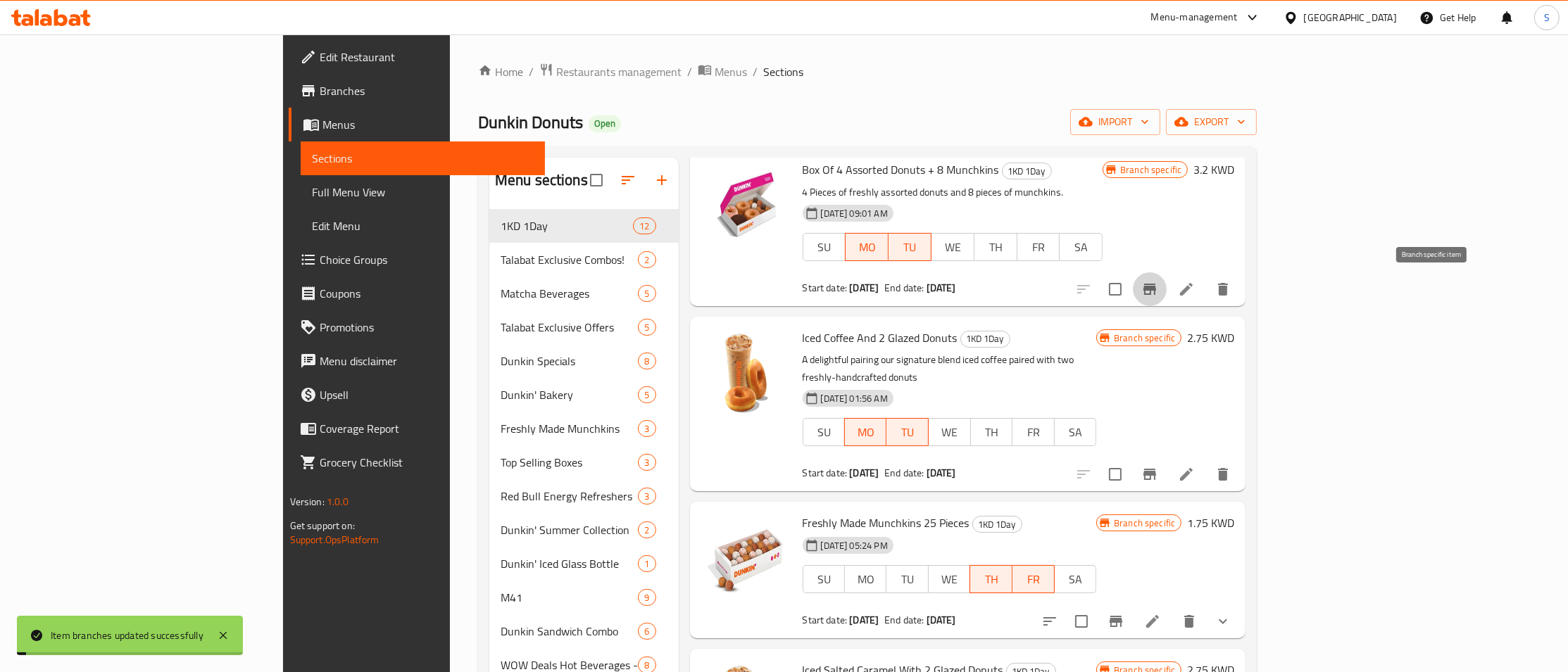
click at [1156, 290] on icon "Branch-specific-item" at bounding box center [1149, 289] width 12 height 12
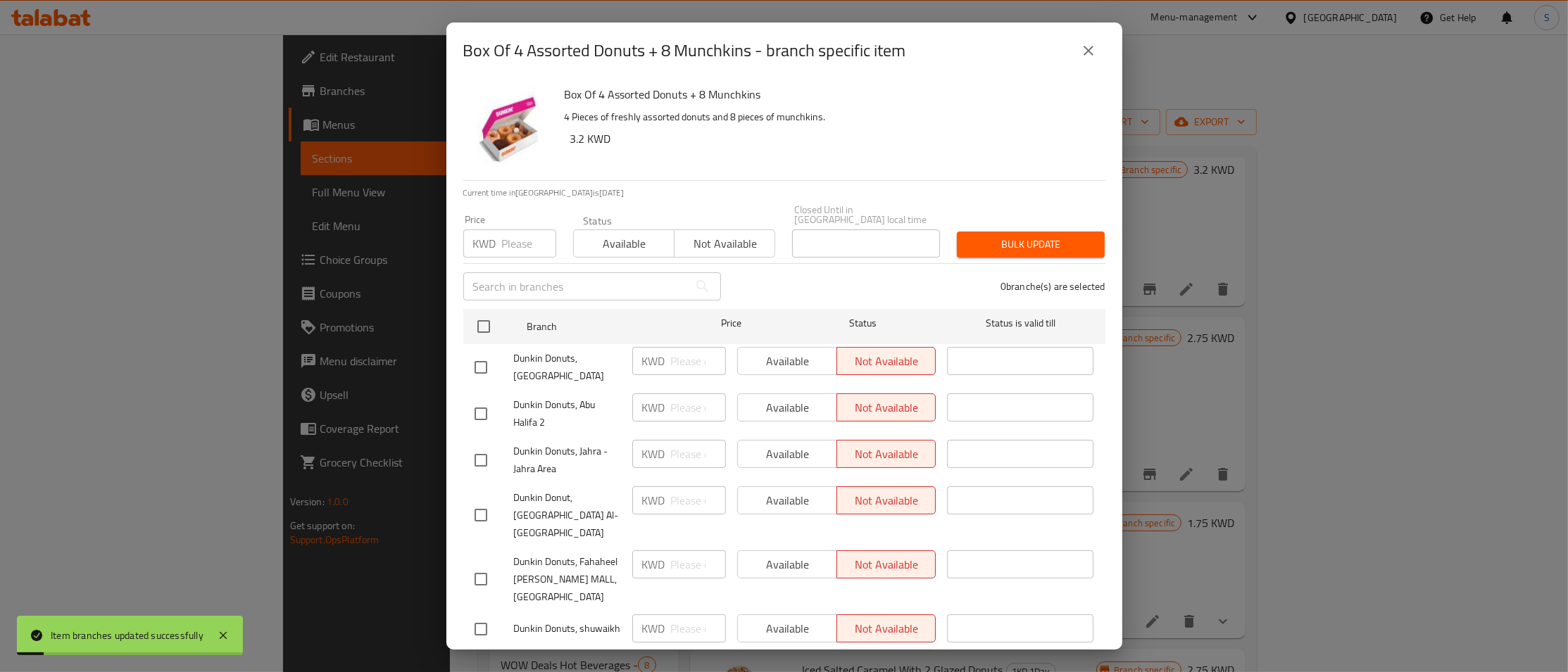
click at [477, 322] on input "checkbox" at bounding box center [483, 327] width 30 height 30
checkbox input "true"
click at [615, 234] on span "Available" at bounding box center [623, 244] width 90 height 21
checkbox input "true"
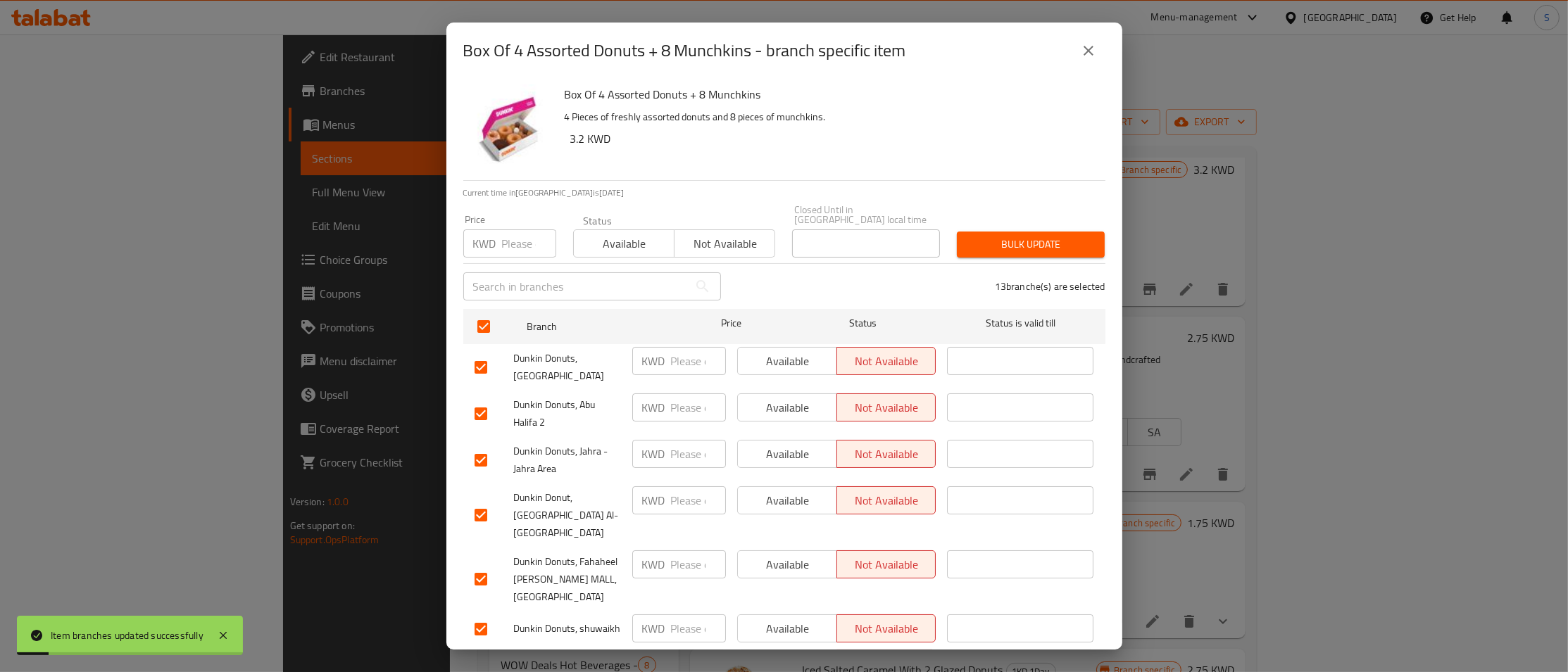
checkbox input "true"
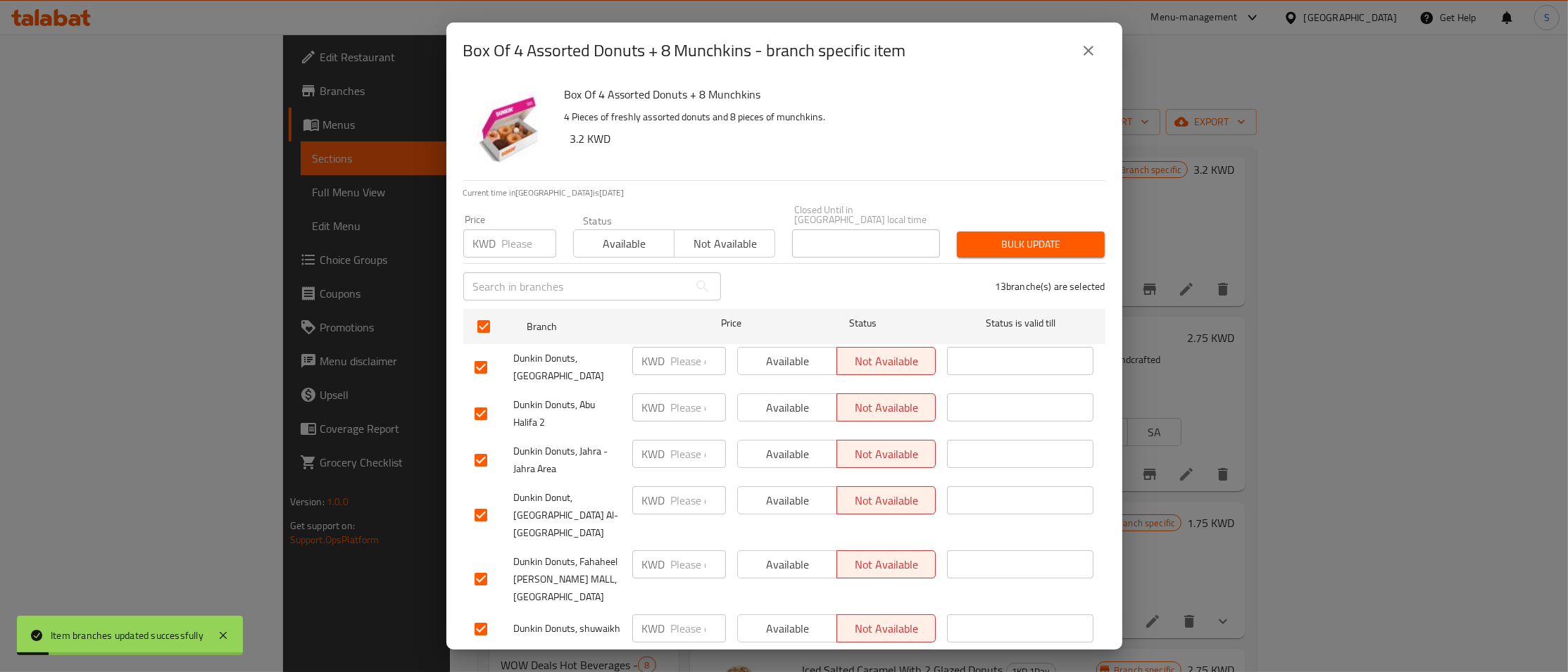
checkbox input "true"
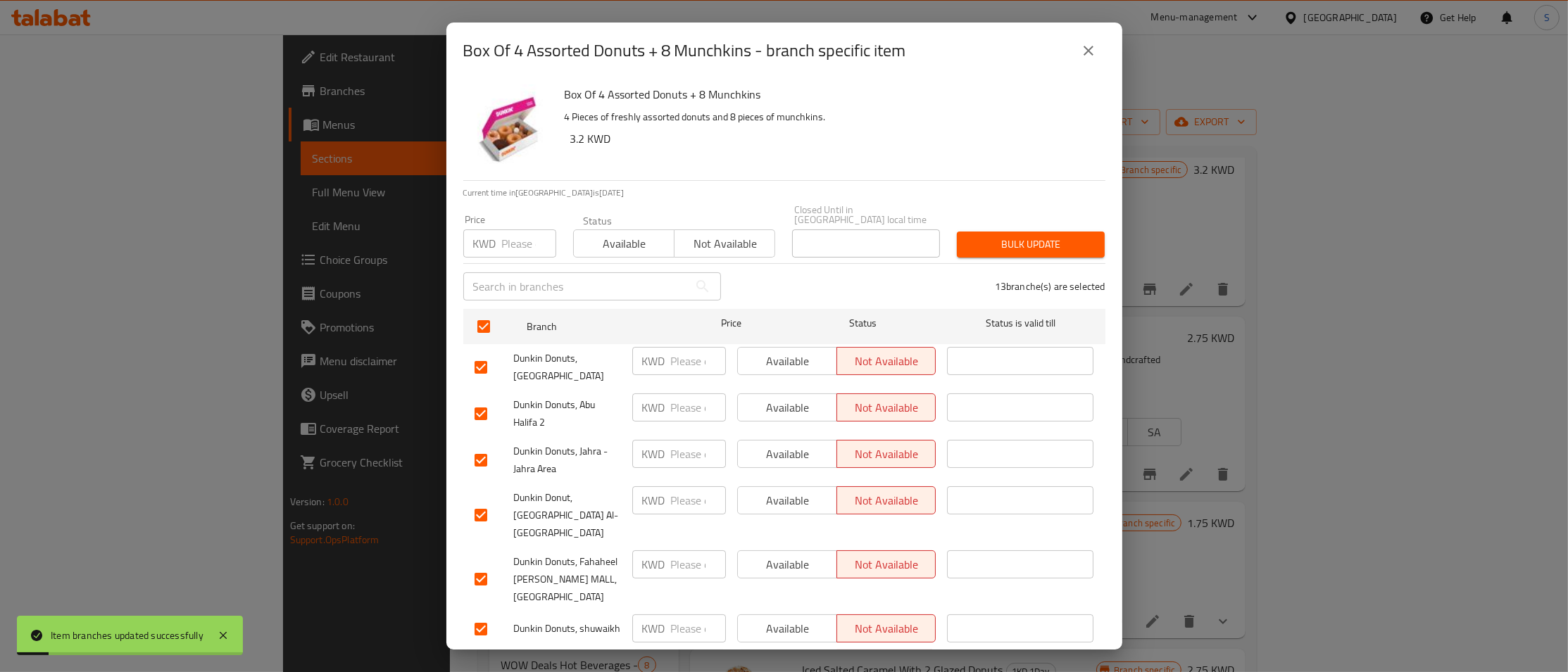
checkbox input "true"
click at [1039, 231] on button "Bulk update" at bounding box center [1030, 245] width 147 height 26
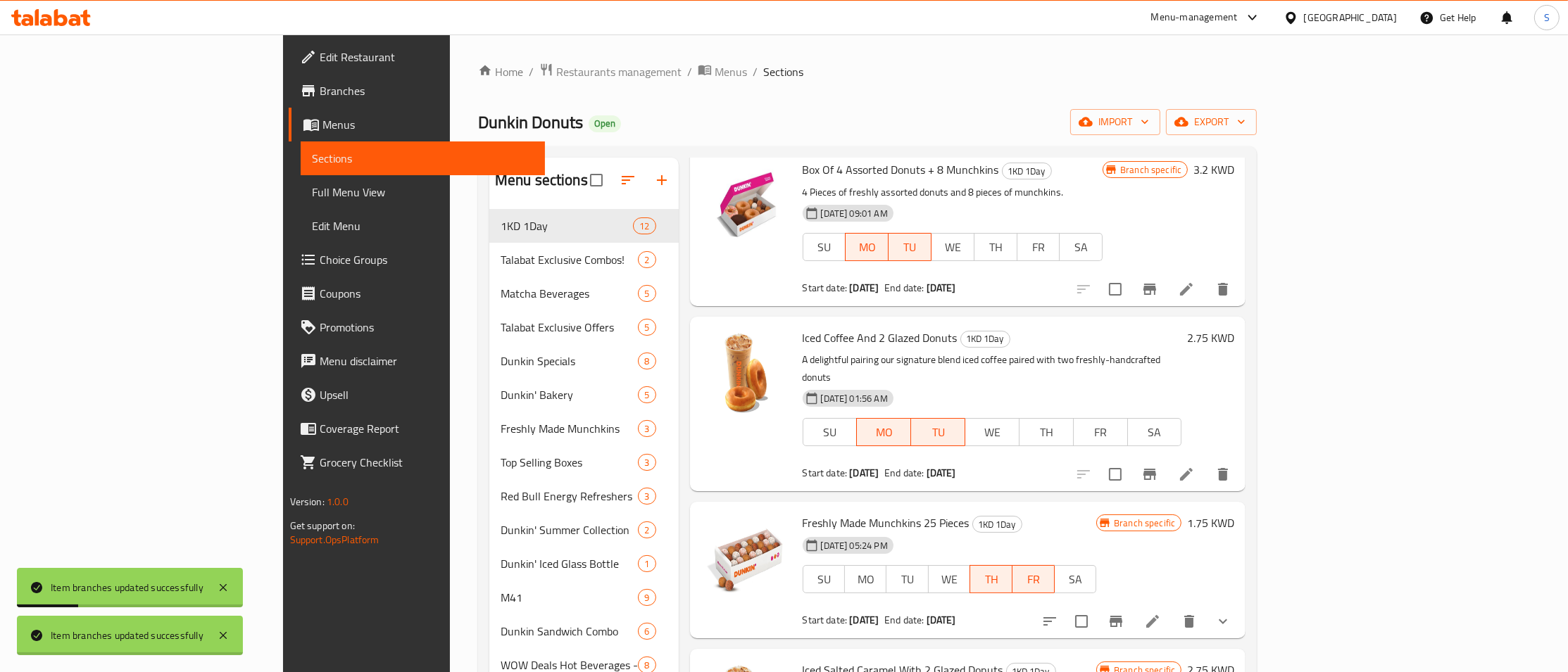
click at [1108, 202] on div "[DATE] 09:01 AM SU MO TU WE TH FR SA" at bounding box center [953, 237] width 312 height 76
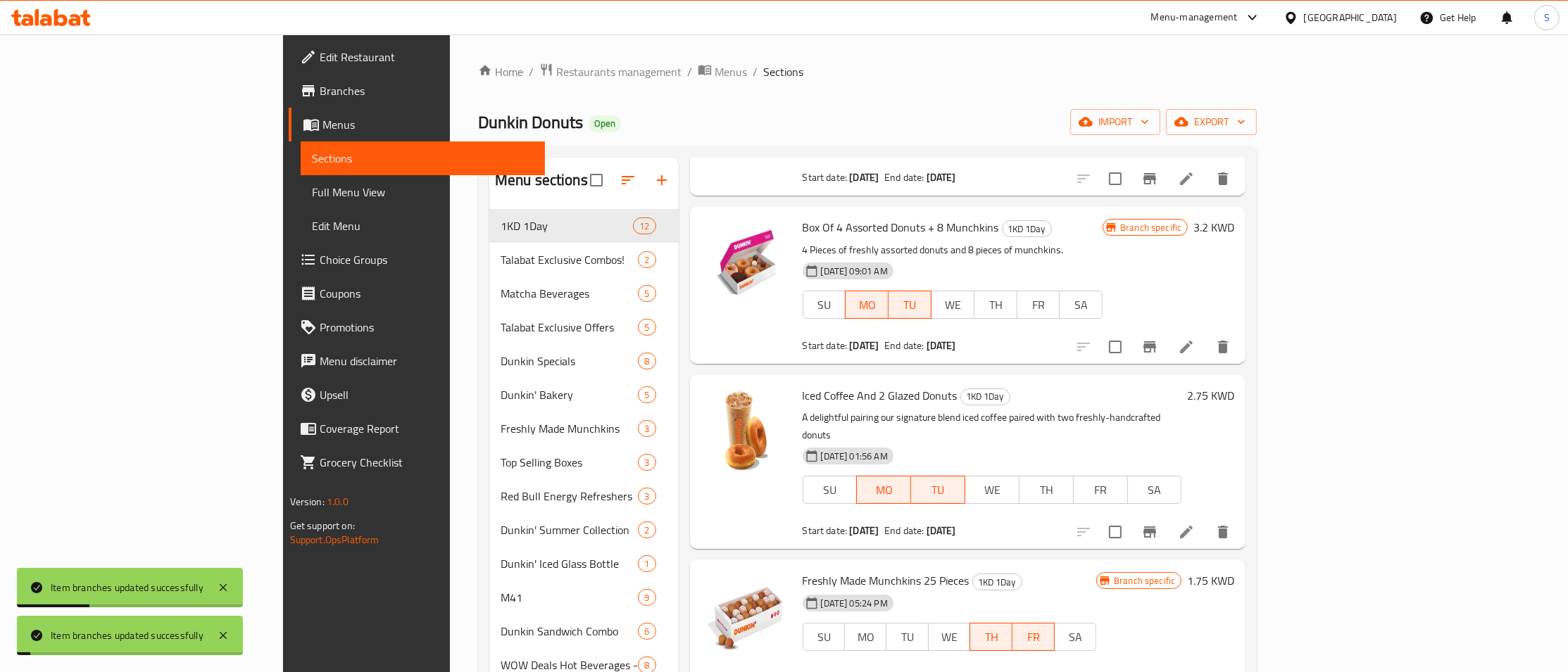
scroll to position [0, 0]
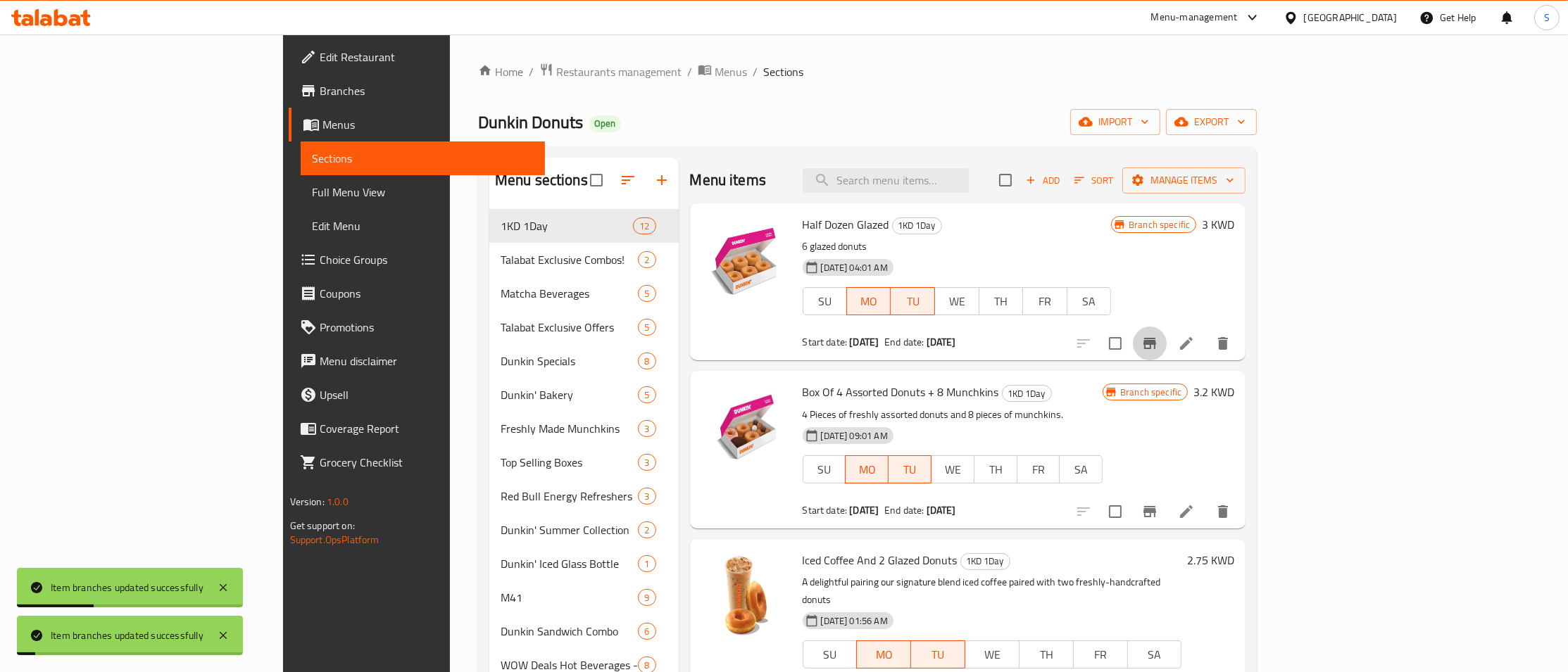
click at [1156, 342] on icon "Branch-specific-item" at bounding box center [1149, 343] width 12 height 12
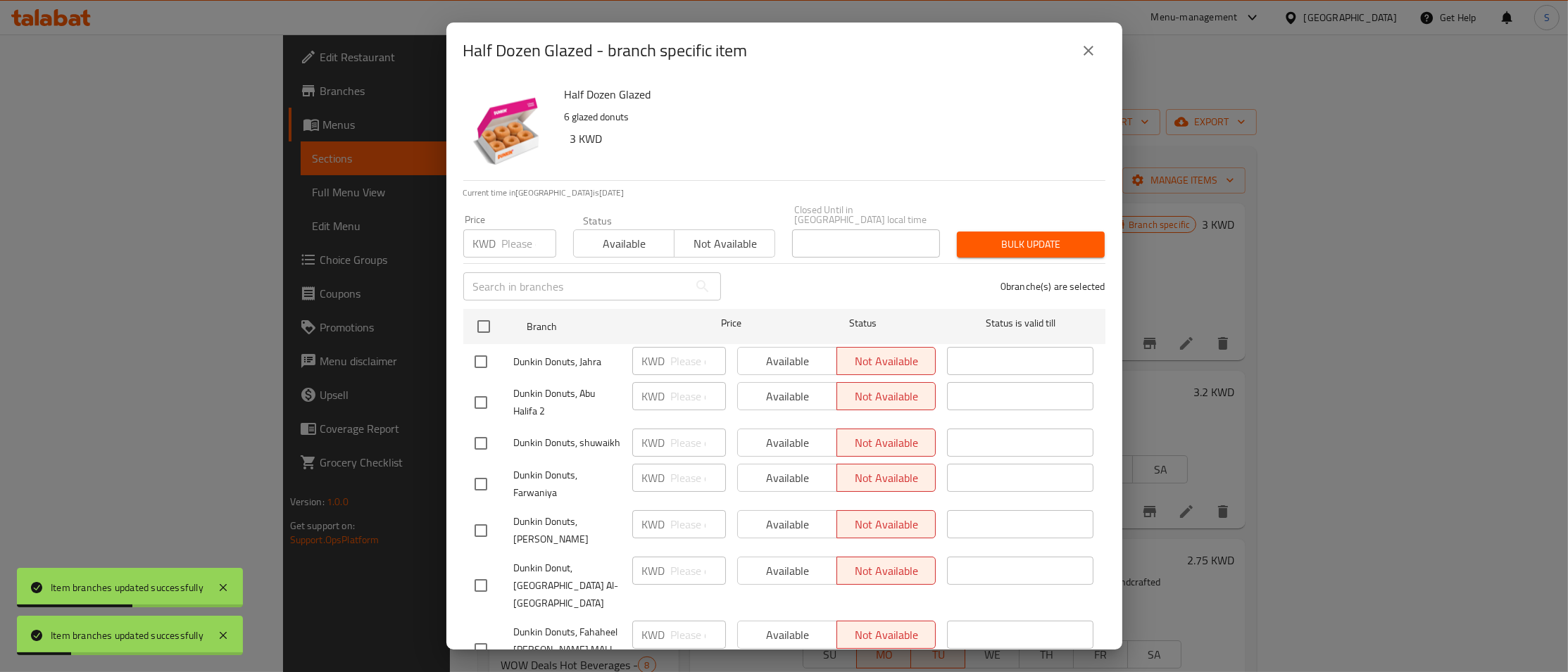
click at [478, 347] on input "checkbox" at bounding box center [481, 362] width 30 height 30
checkbox input "true"
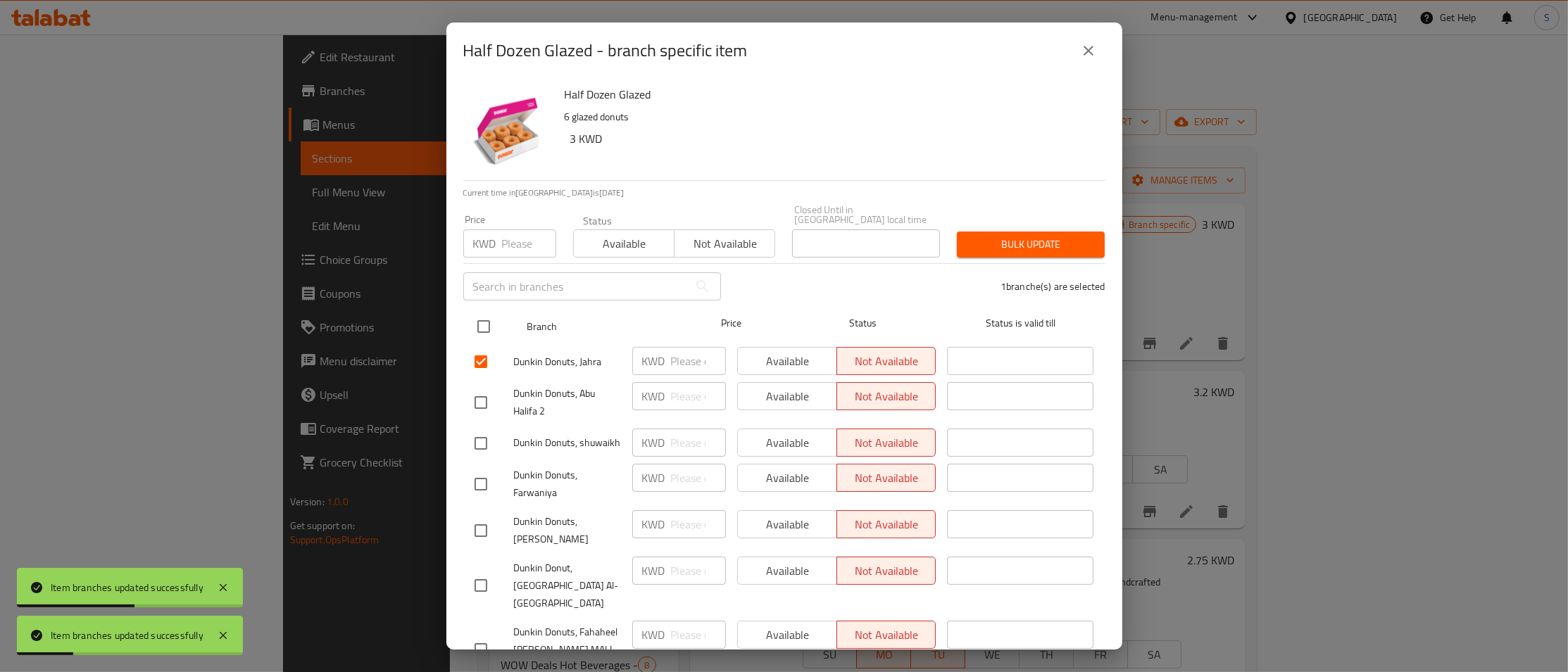
click at [484, 318] on input "checkbox" at bounding box center [483, 327] width 30 height 30
checkbox input "true"
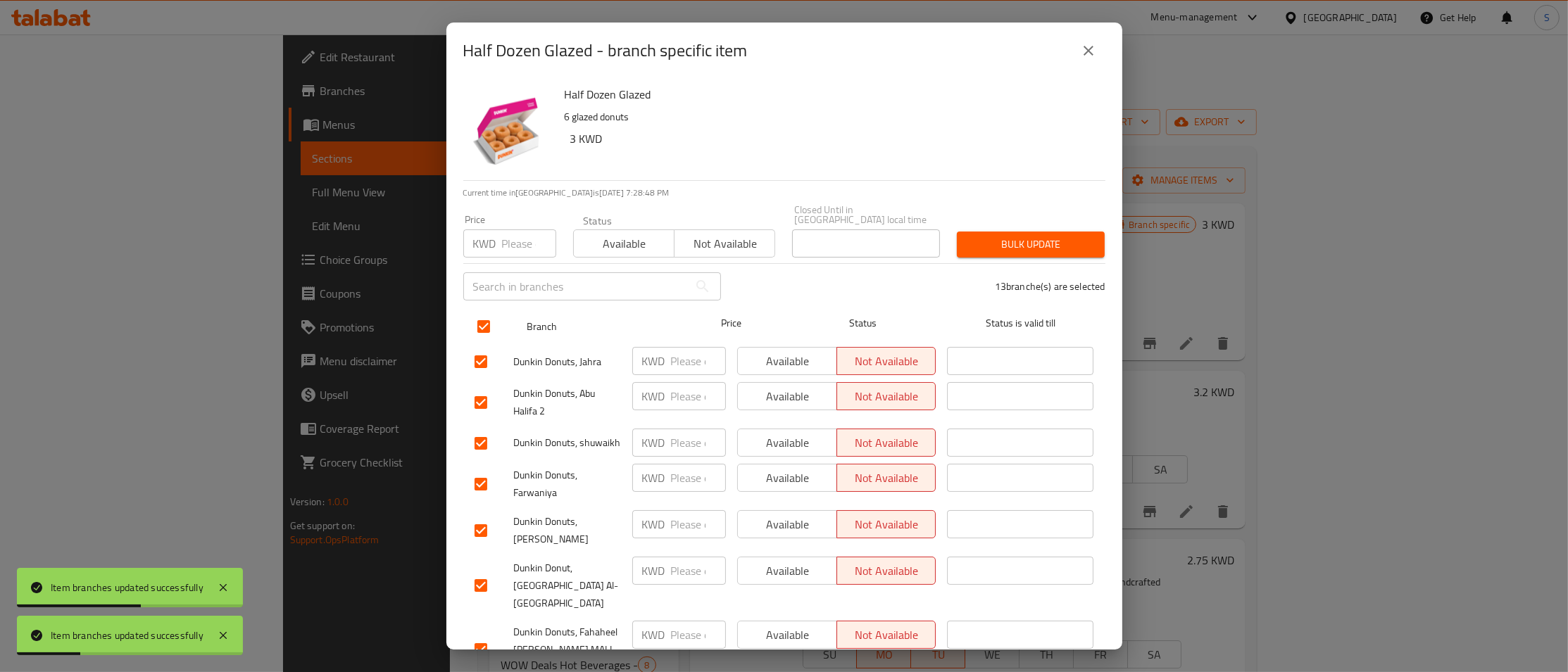
checkbox input "true"
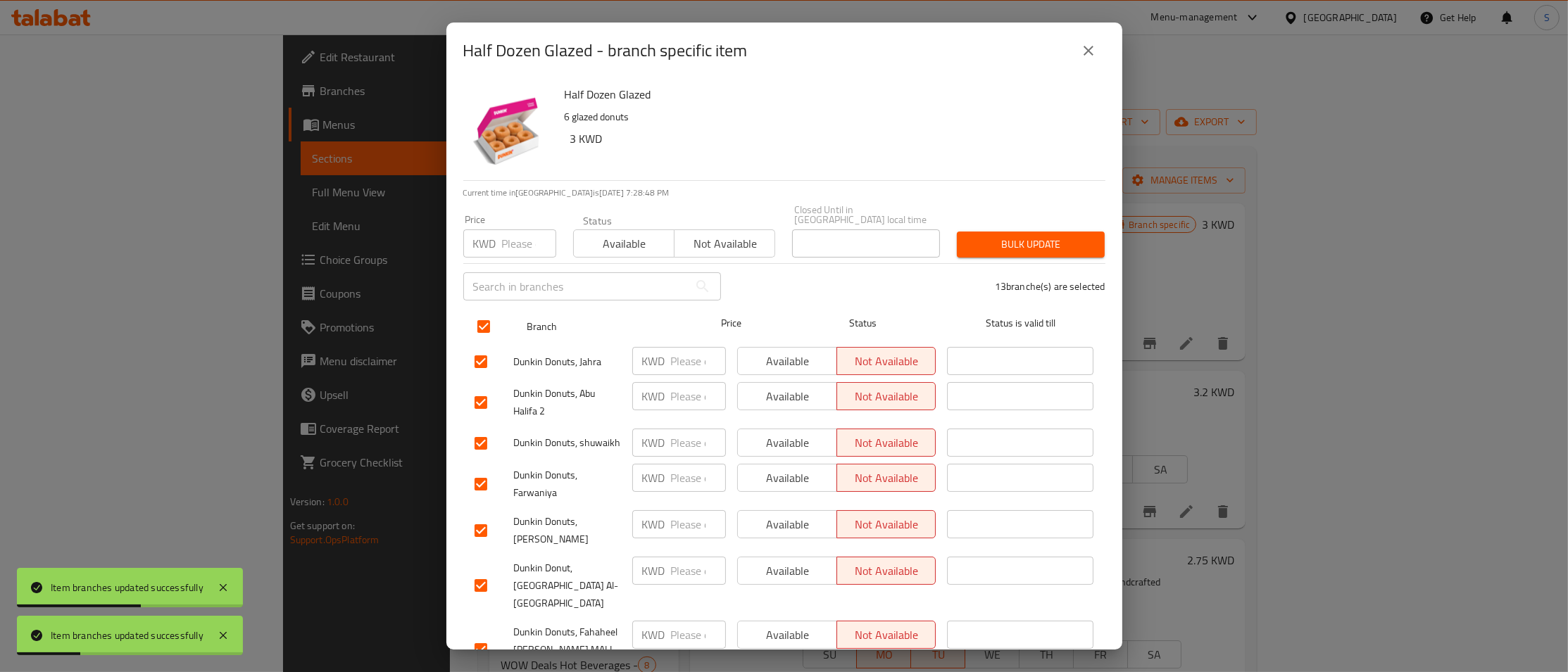
checkbox input "true"
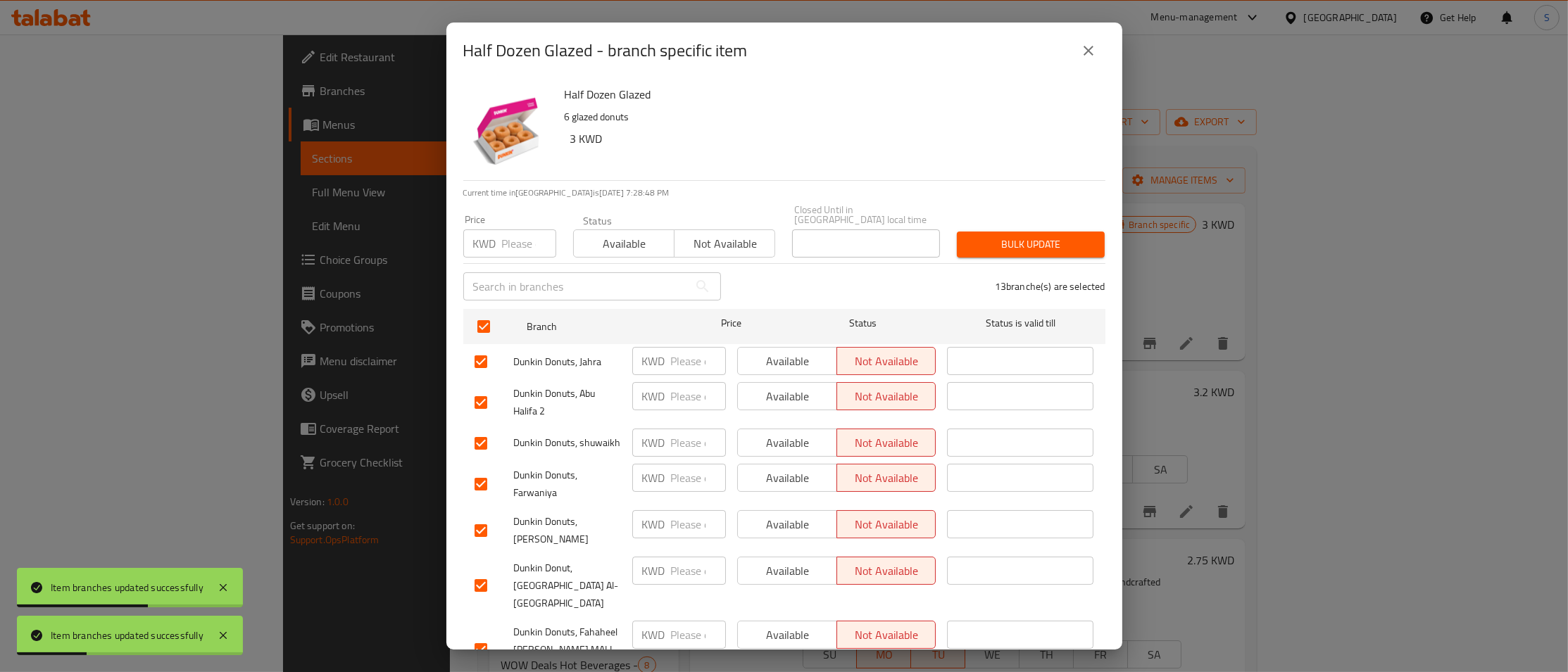
click at [635, 234] on span "Available" at bounding box center [623, 244] width 90 height 21
click at [1055, 240] on span "Bulk update" at bounding box center [1030, 244] width 125 height 17
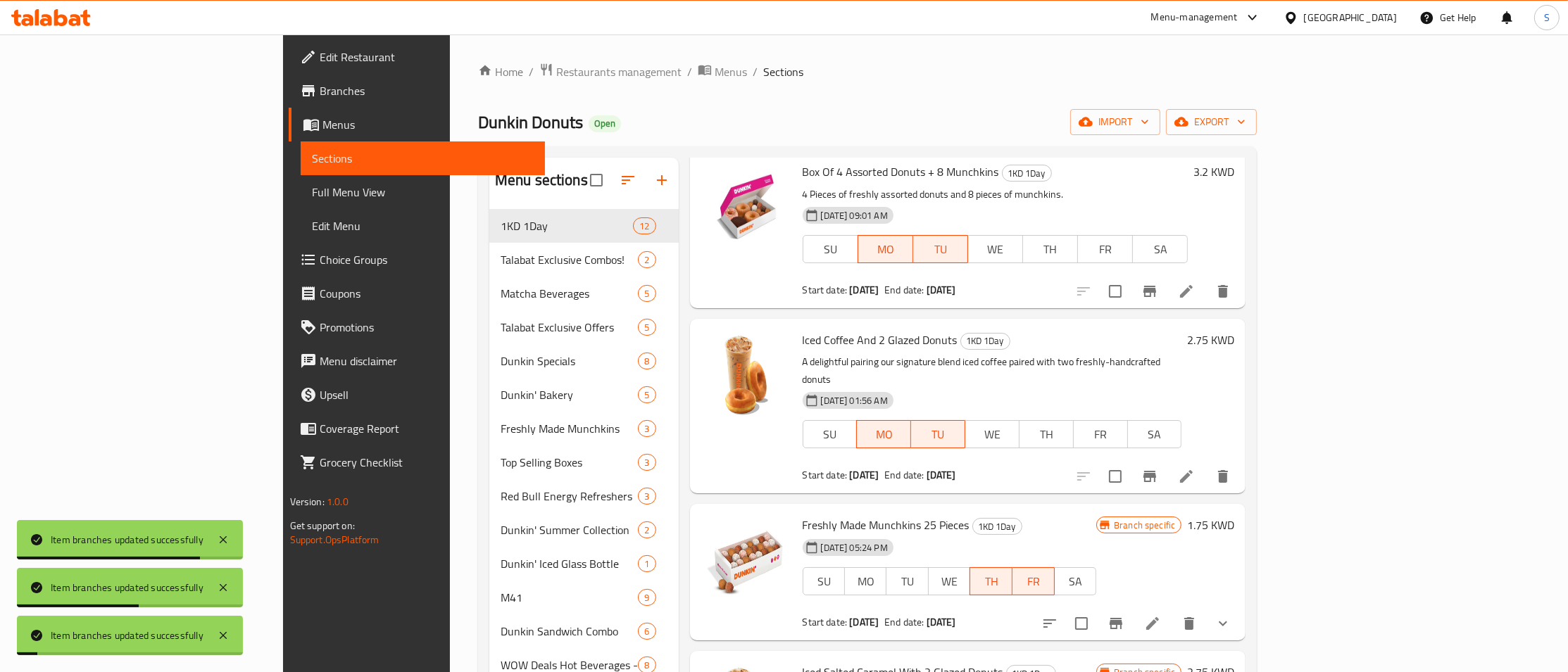
scroll to position [222, 0]
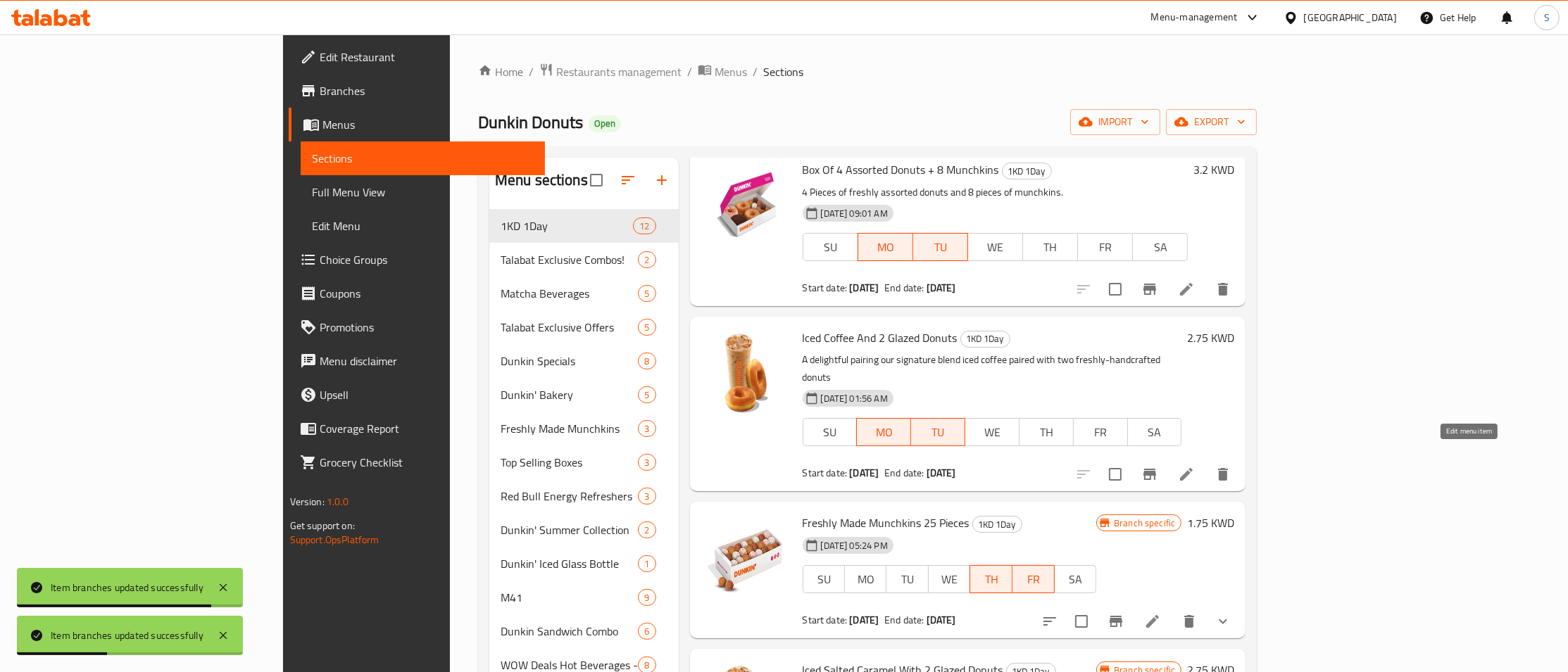
click at [1192, 468] on icon at bounding box center [1186, 474] width 12 height 12
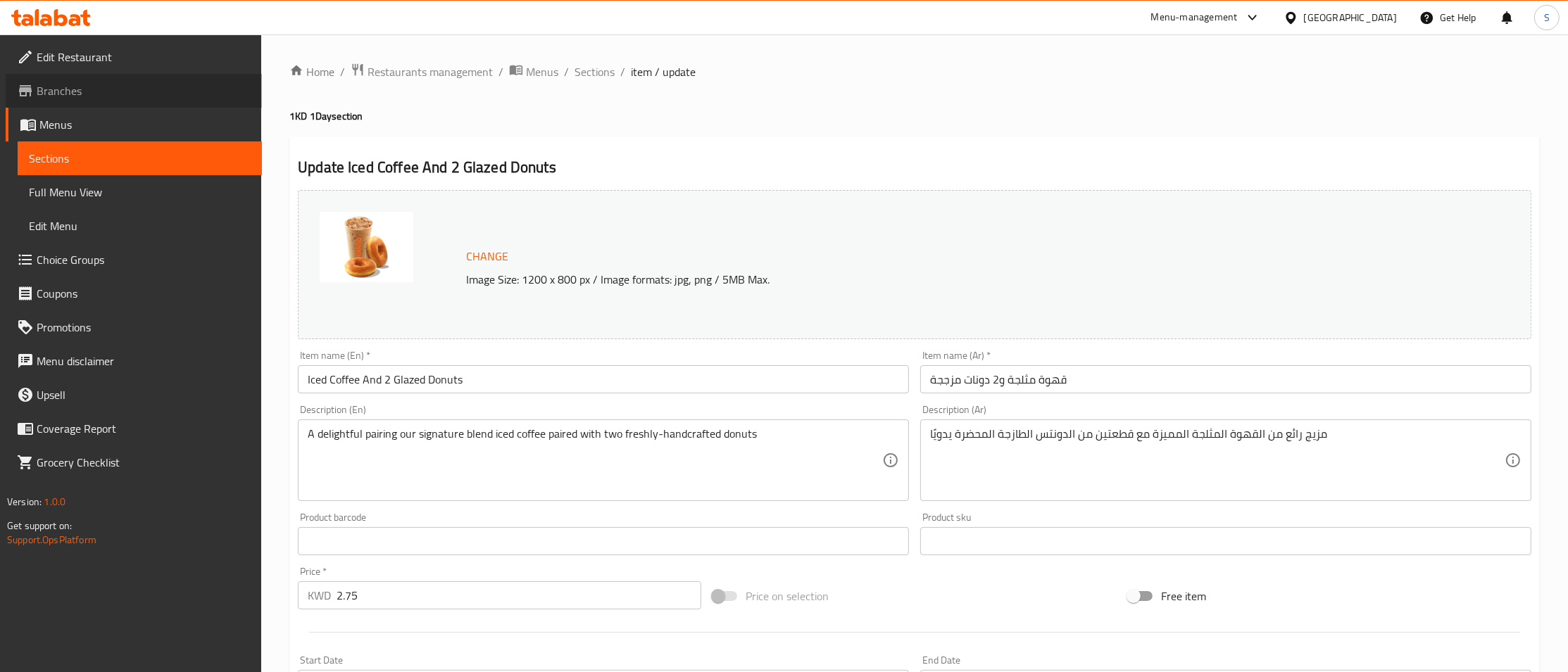
click at [70, 96] on span "Branches" at bounding box center [143, 91] width 214 height 17
